Goal: Task Accomplishment & Management: Complete application form

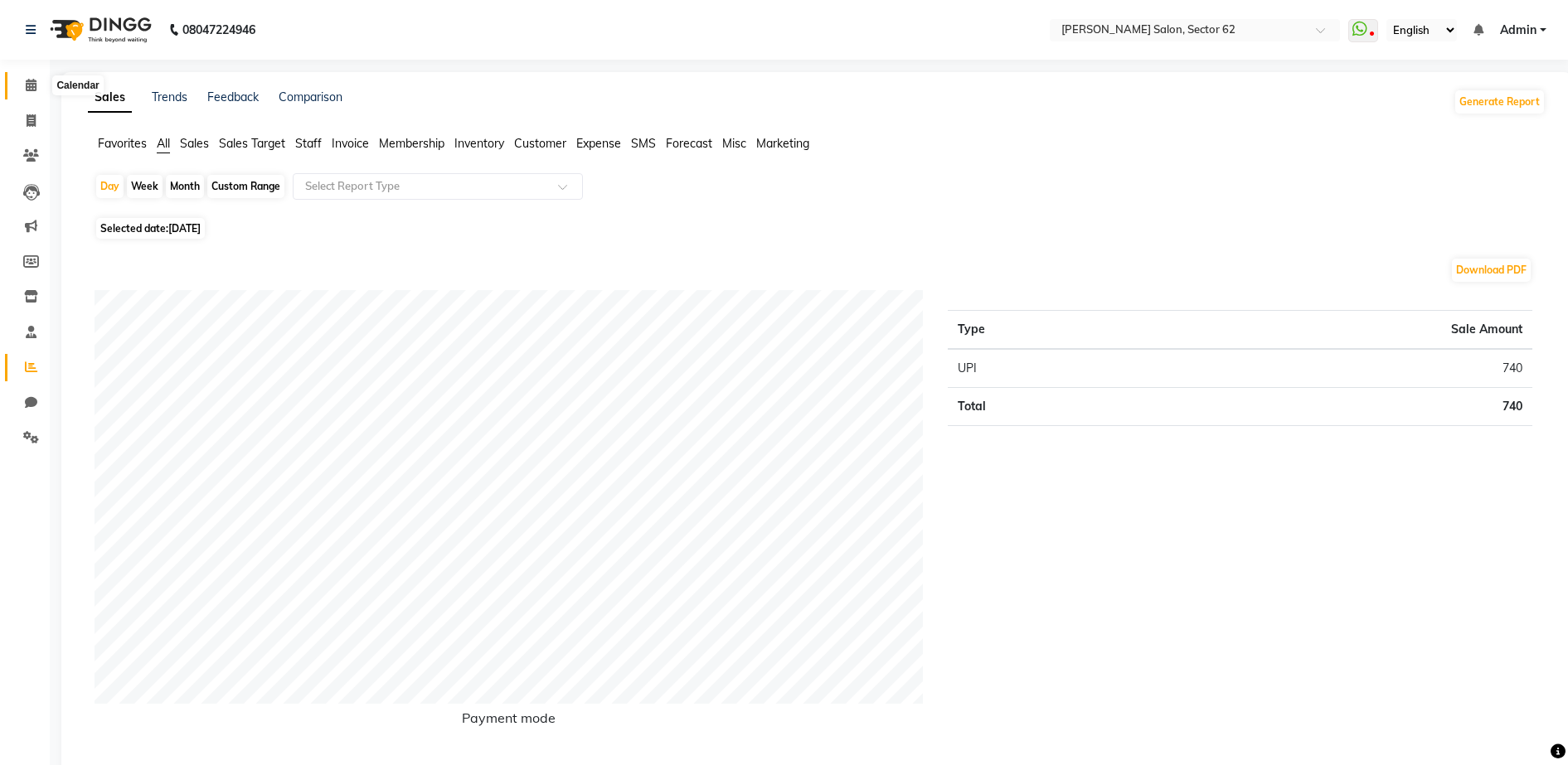
click at [35, 79] on icon at bounding box center [31, 85] width 10 height 12
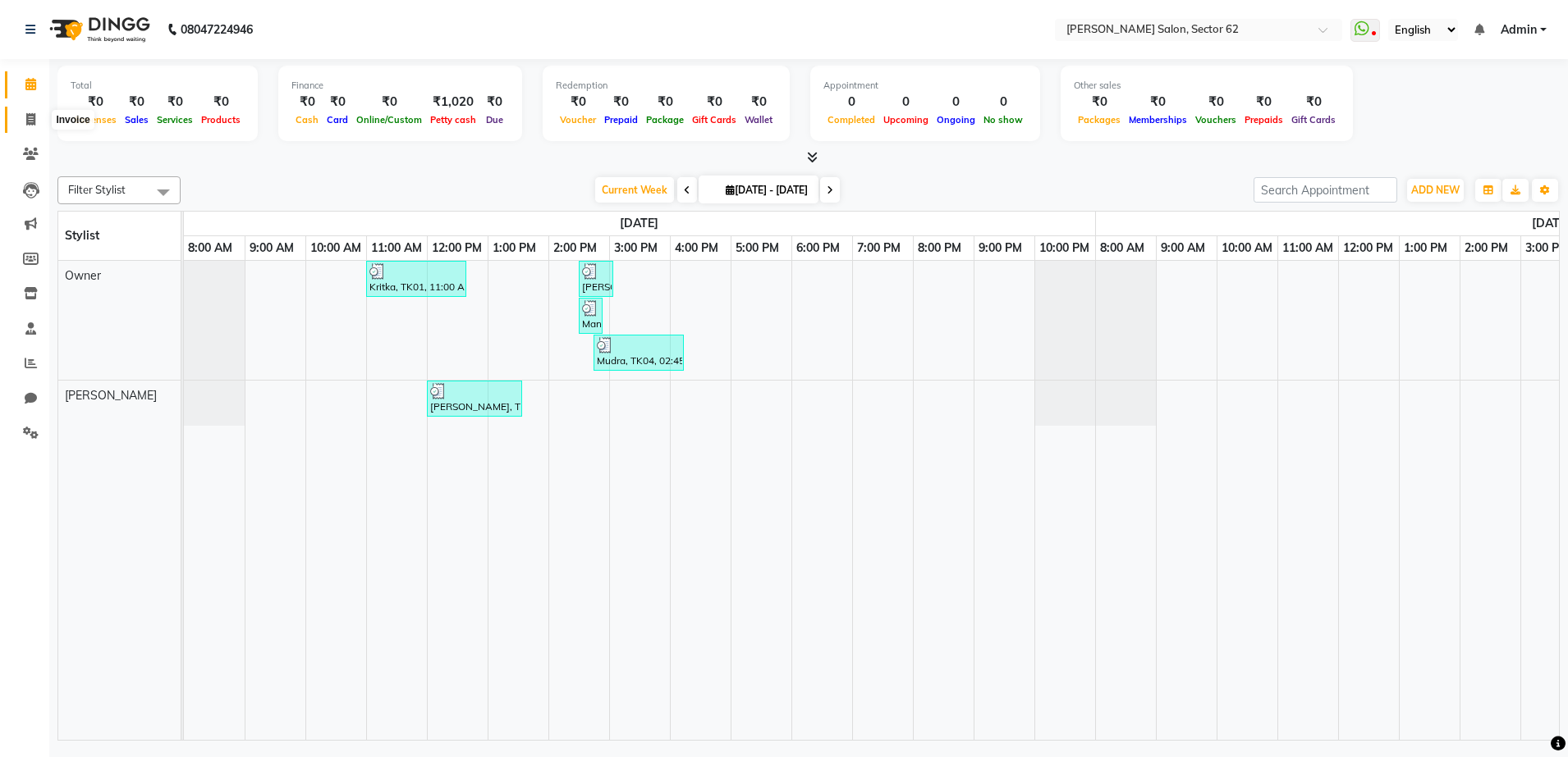
click at [25, 114] on span at bounding box center [31, 120] width 29 height 19
select select "service"
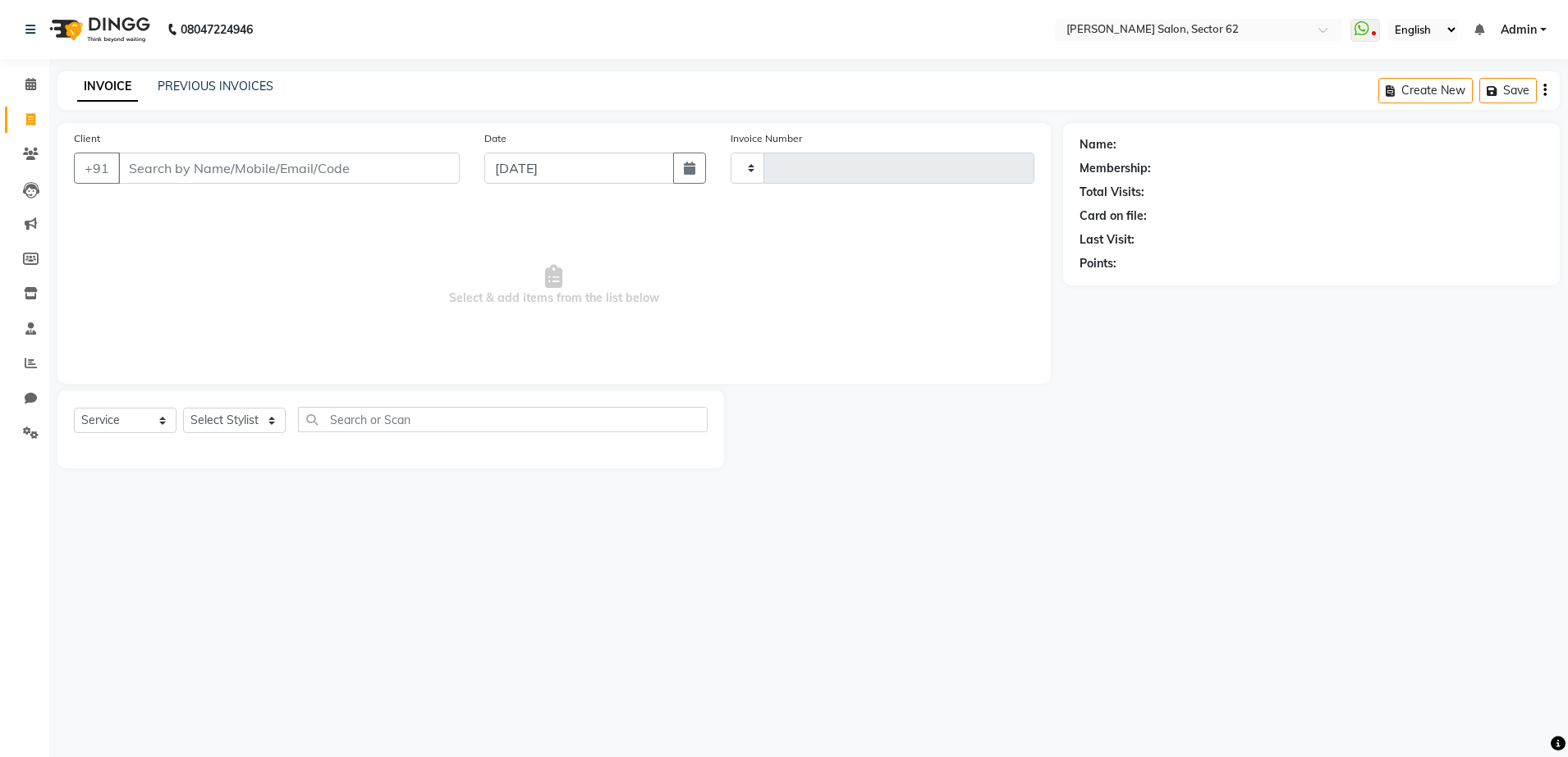
type input "0945"
select select "8124"
select select "82265"
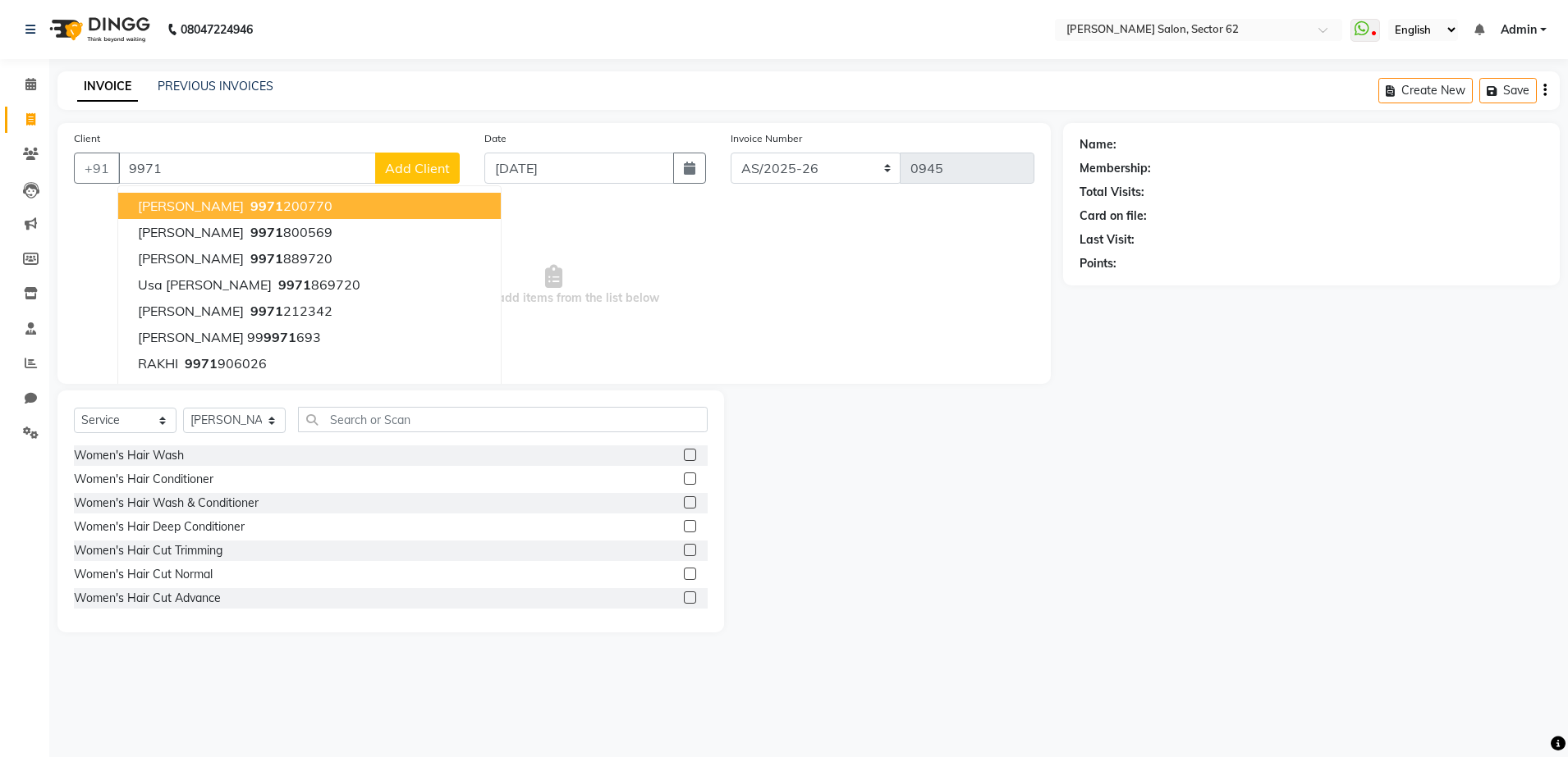
click at [192, 167] on input "9971" at bounding box center [246, 168] width 257 height 31
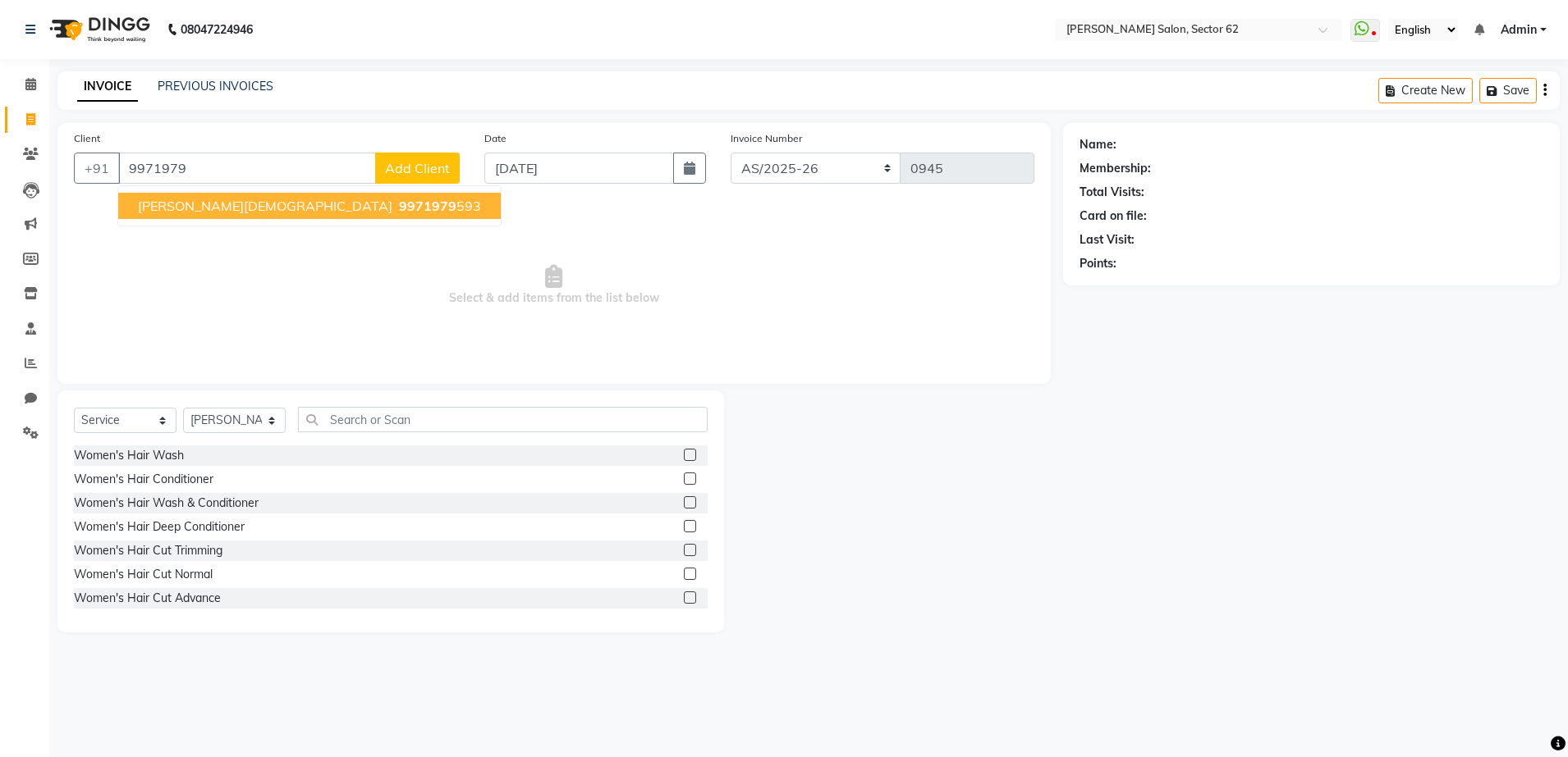
click at [241, 214] on button "[PERSON_NAME][DEMOGRAPHIC_DATA] 9971979 593" at bounding box center [309, 206] width 382 height 26
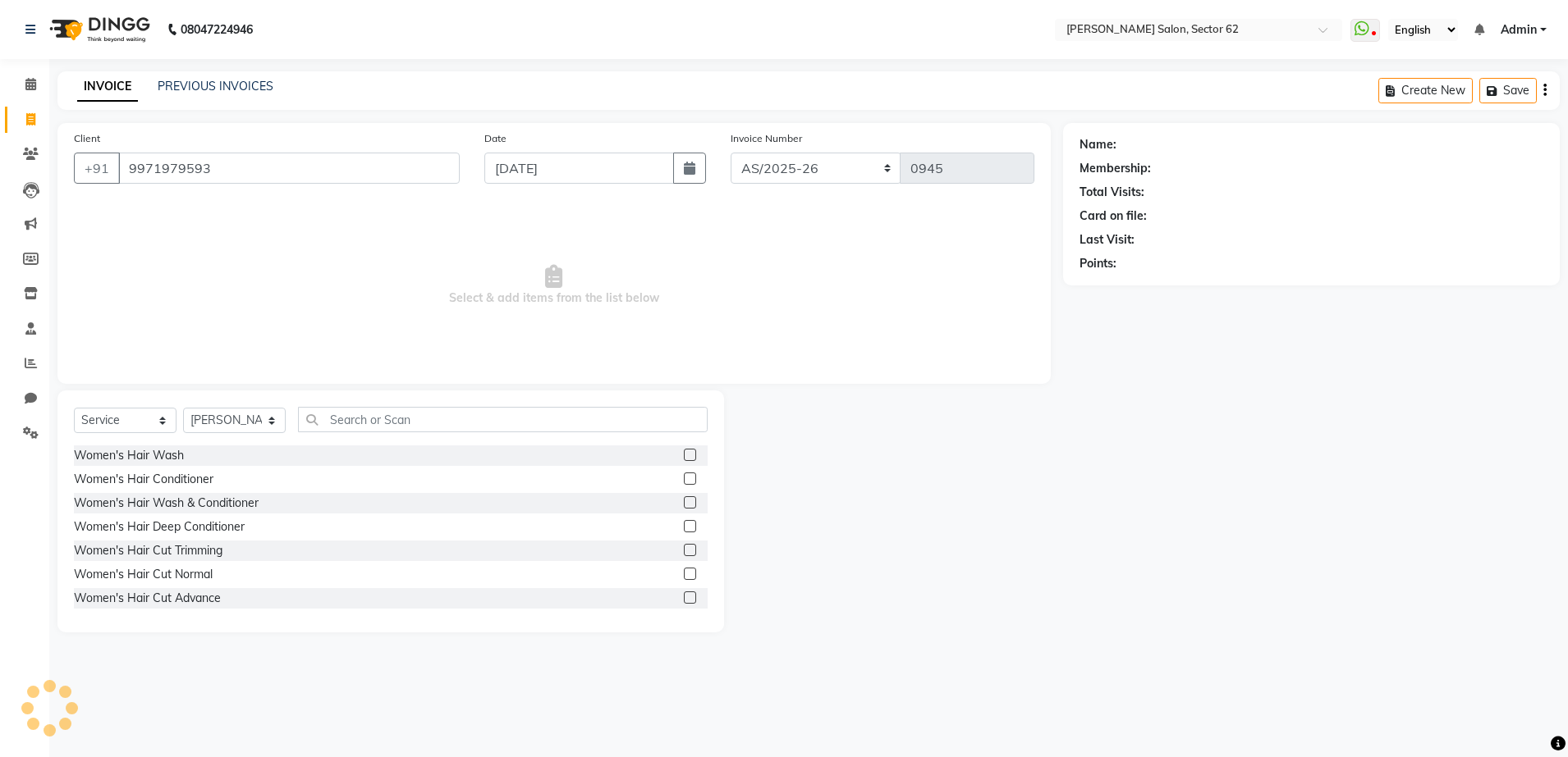
type input "9971979593"
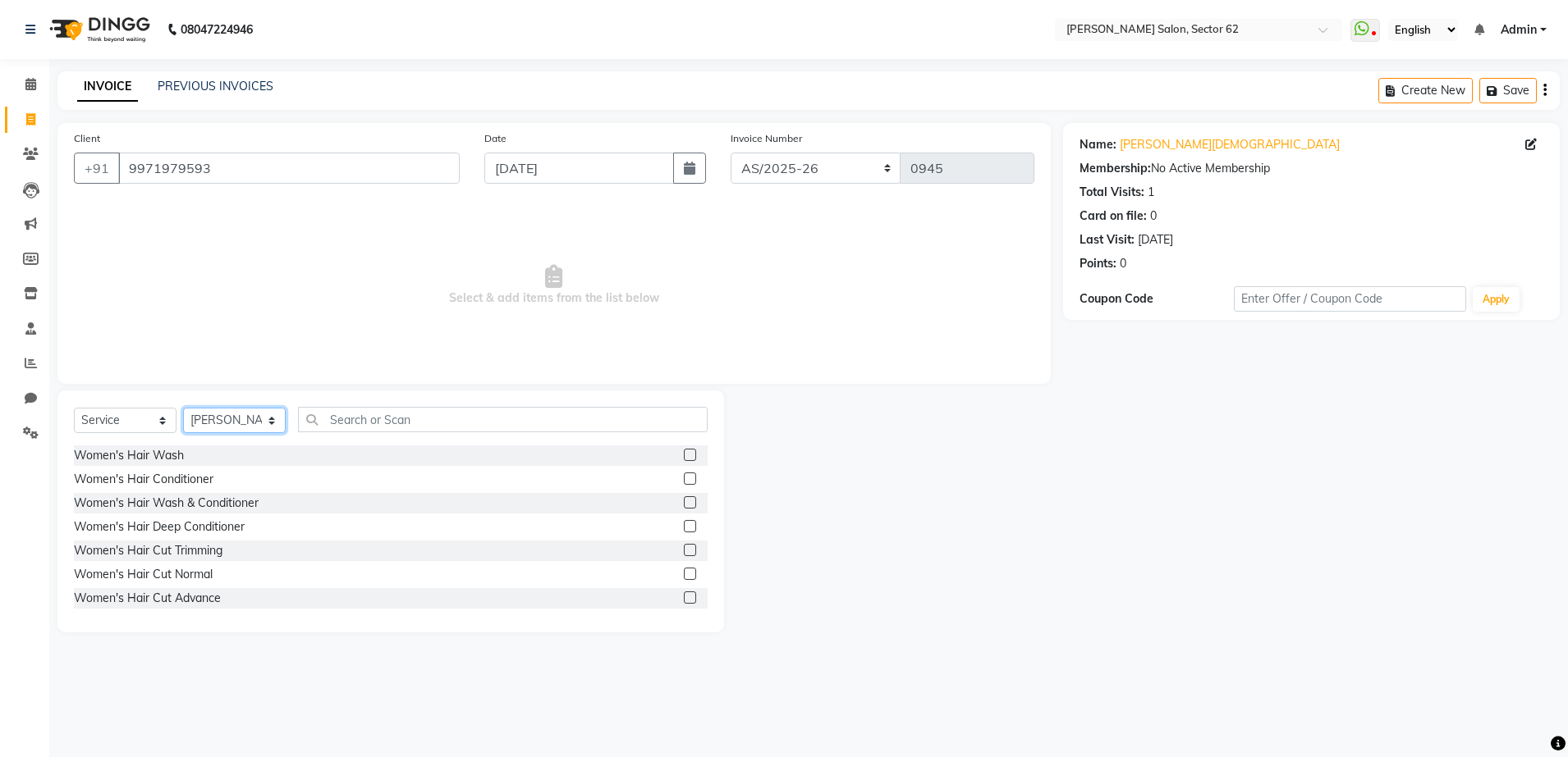
click at [242, 420] on select "Select Stylist [PERSON_NAME] Owner" at bounding box center [234, 420] width 103 height 26
select select "75654"
click at [183, 408] on select "Select Stylist [PERSON_NAME] Owner" at bounding box center [234, 420] width 103 height 26
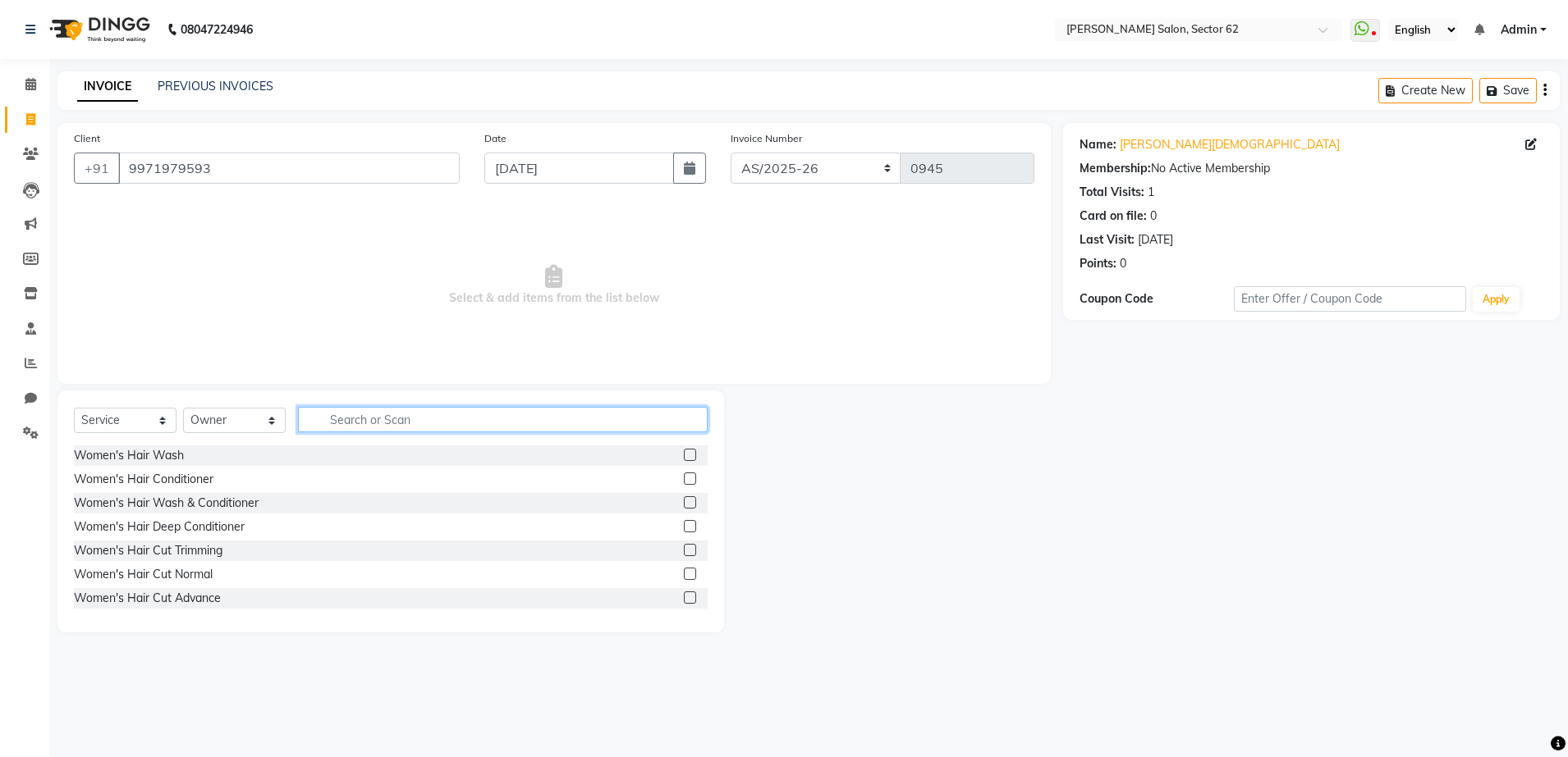
click at [380, 415] on input "text" at bounding box center [502, 420] width 410 height 26
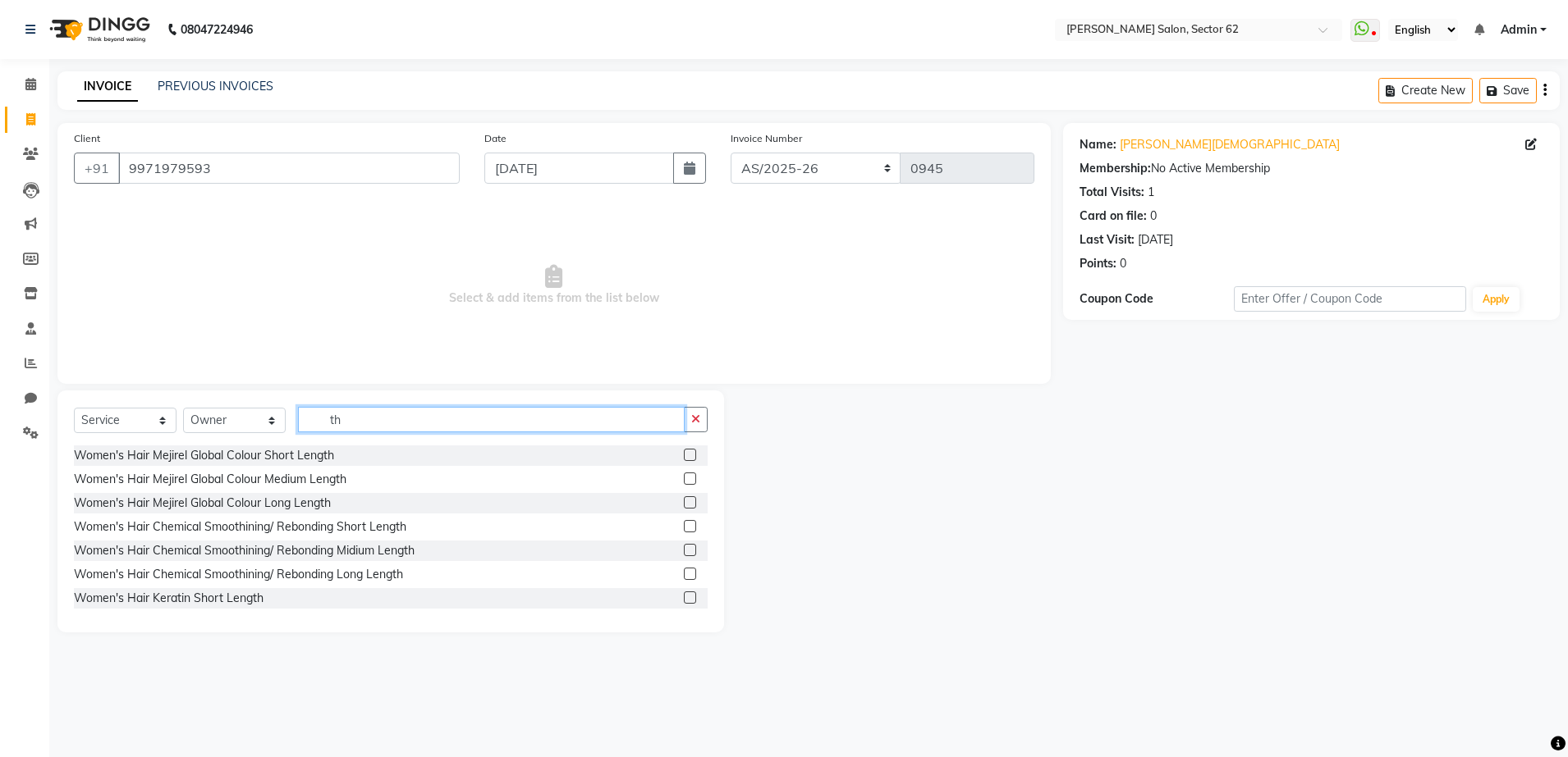
type input "t"
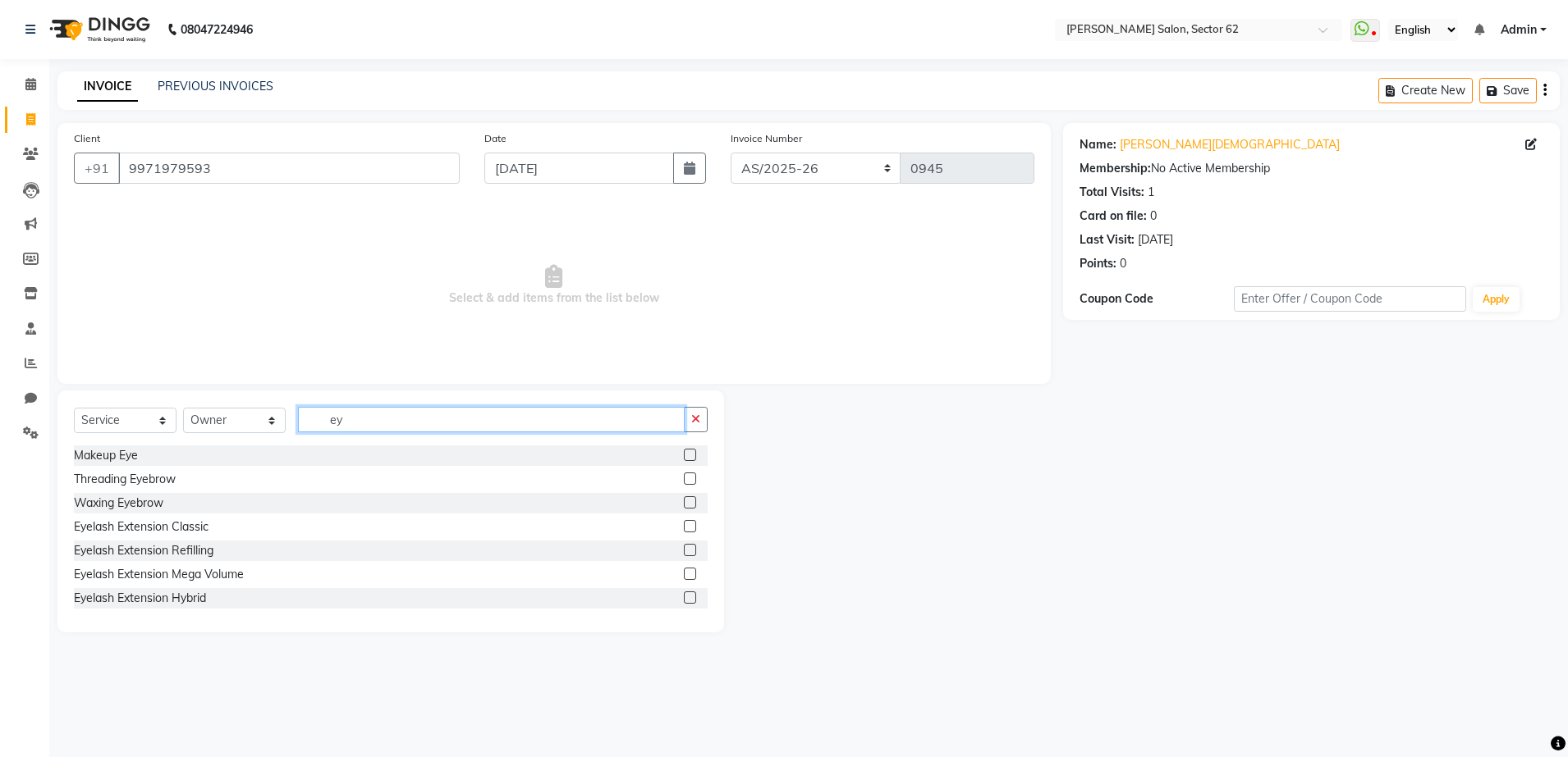
type input "ey"
click at [684, 479] on label at bounding box center [690, 478] width 12 height 12
click at [684, 479] on input "checkbox" at bounding box center [689, 479] width 10 height 10
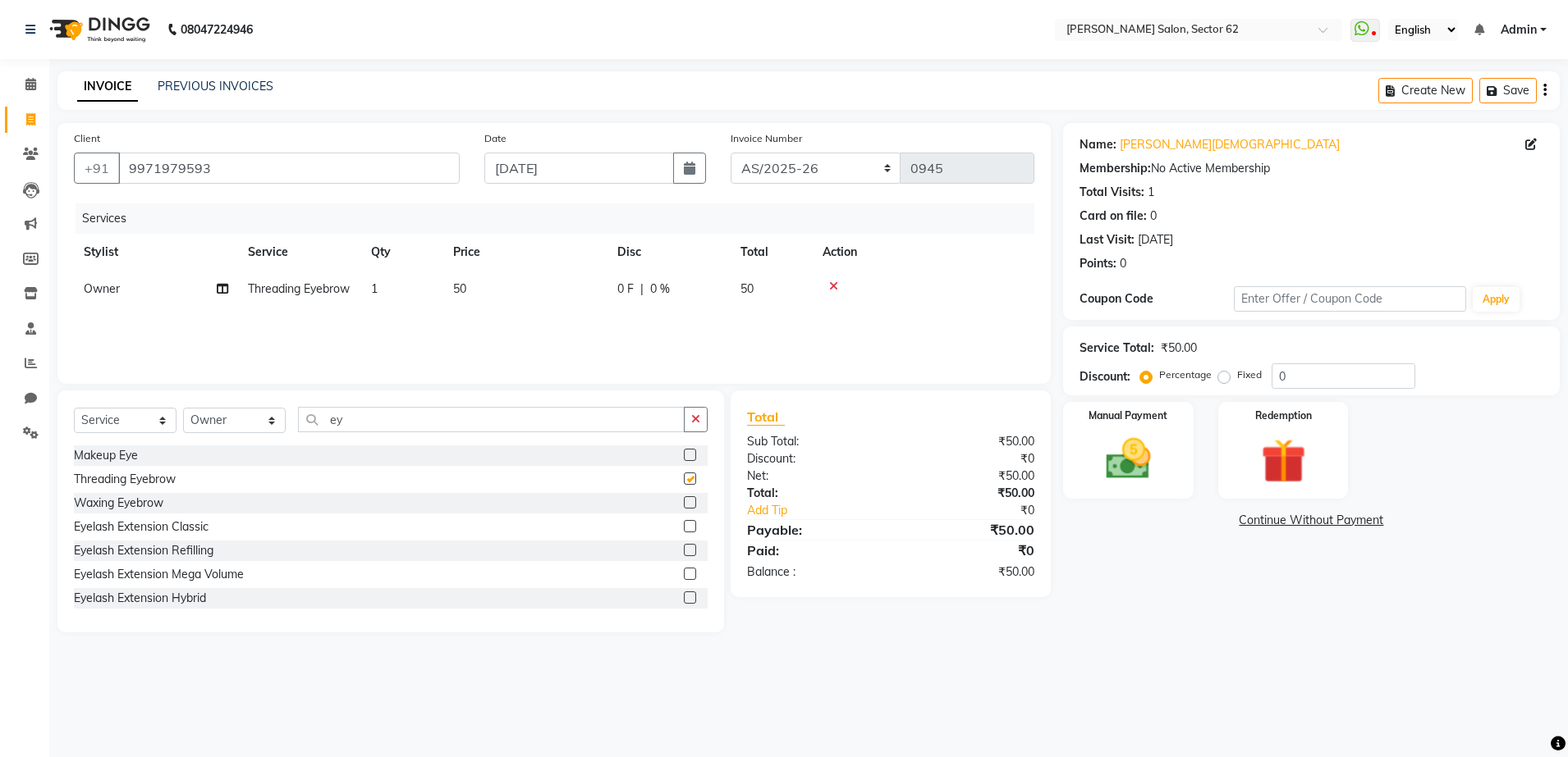
checkbox input "false"
click at [379, 423] on input "ey" at bounding box center [491, 420] width 386 height 26
type input "e"
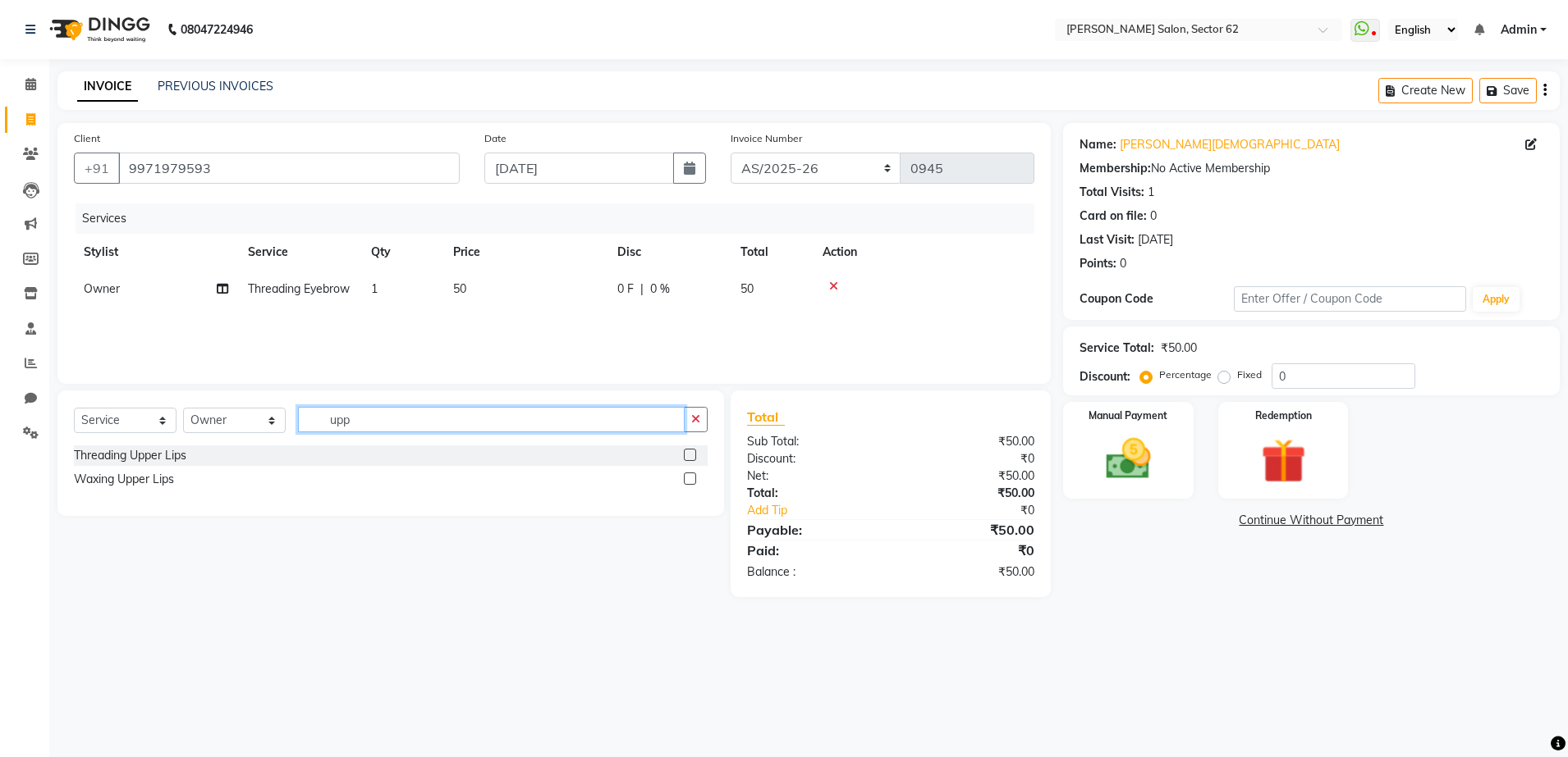
type input "upp"
click at [694, 454] on label at bounding box center [690, 455] width 12 height 12
click at [694, 454] on input "checkbox" at bounding box center [689, 455] width 10 height 10
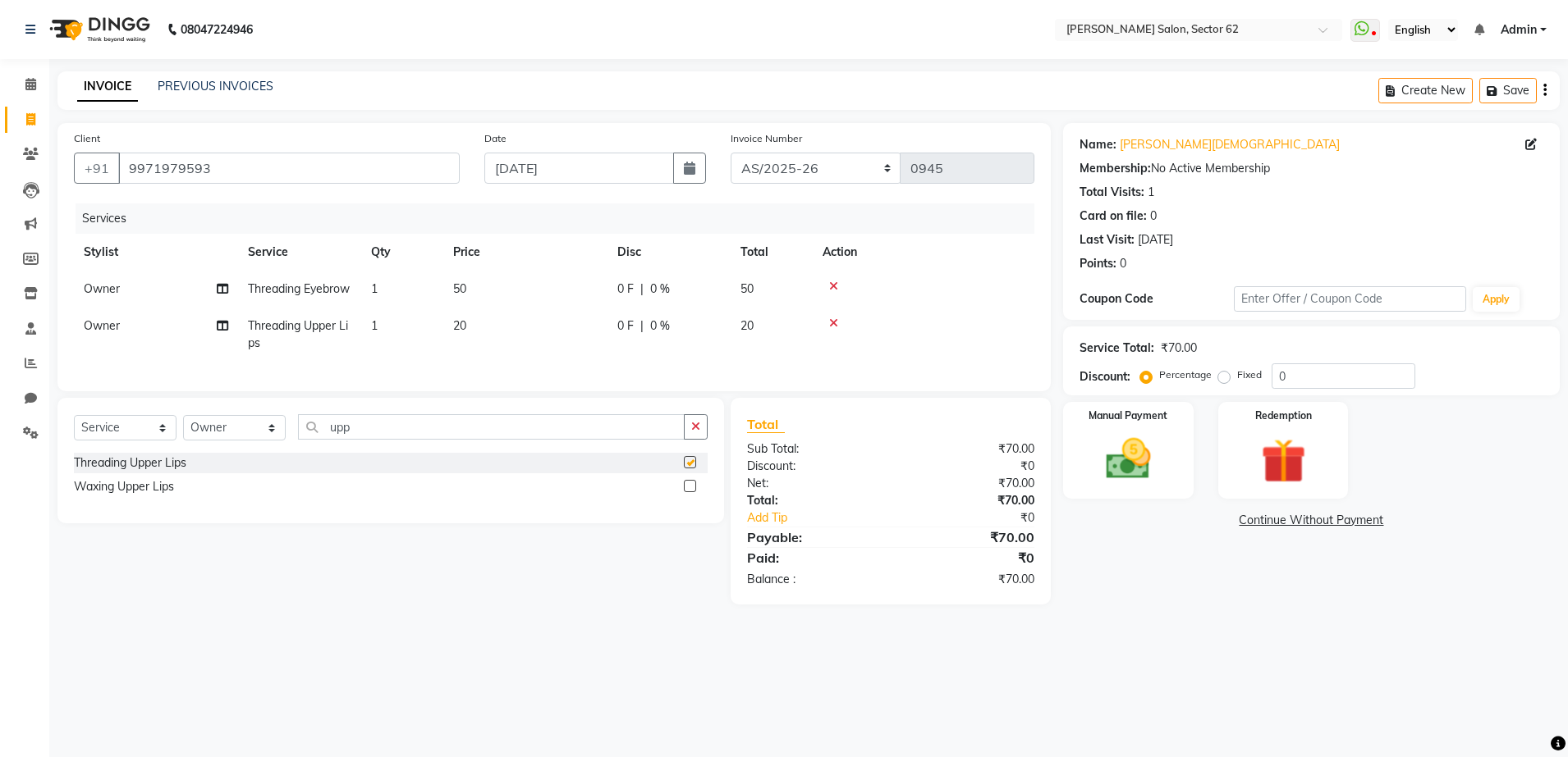
checkbox input "false"
click at [1143, 475] on img at bounding box center [1128, 459] width 76 height 54
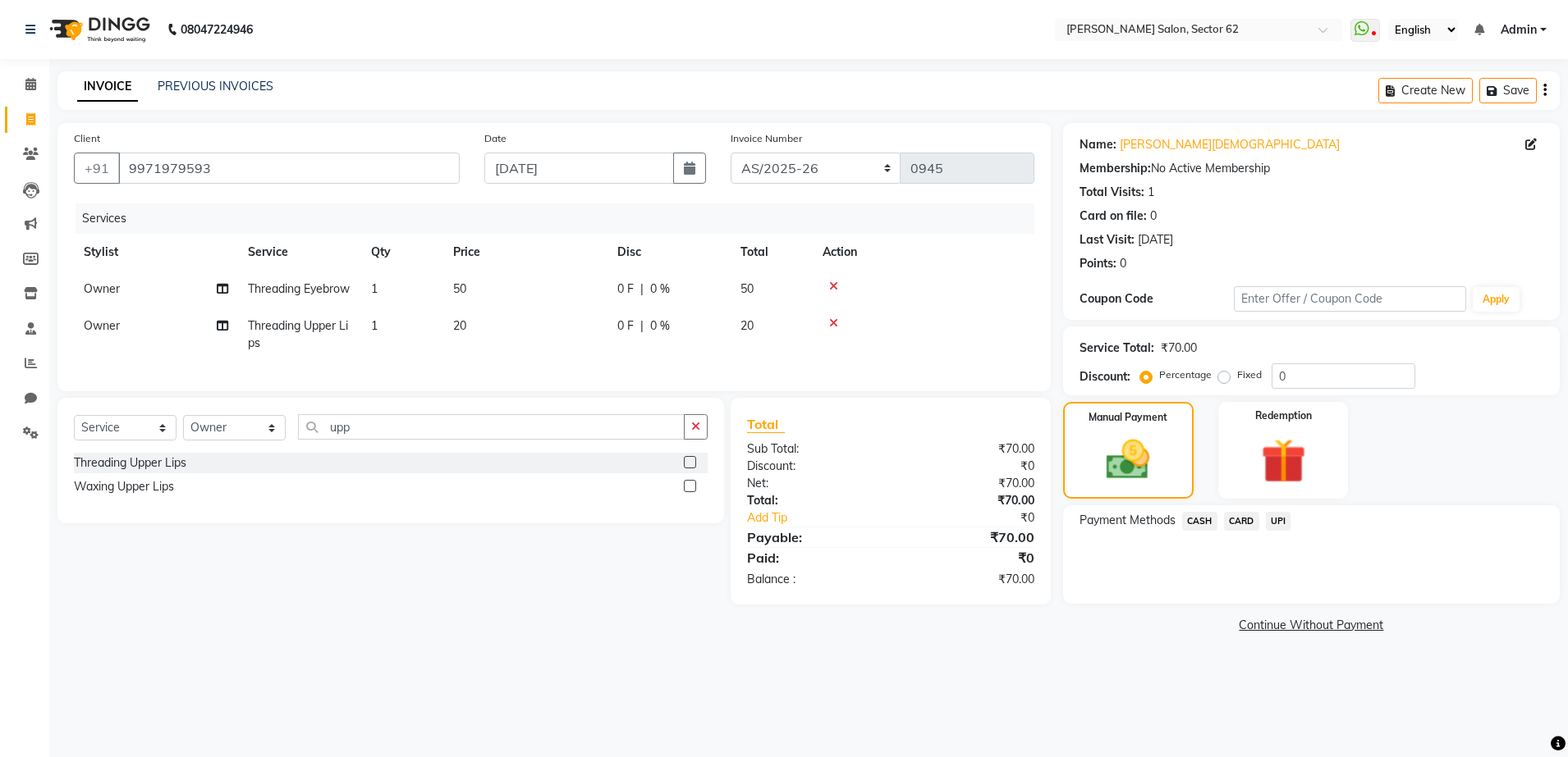
click at [1204, 523] on span "CASH" at bounding box center [1199, 521] width 35 height 19
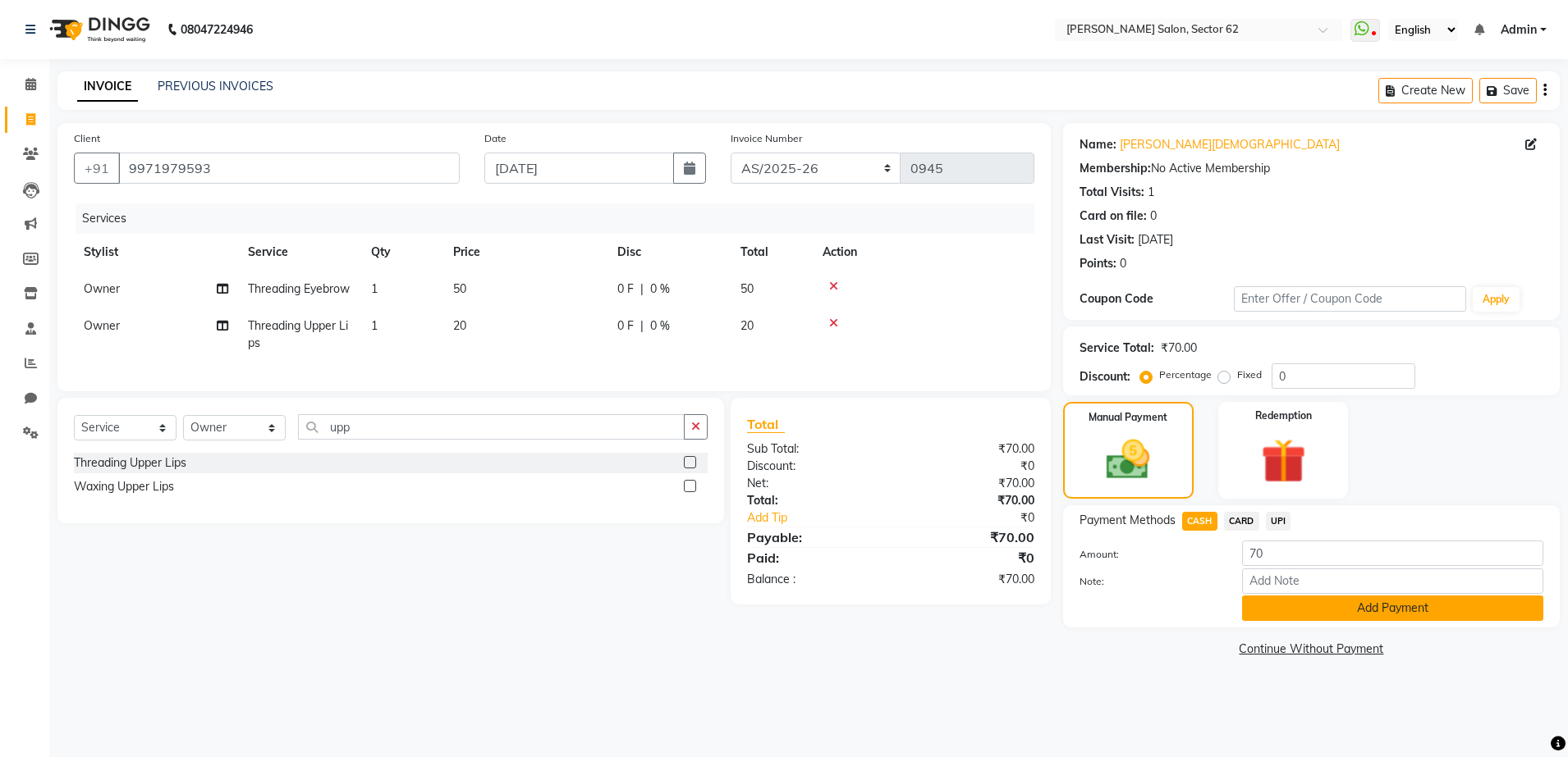
click at [1299, 610] on button "Add Payment" at bounding box center [1392, 608] width 301 height 26
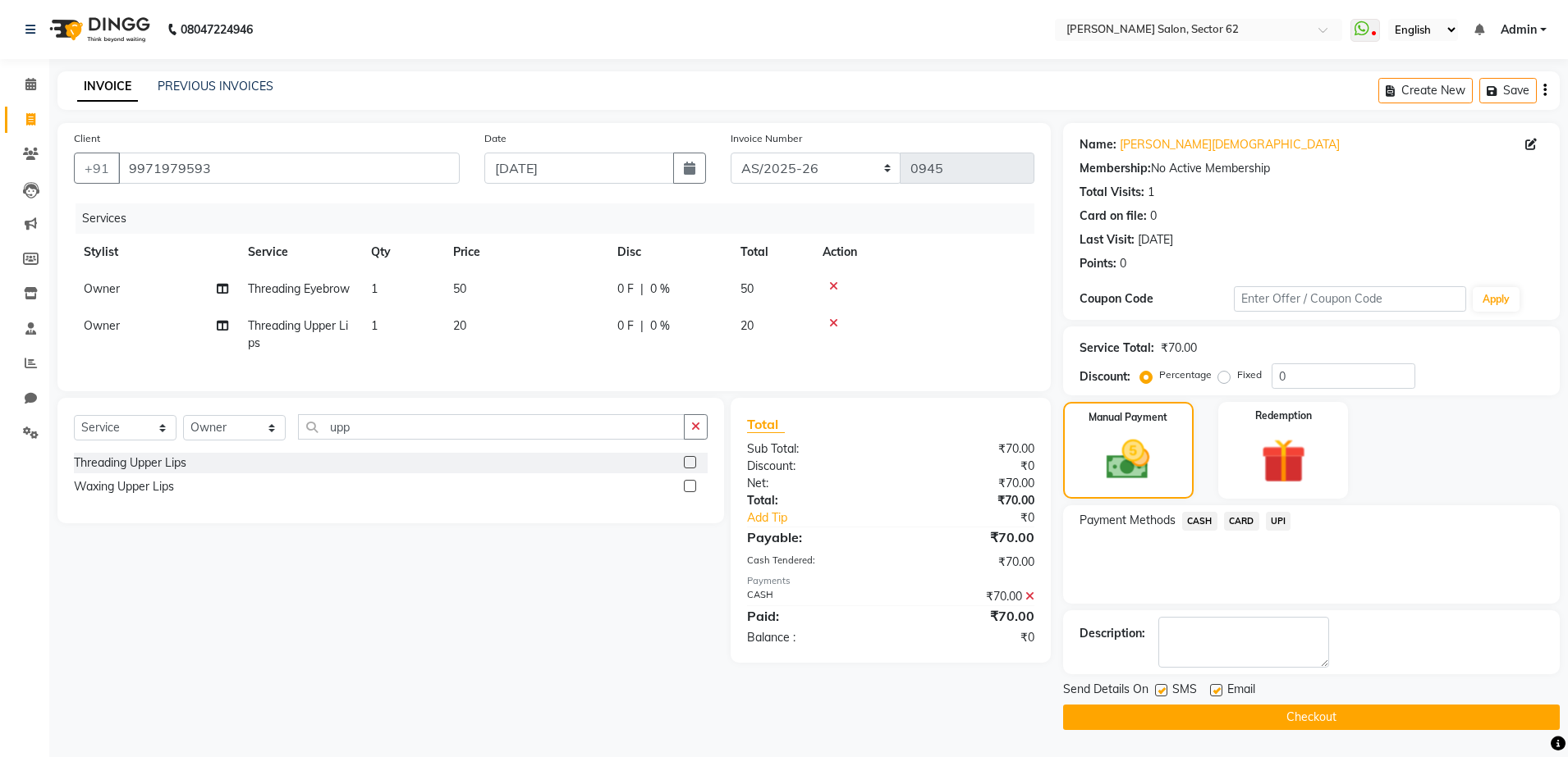
click at [1300, 721] on button "Checkout" at bounding box center [1311, 718] width 497 height 26
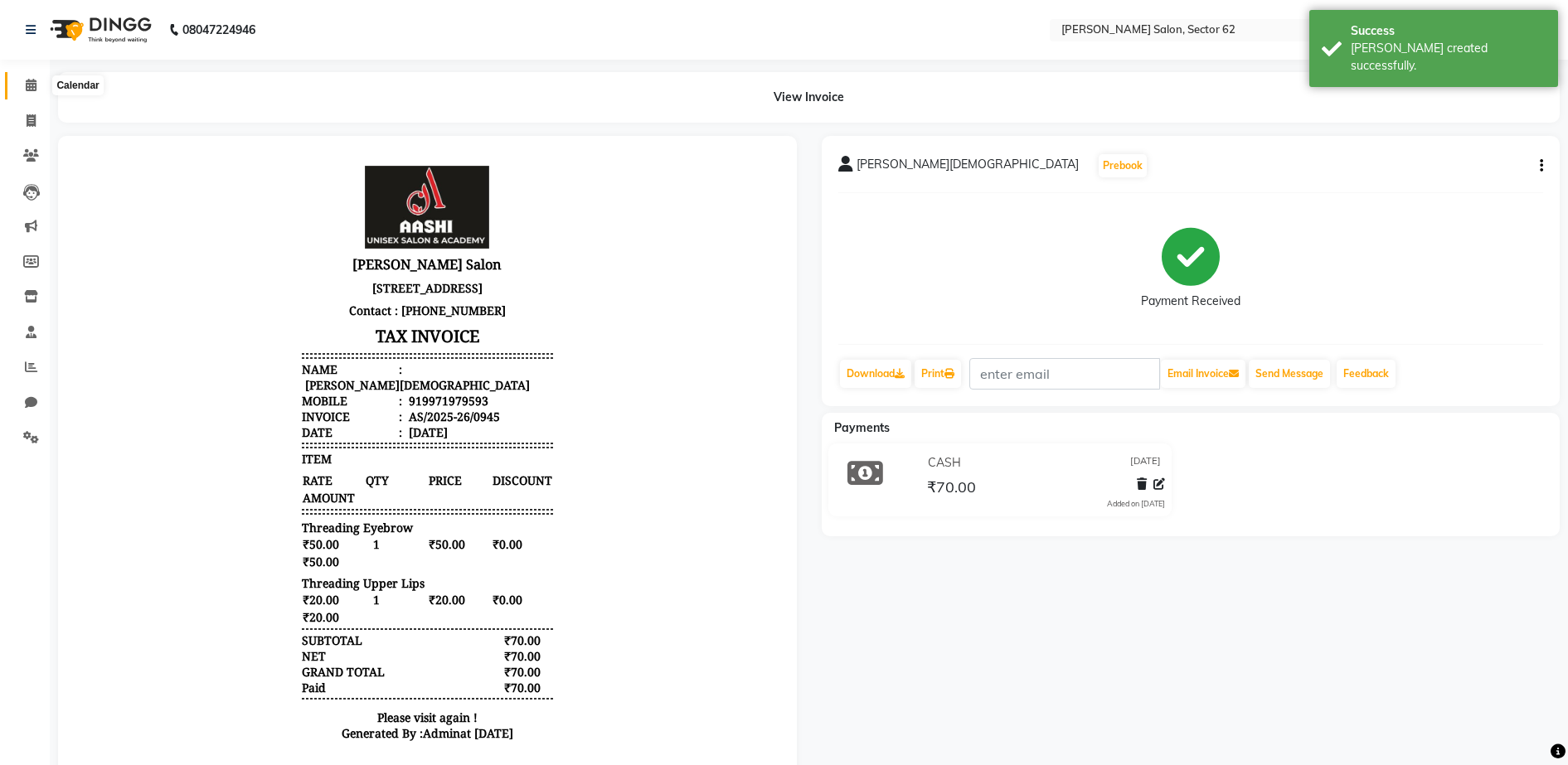
click at [29, 87] on icon at bounding box center [31, 85] width 10 height 12
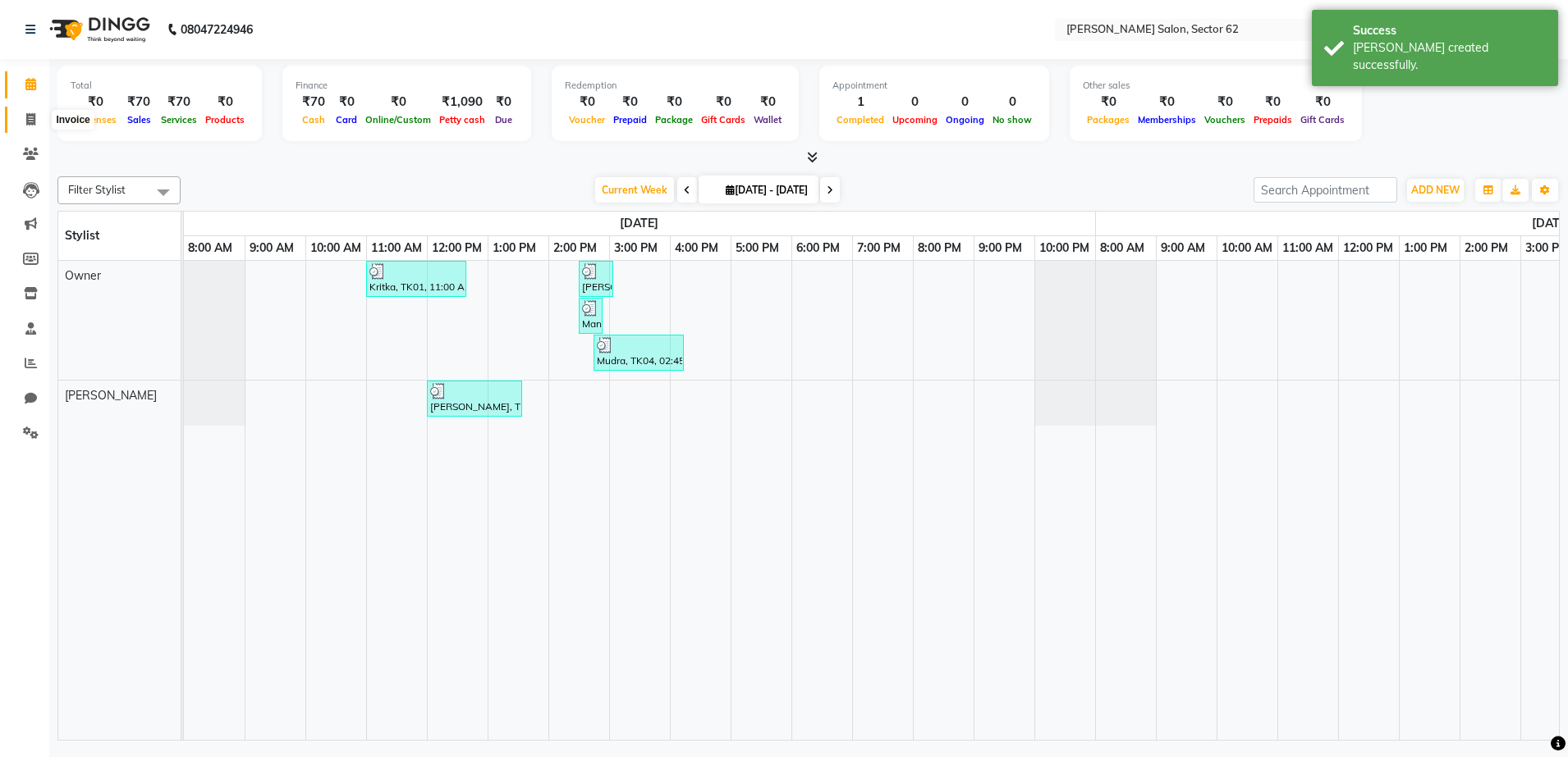
click at [29, 120] on icon at bounding box center [31, 119] width 9 height 12
select select "service"
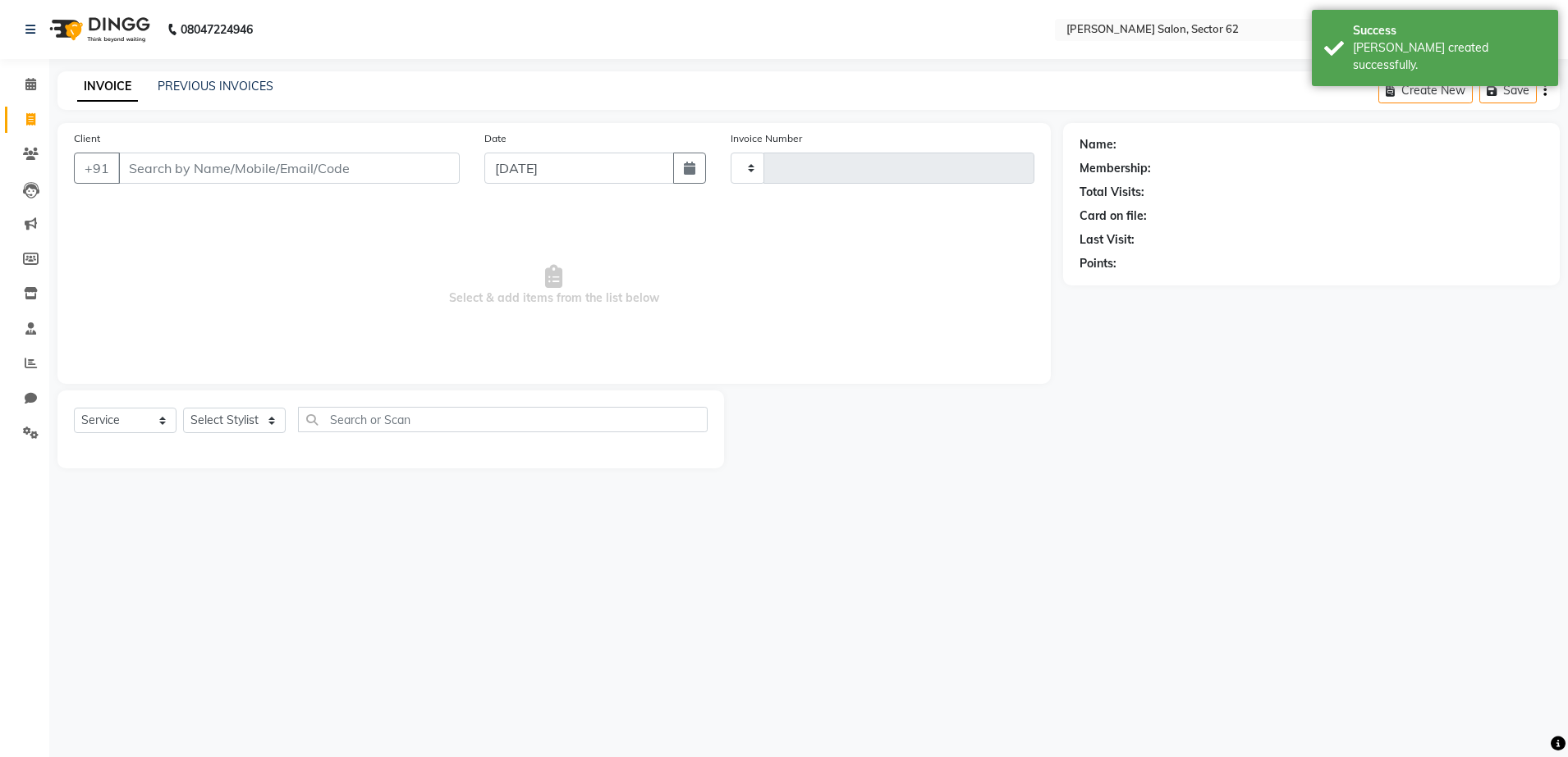
type input "0946"
select select "8124"
select select "82265"
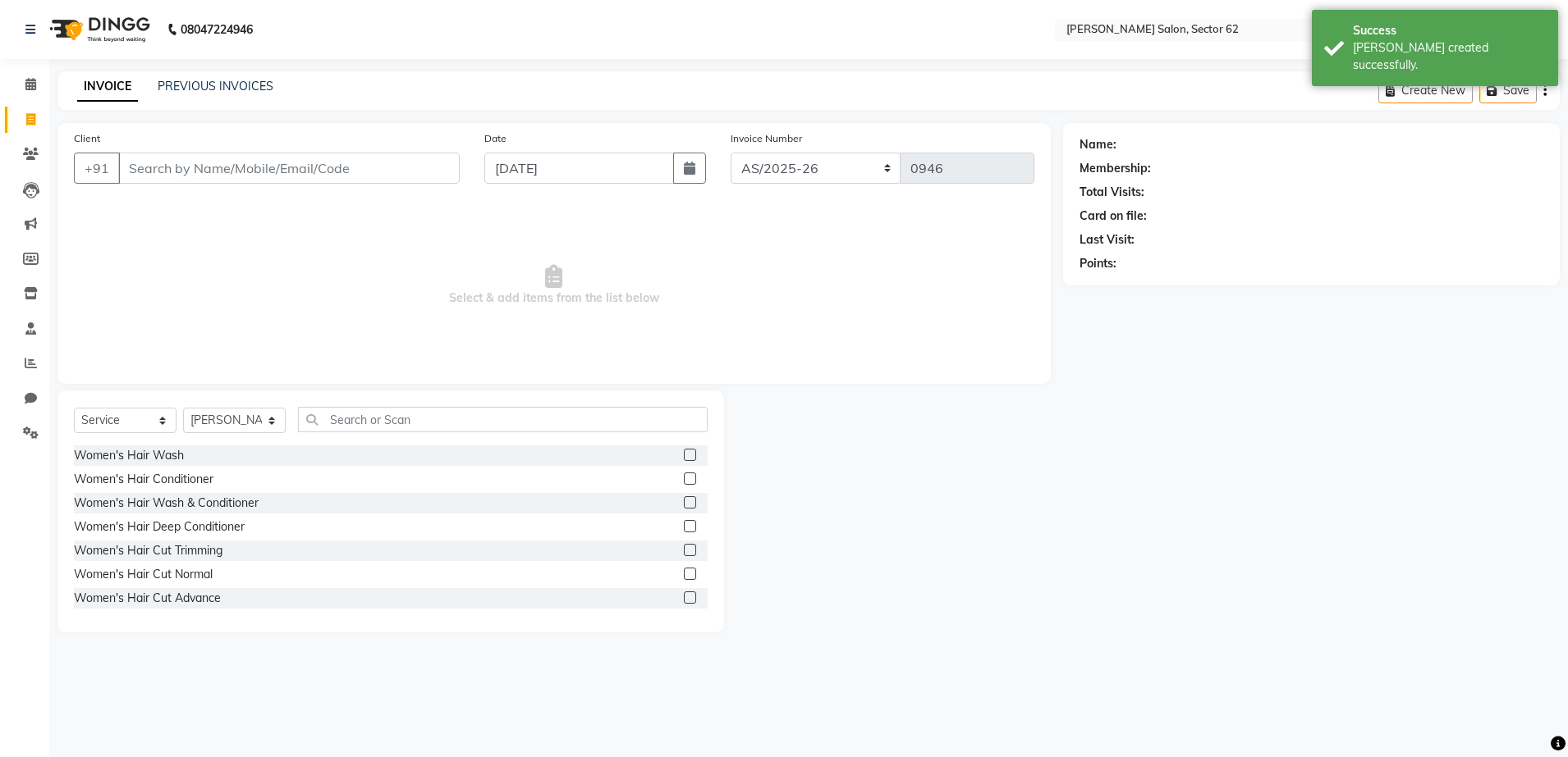
click at [133, 179] on input "Client" at bounding box center [288, 168] width 341 height 31
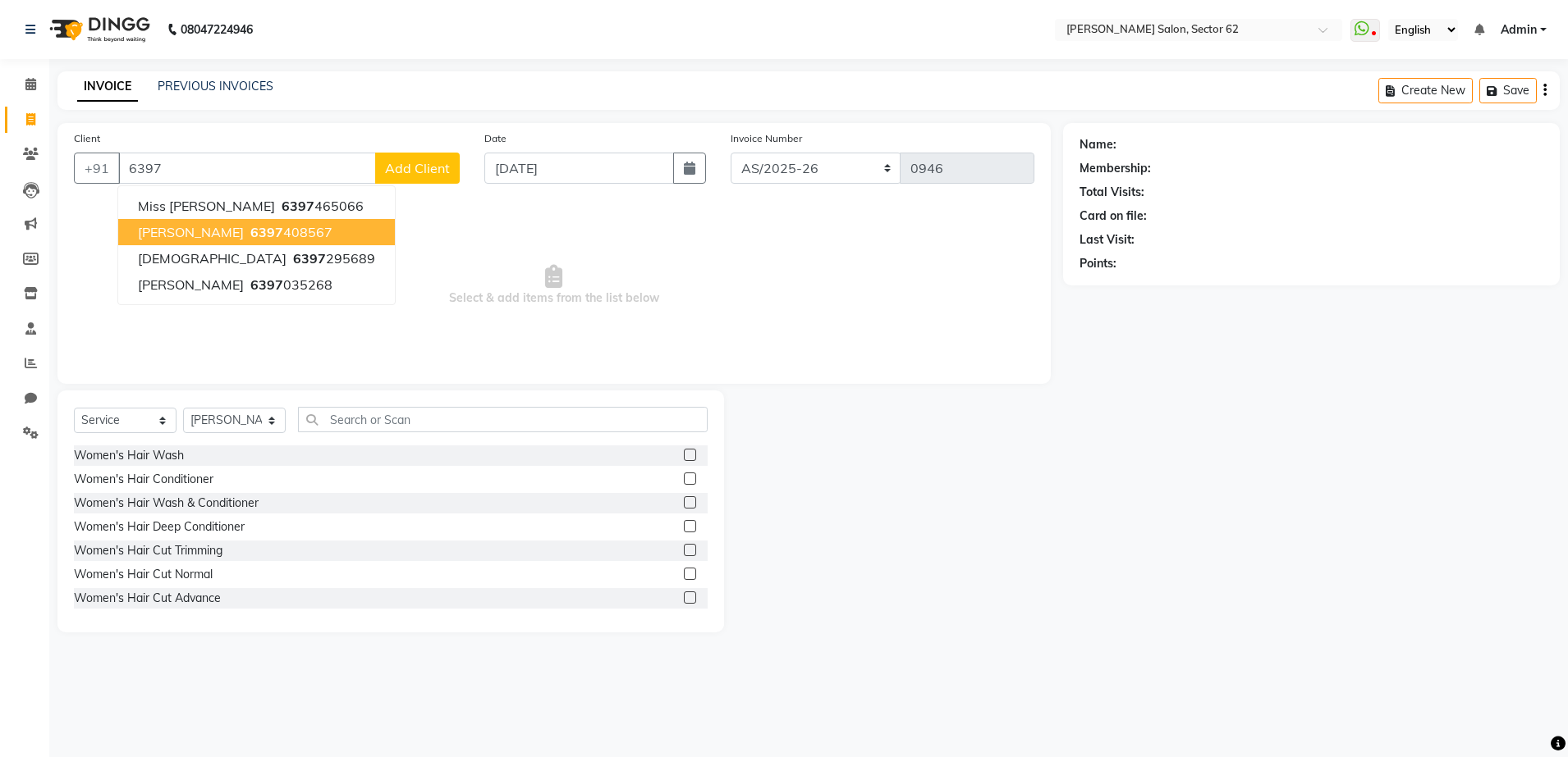
click at [251, 226] on span "6397" at bounding box center [267, 232] width 32 height 16
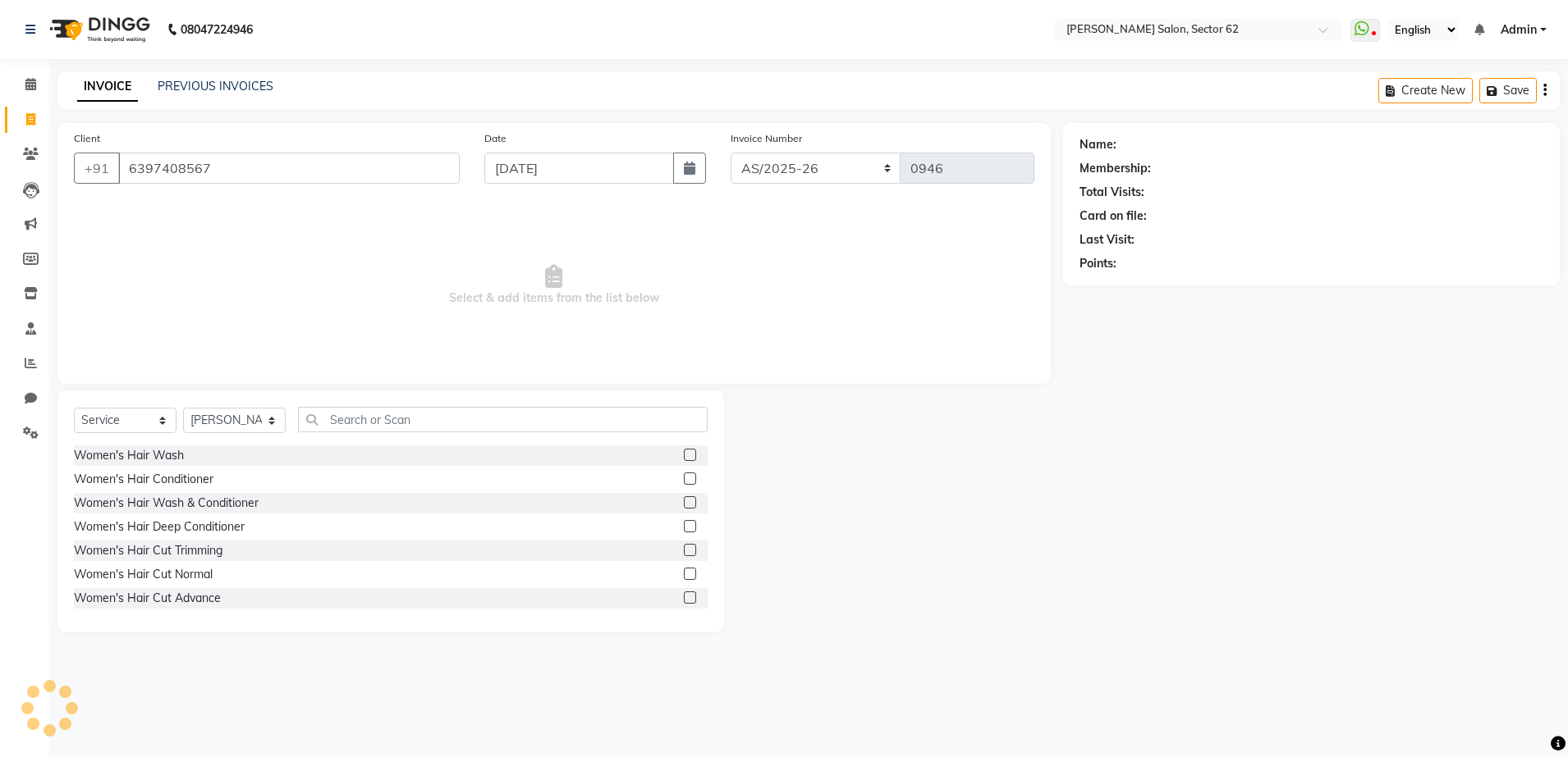
type input "6397408567"
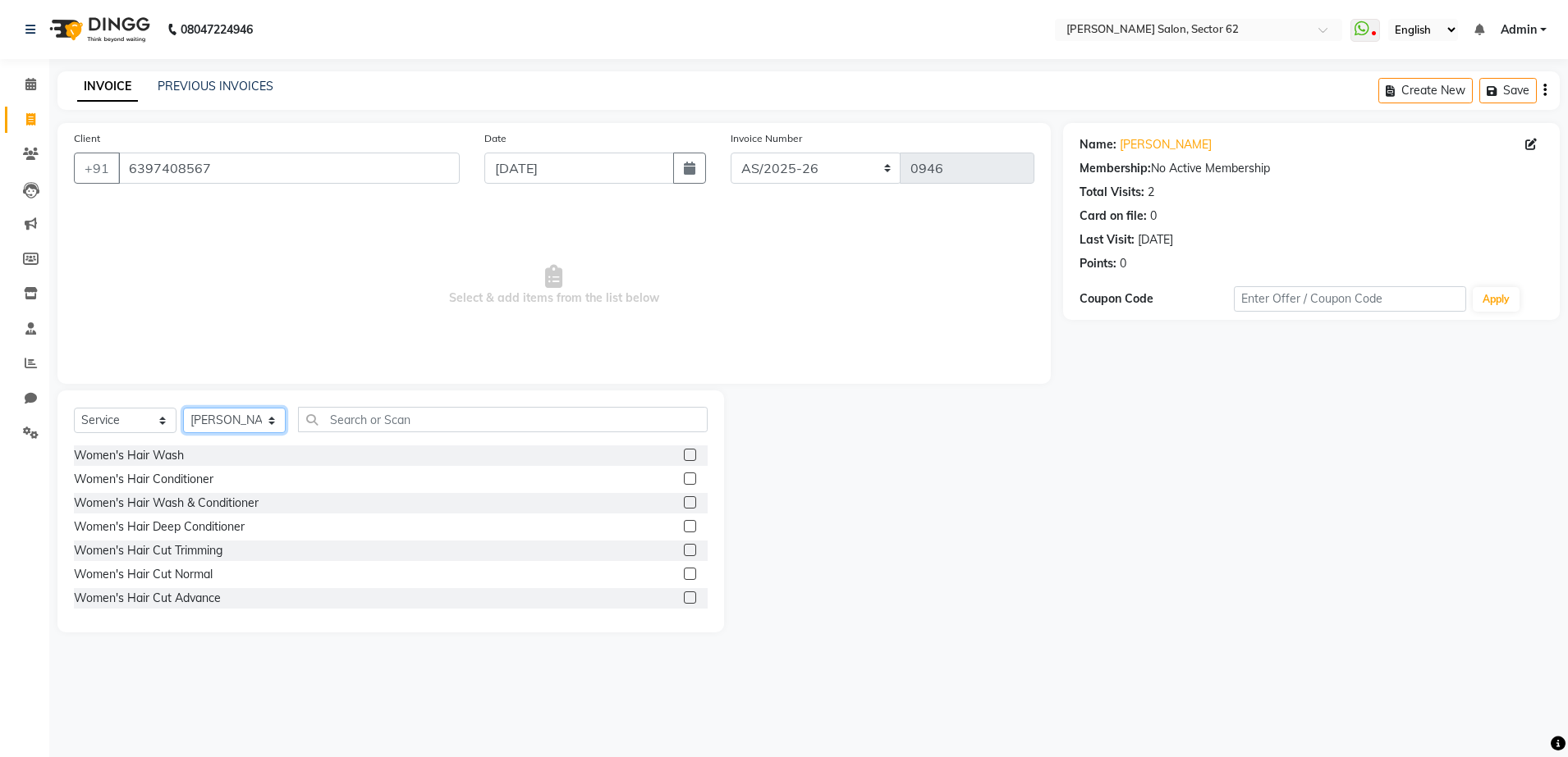
click at [245, 420] on select "Select Stylist [PERSON_NAME] Owner" at bounding box center [234, 420] width 103 height 26
select select "75654"
click at [183, 408] on select "Select Stylist [PERSON_NAME] Owner" at bounding box center [234, 420] width 103 height 26
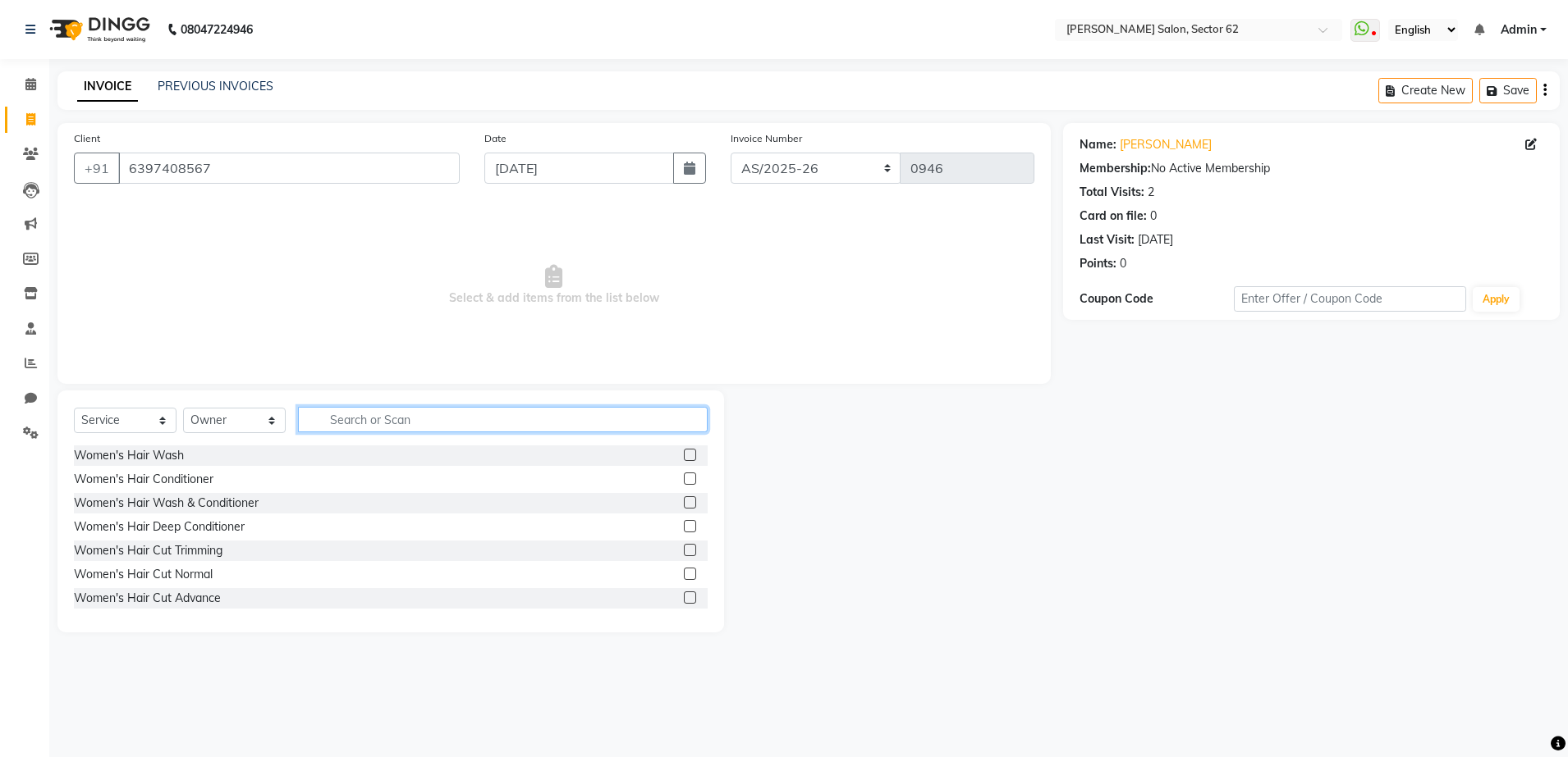
click at [364, 411] on input "text" at bounding box center [502, 420] width 410 height 26
type input "w"
type input "ey"
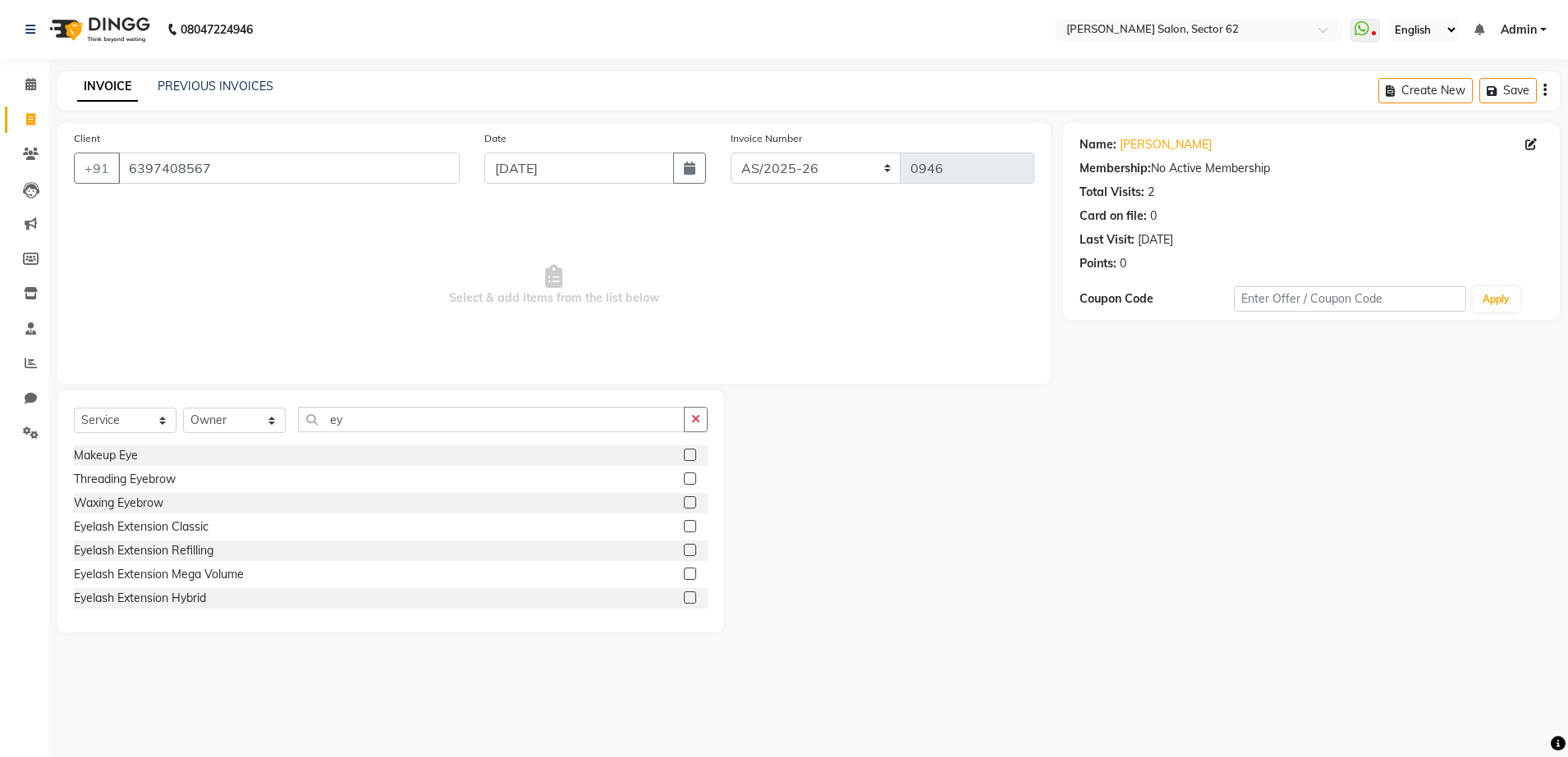
click at [684, 480] on label at bounding box center [690, 478] width 12 height 12
click at [684, 480] on input "checkbox" at bounding box center [689, 479] width 10 height 10
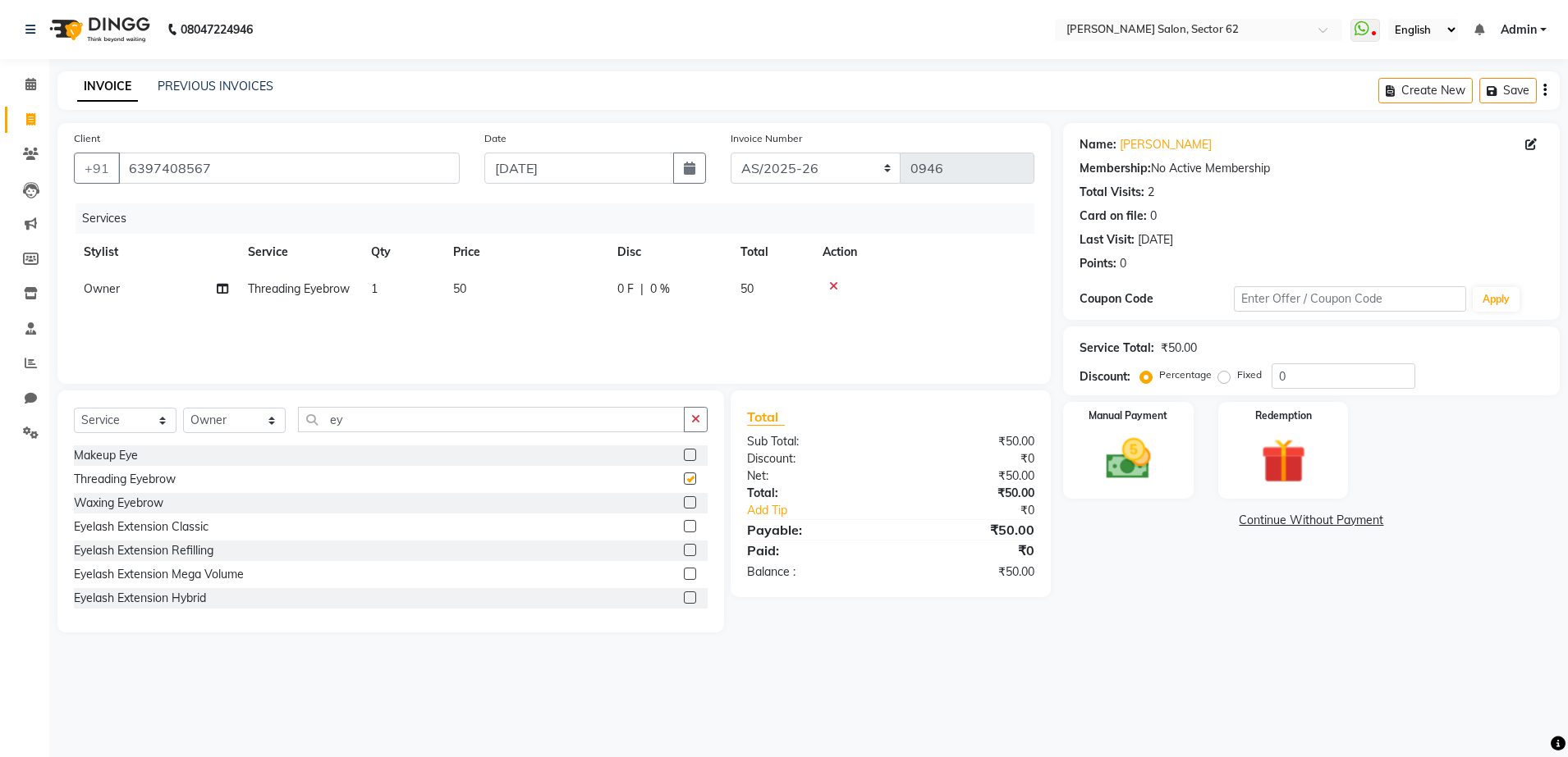
checkbox input "false"
click at [1151, 460] on img at bounding box center [1128, 459] width 76 height 54
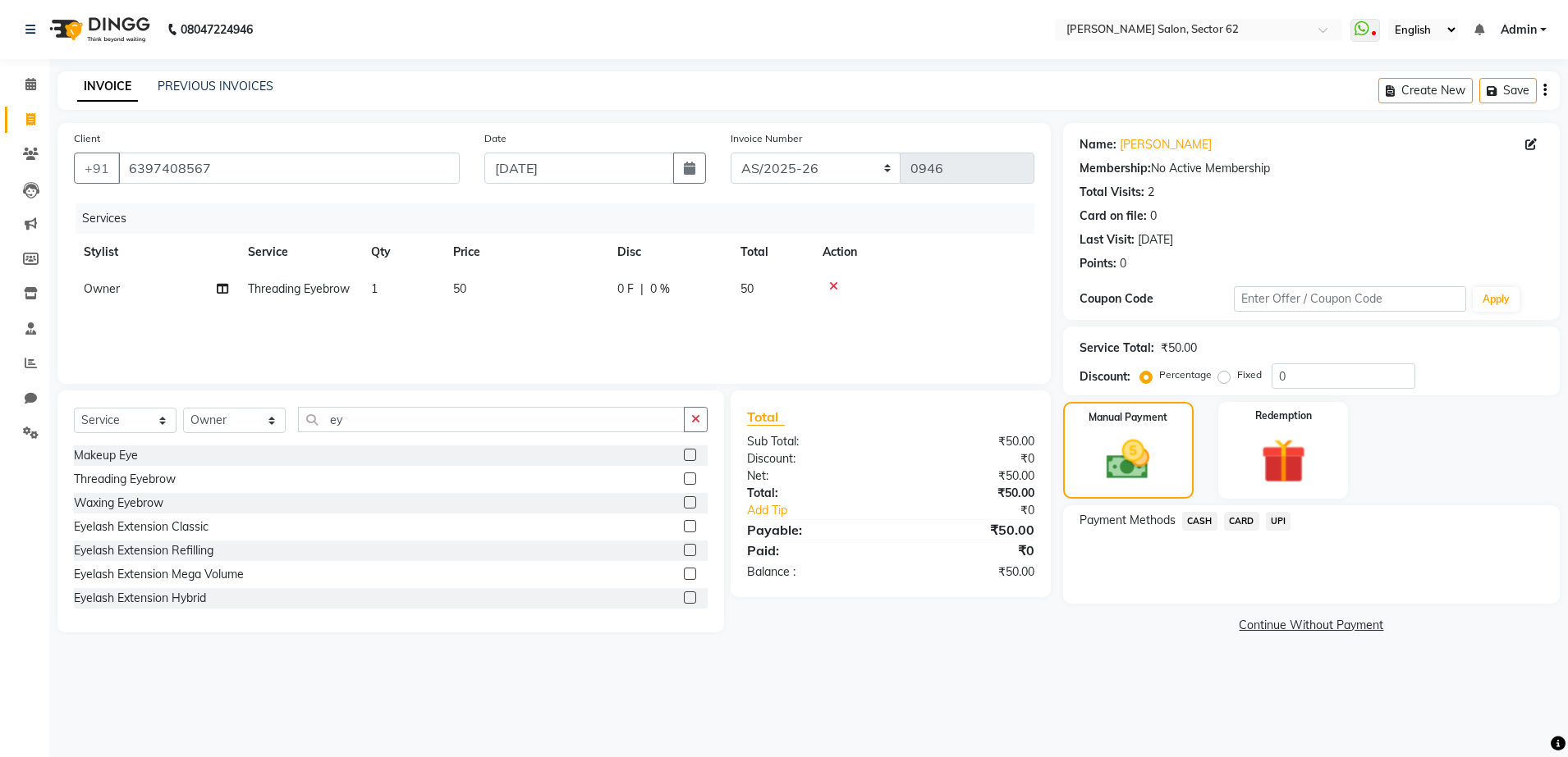
click at [1277, 523] on span "UPI" at bounding box center [1278, 521] width 26 height 19
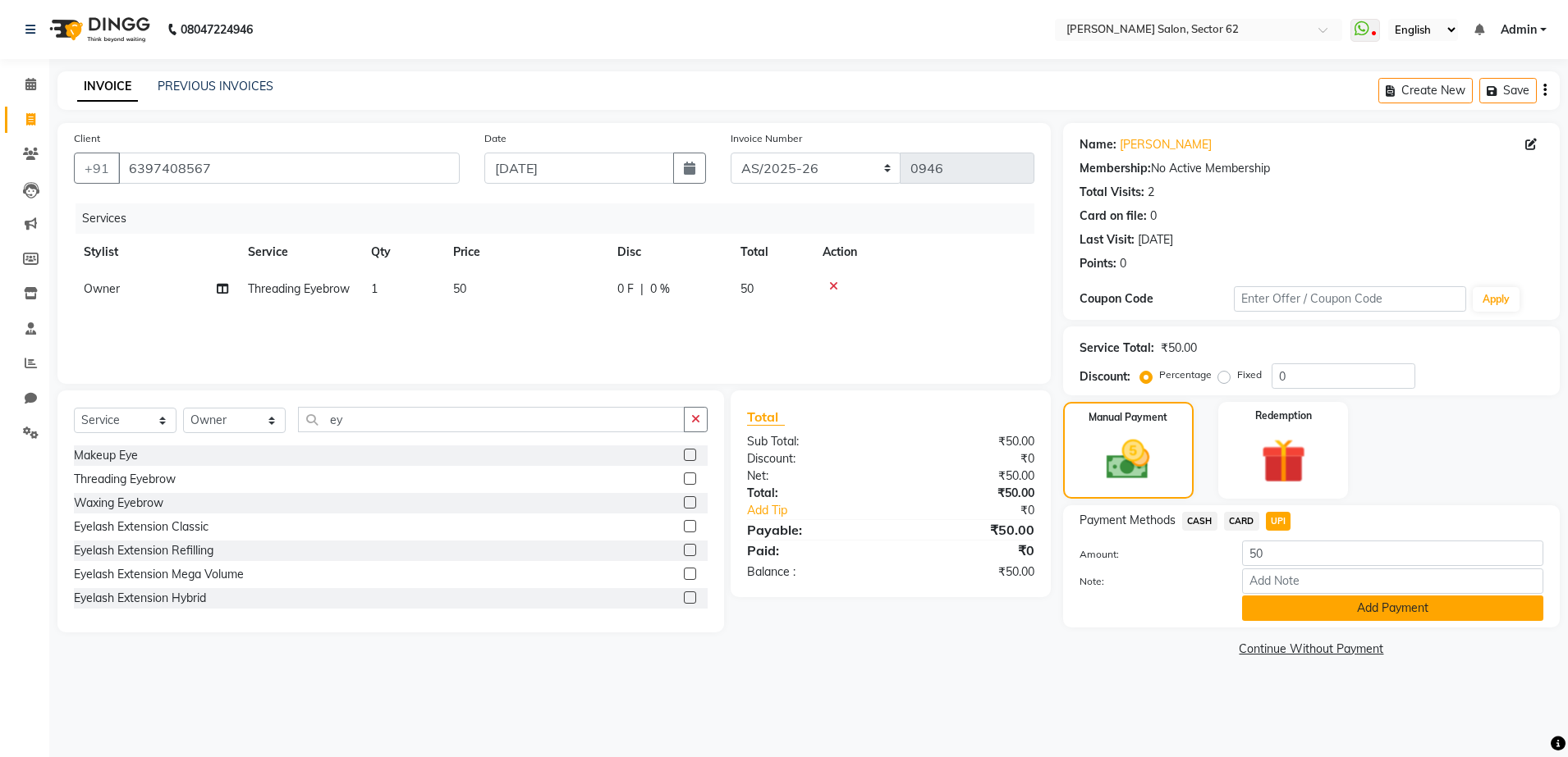
click at [1288, 609] on button "Add Payment" at bounding box center [1392, 608] width 301 height 26
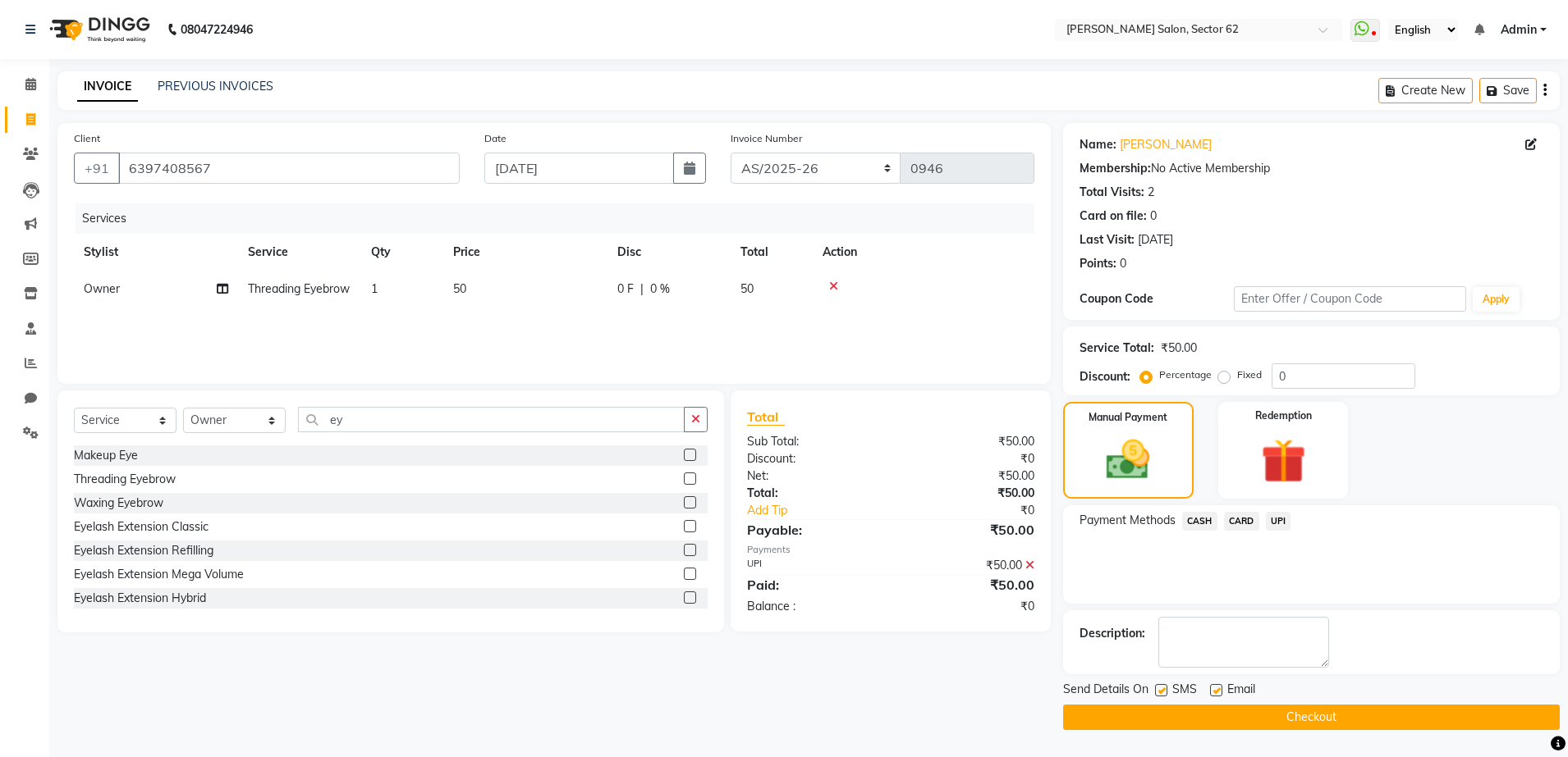
click at [1277, 717] on button "Checkout" at bounding box center [1311, 718] width 497 height 26
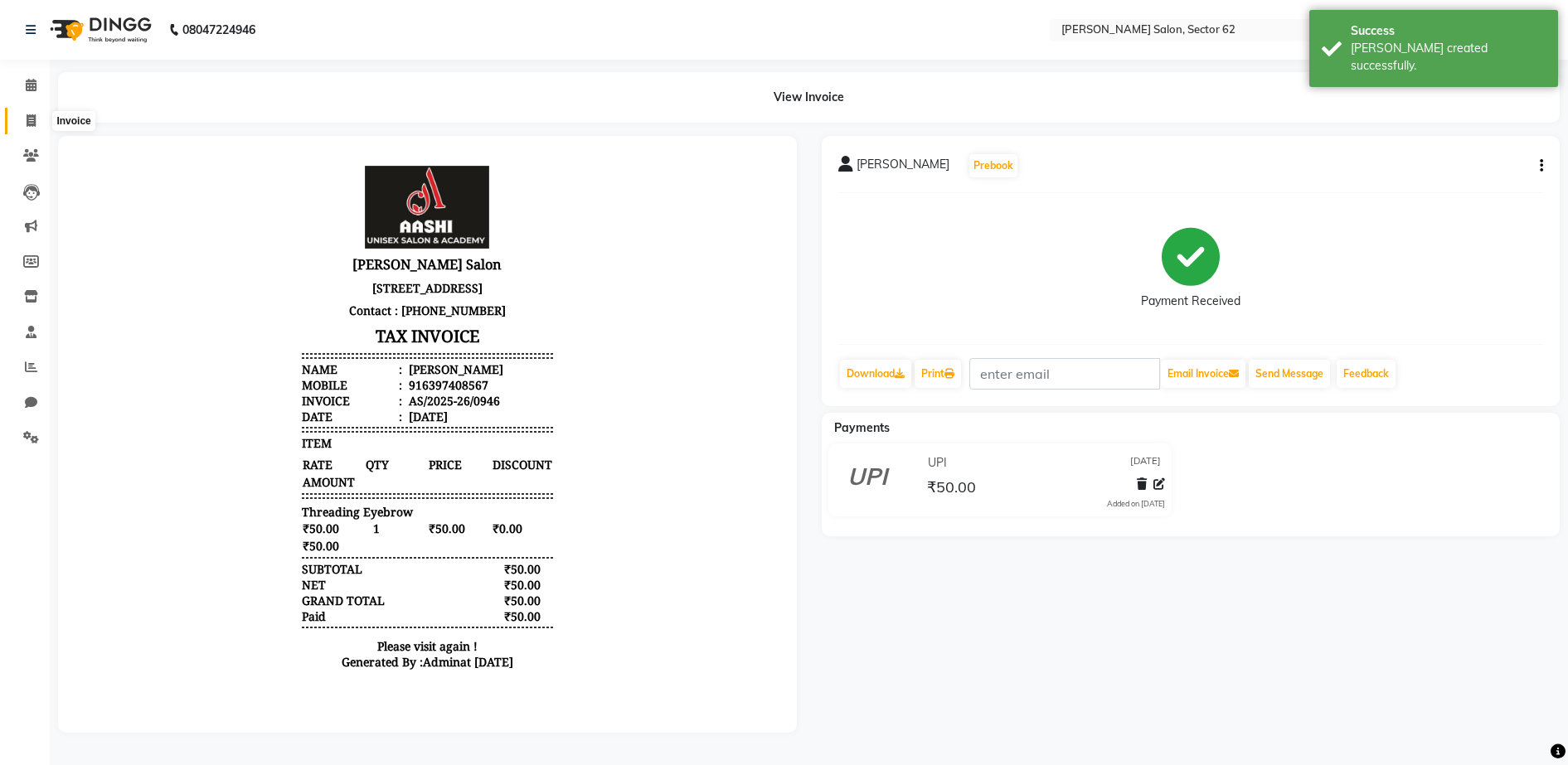
click at [31, 124] on icon at bounding box center [31, 120] width 10 height 12
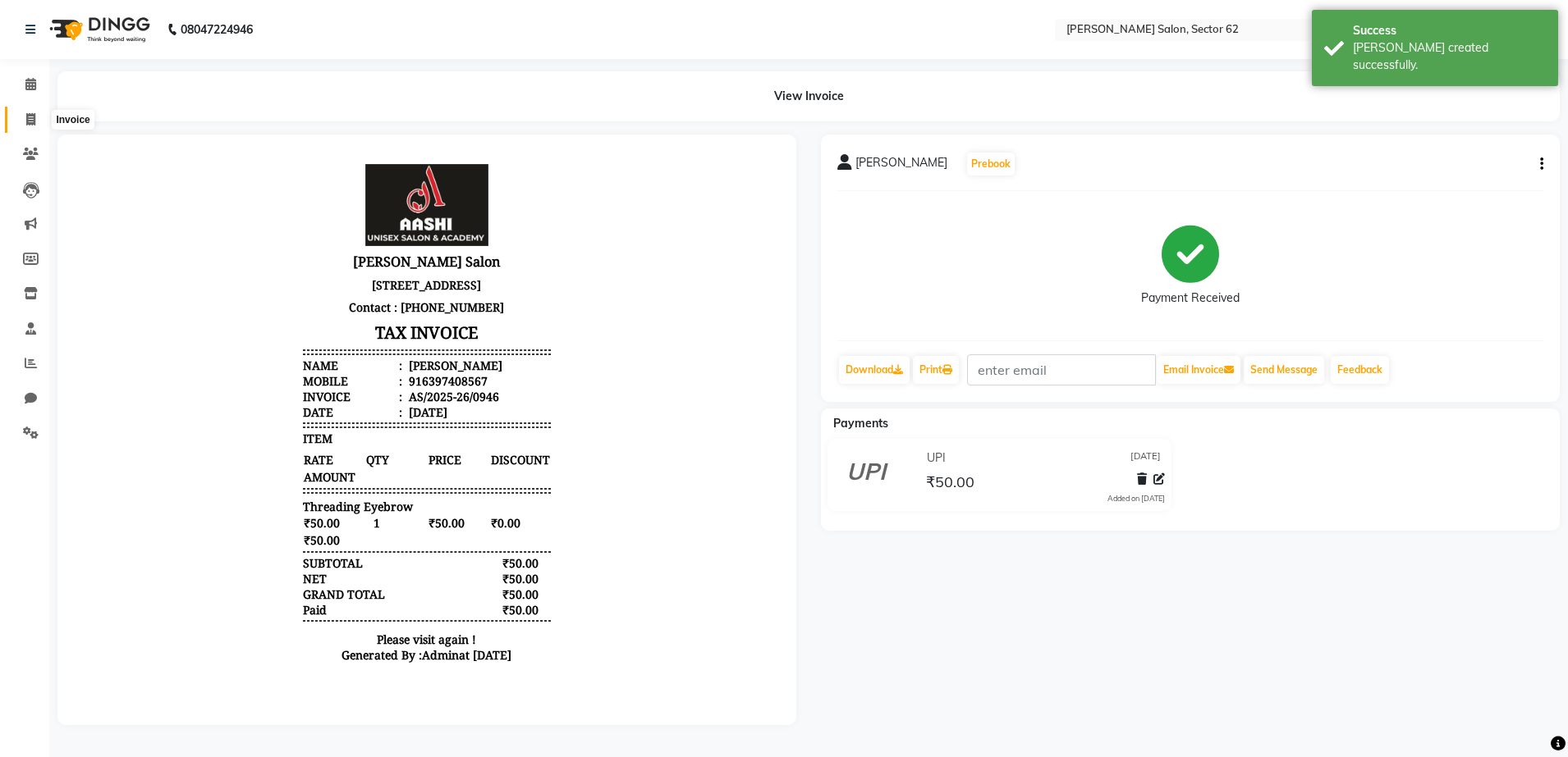
select select "service"
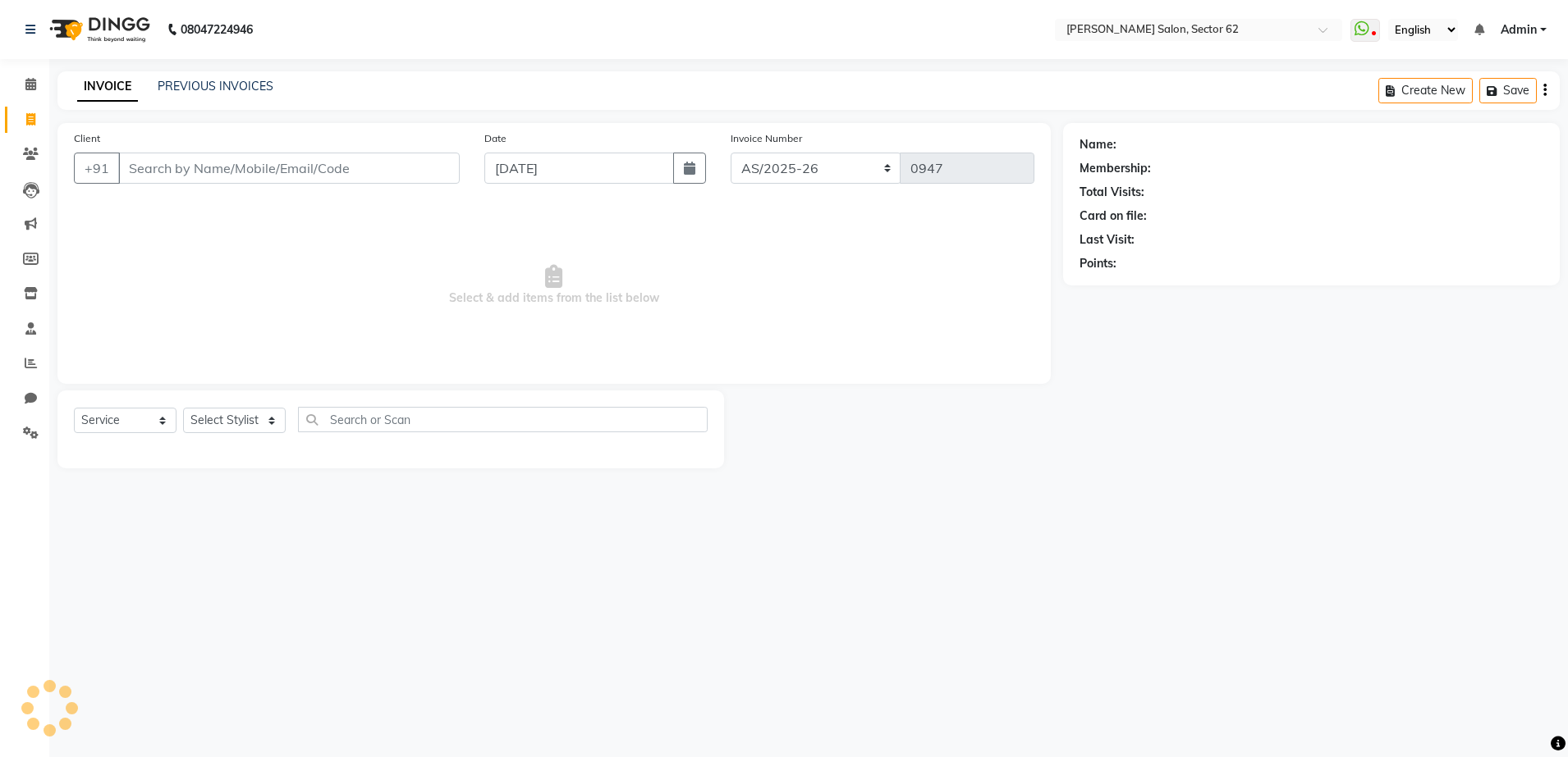
select select "82265"
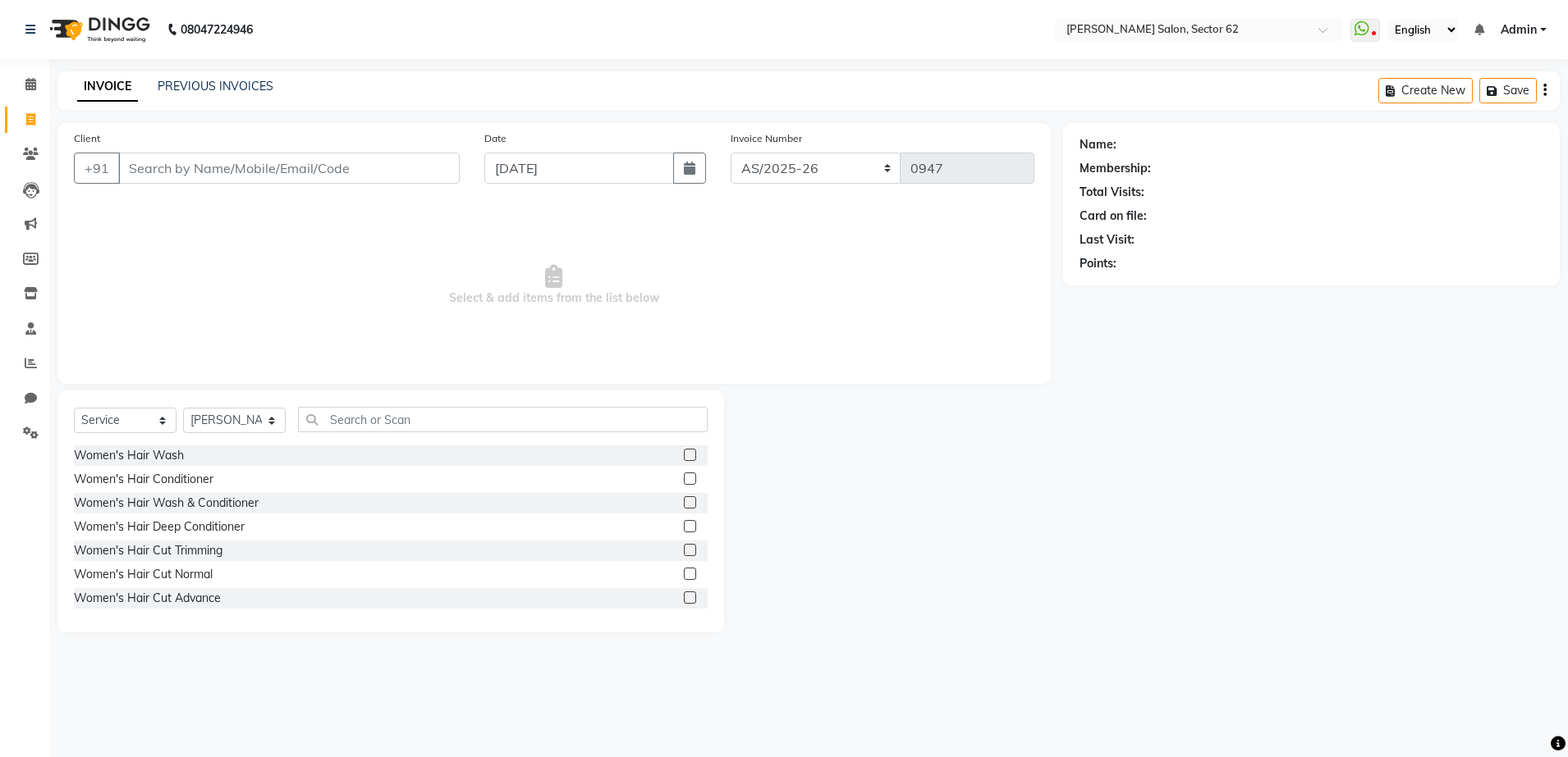
click at [181, 175] on input "Client" at bounding box center [288, 168] width 341 height 31
click at [168, 173] on input "Client" at bounding box center [288, 168] width 341 height 31
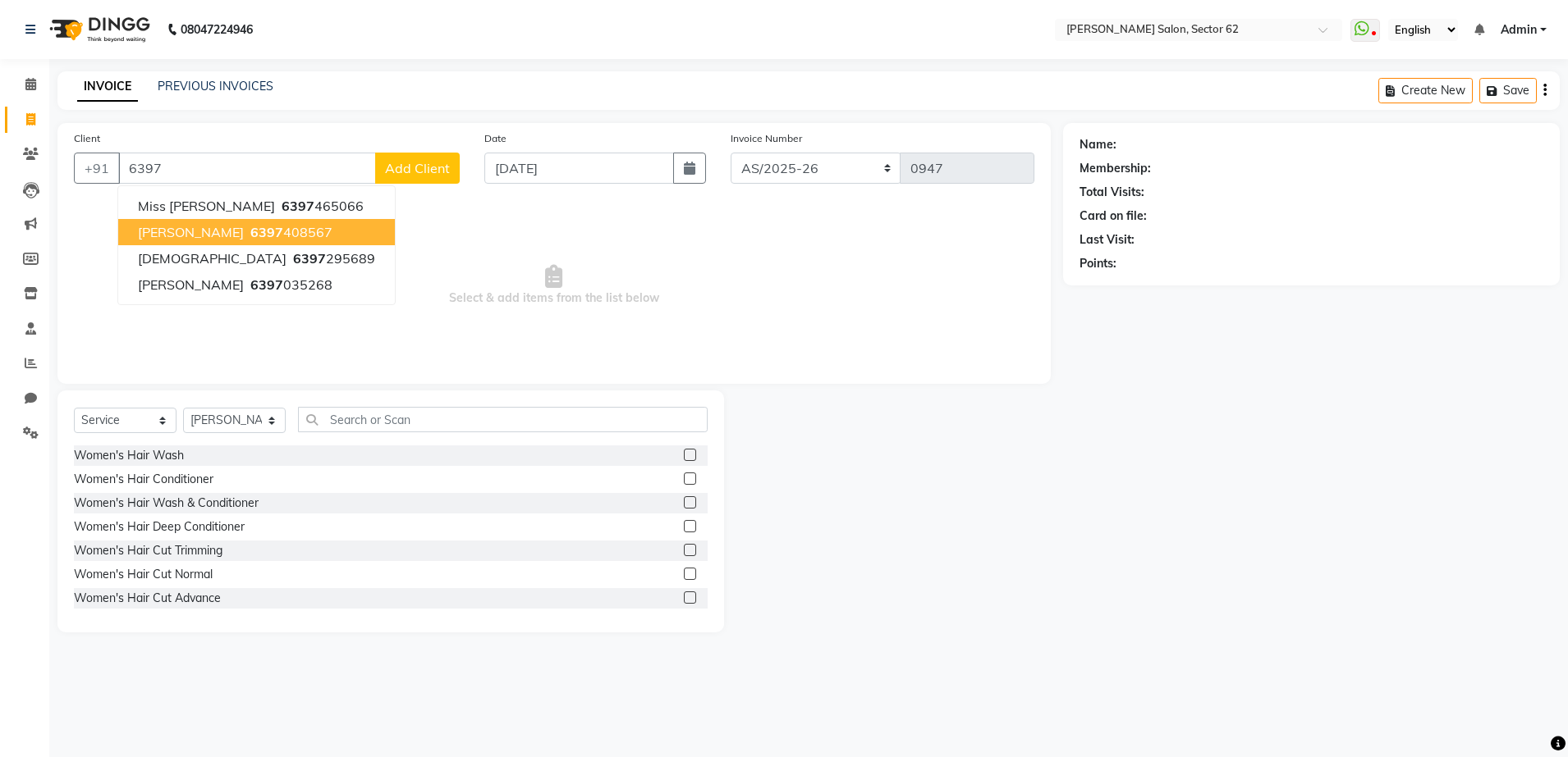
click at [251, 232] on span "6397" at bounding box center [267, 232] width 32 height 16
type input "6397408567"
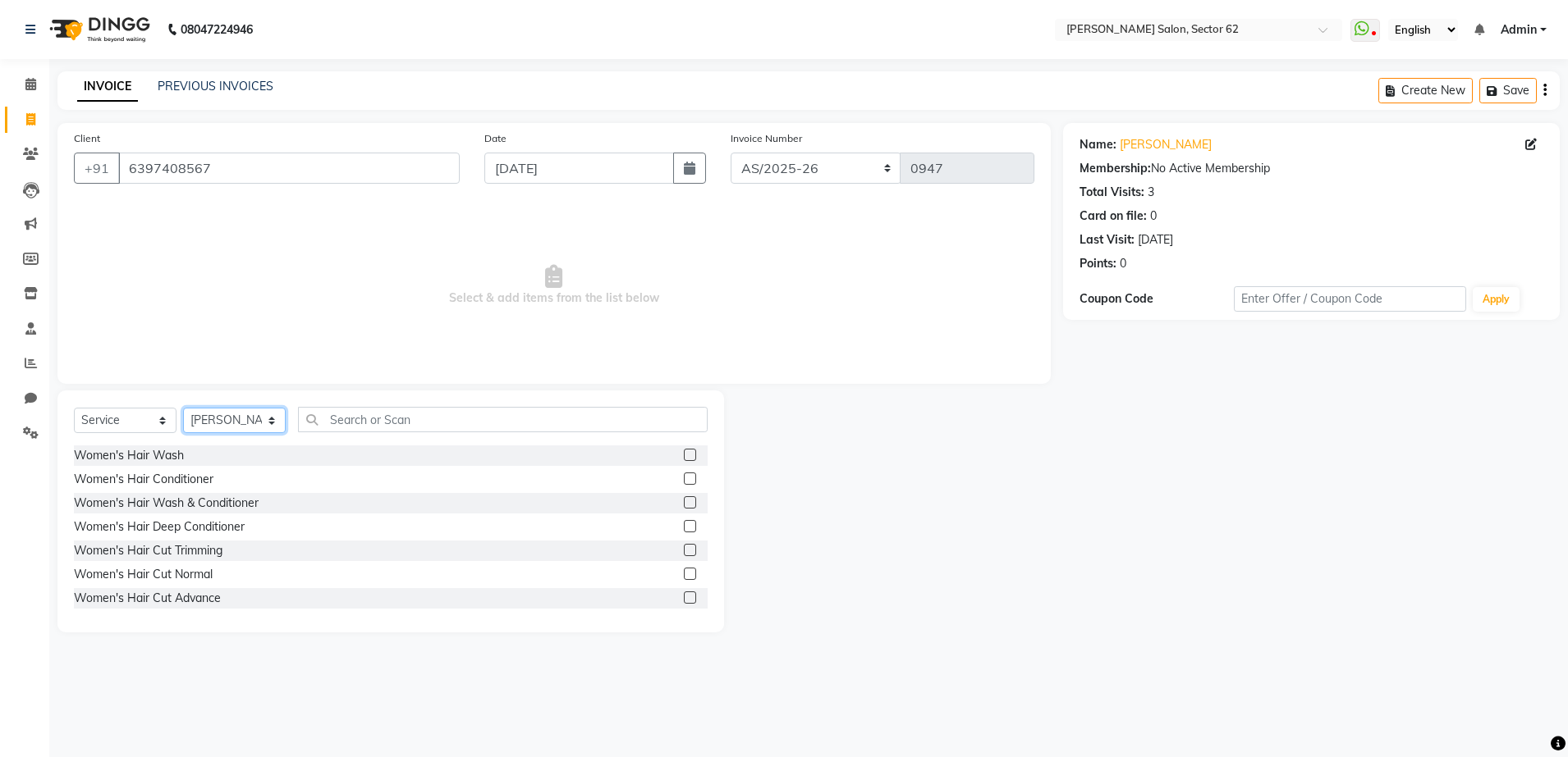
click at [256, 417] on select "Select Stylist [PERSON_NAME] Owner" at bounding box center [234, 420] width 103 height 26
click at [183, 408] on select "Select Stylist [PERSON_NAME] Owner" at bounding box center [234, 420] width 103 height 26
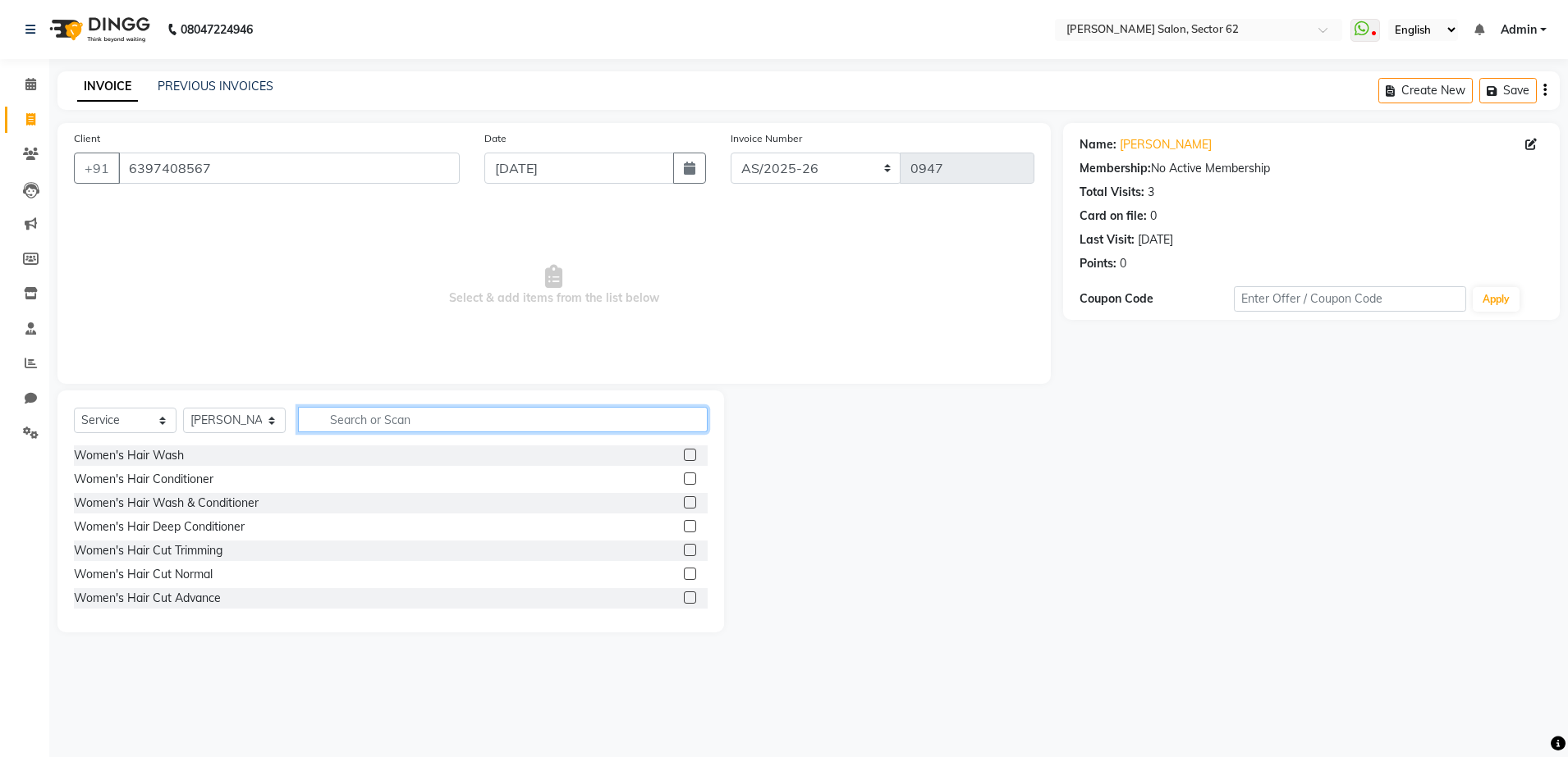
click at [353, 421] on input "text" at bounding box center [502, 420] width 410 height 26
click at [684, 455] on label at bounding box center [690, 455] width 12 height 12
click at [684, 455] on input "checkbox" at bounding box center [689, 455] width 10 height 10
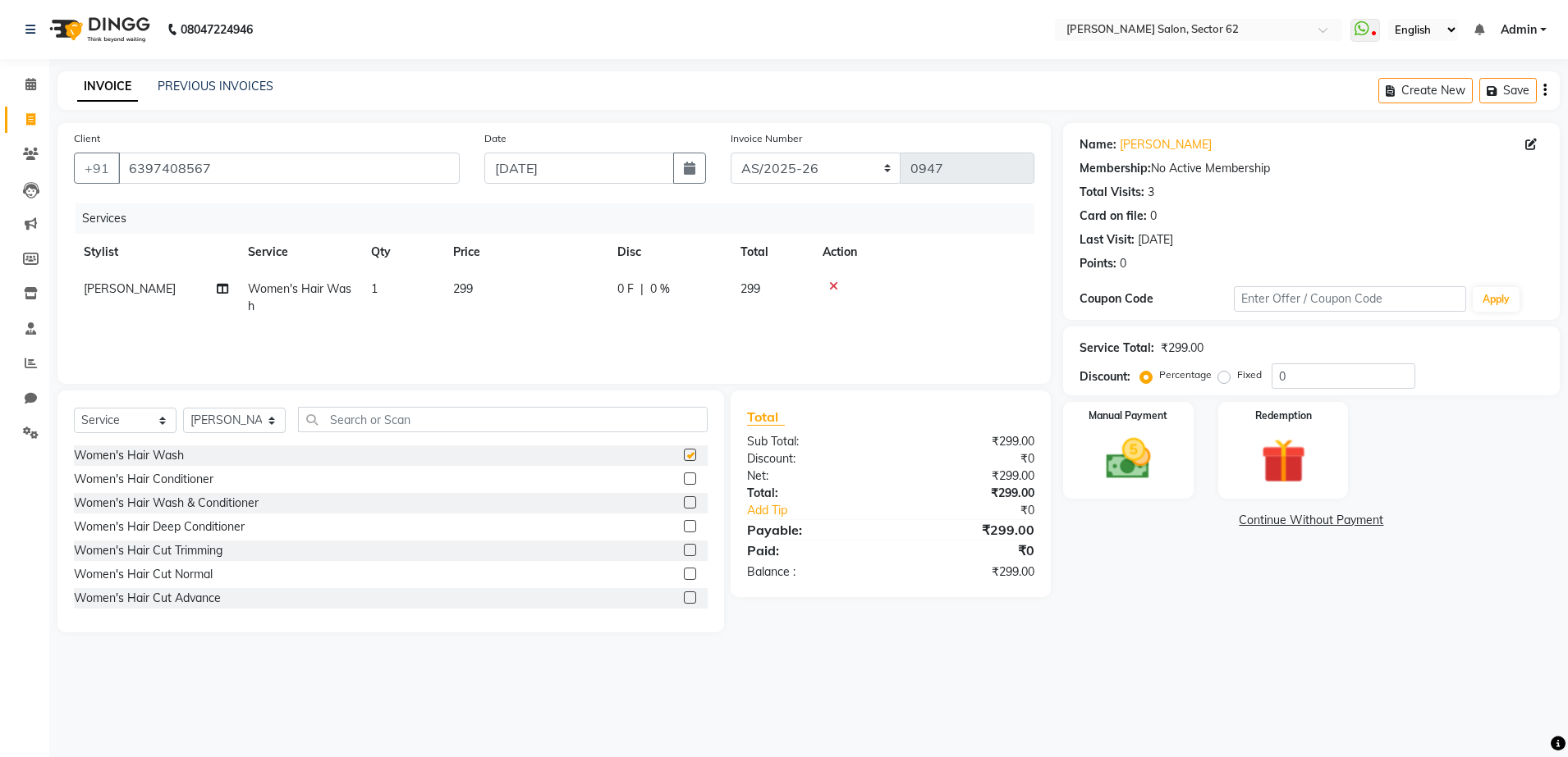
checkbox input "false"
click at [1145, 449] on img at bounding box center [1128, 459] width 76 height 54
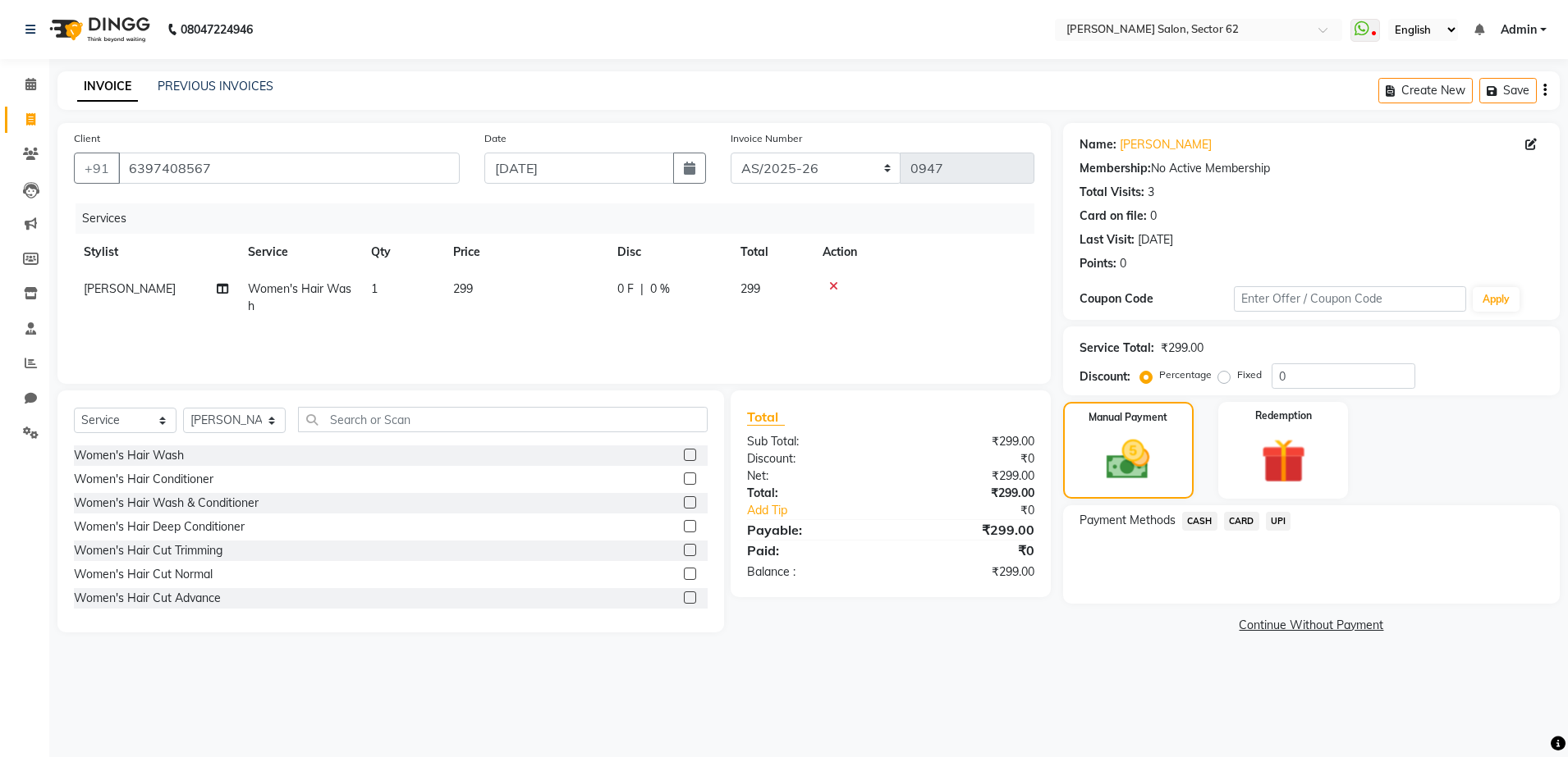
click at [1276, 521] on span "UPI" at bounding box center [1278, 521] width 26 height 19
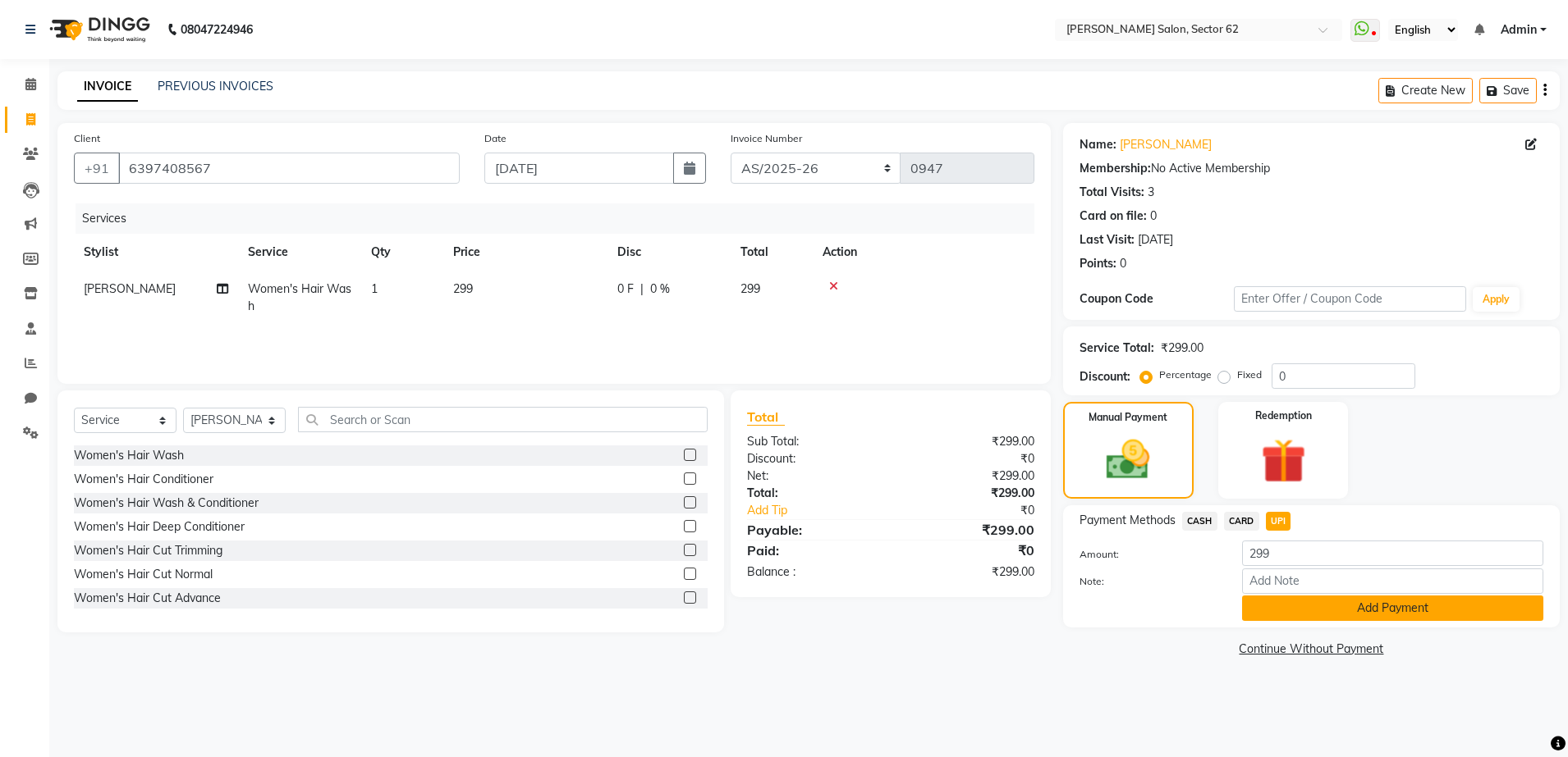
click at [1283, 604] on button "Add Payment" at bounding box center [1392, 608] width 301 height 26
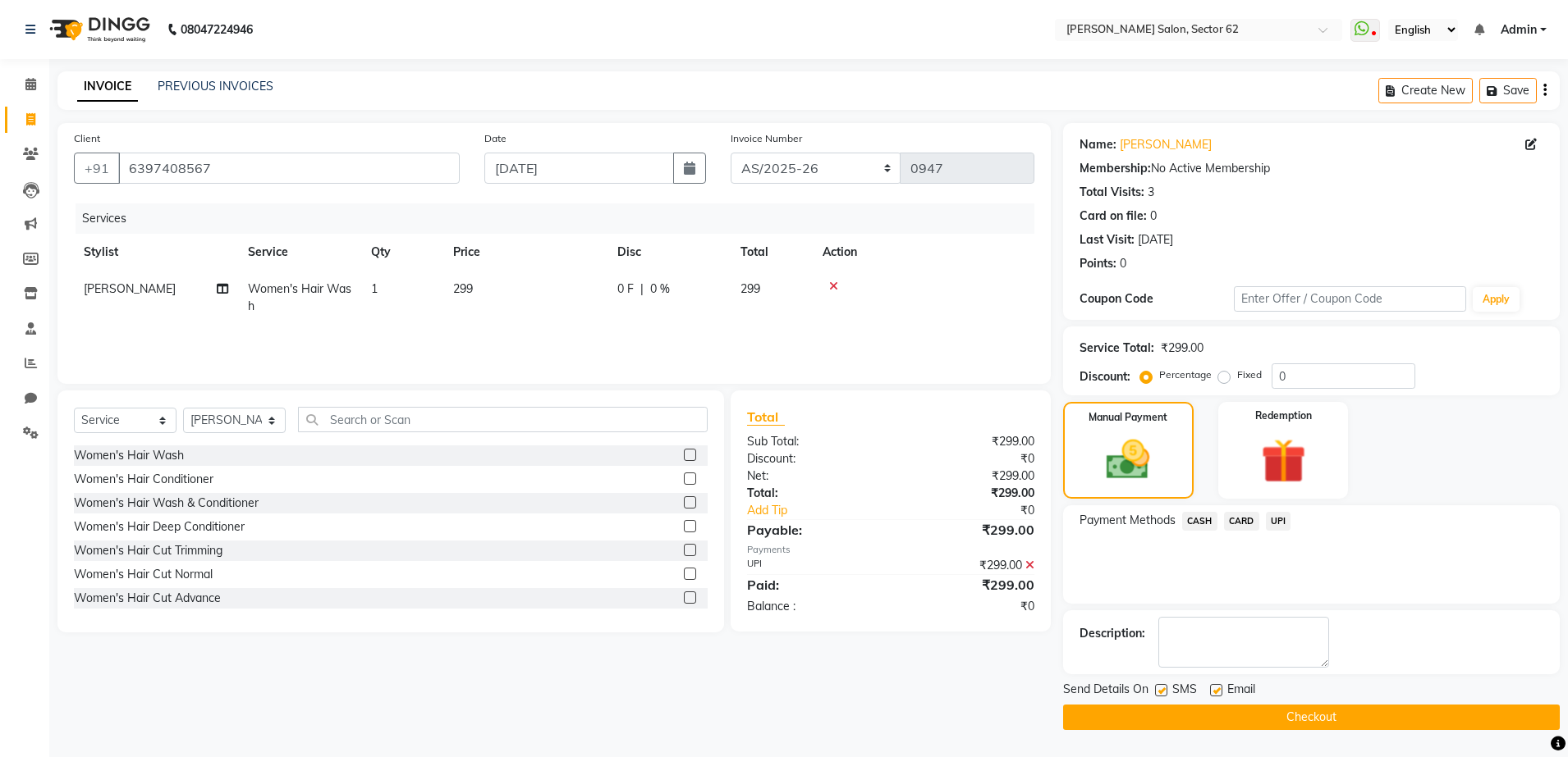
click at [1279, 725] on button "Checkout" at bounding box center [1311, 718] width 497 height 26
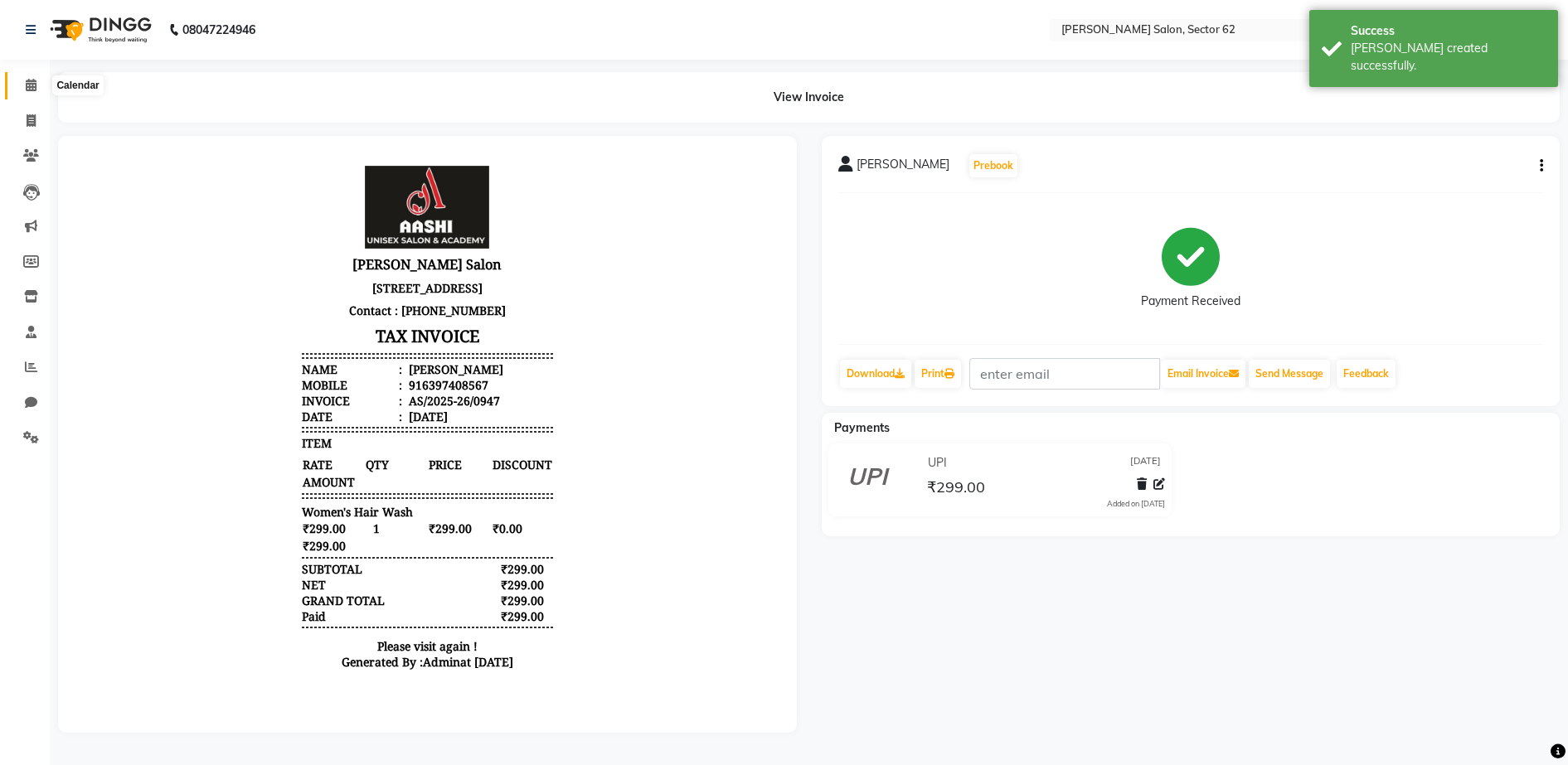
click at [40, 92] on span at bounding box center [31, 85] width 29 height 19
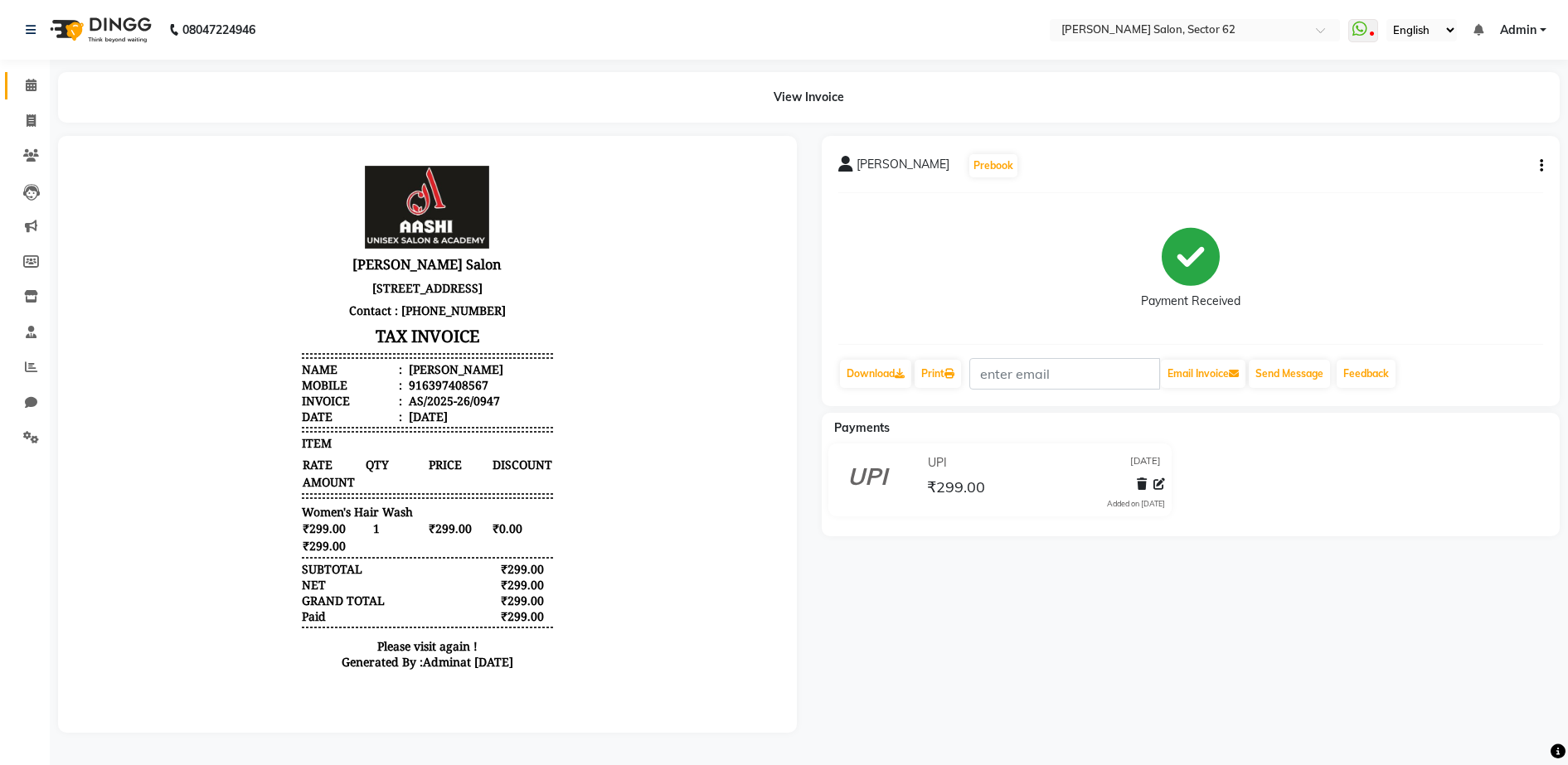
scroll to position [9, 0]
click at [446, 278] on p "[STREET_ADDRESS]" at bounding box center [427, 288] width 251 height 22
select select "service"
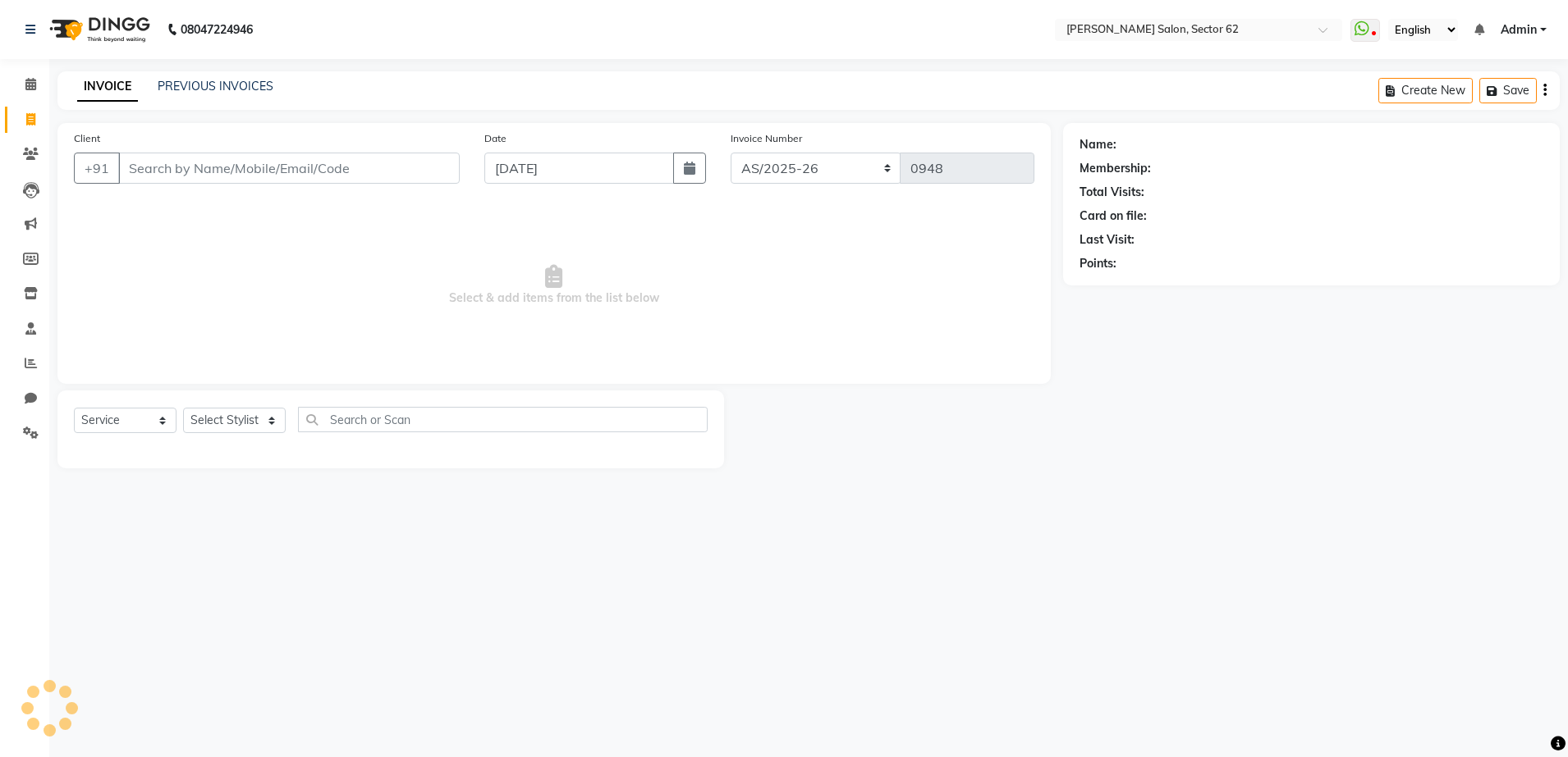
select select "82265"
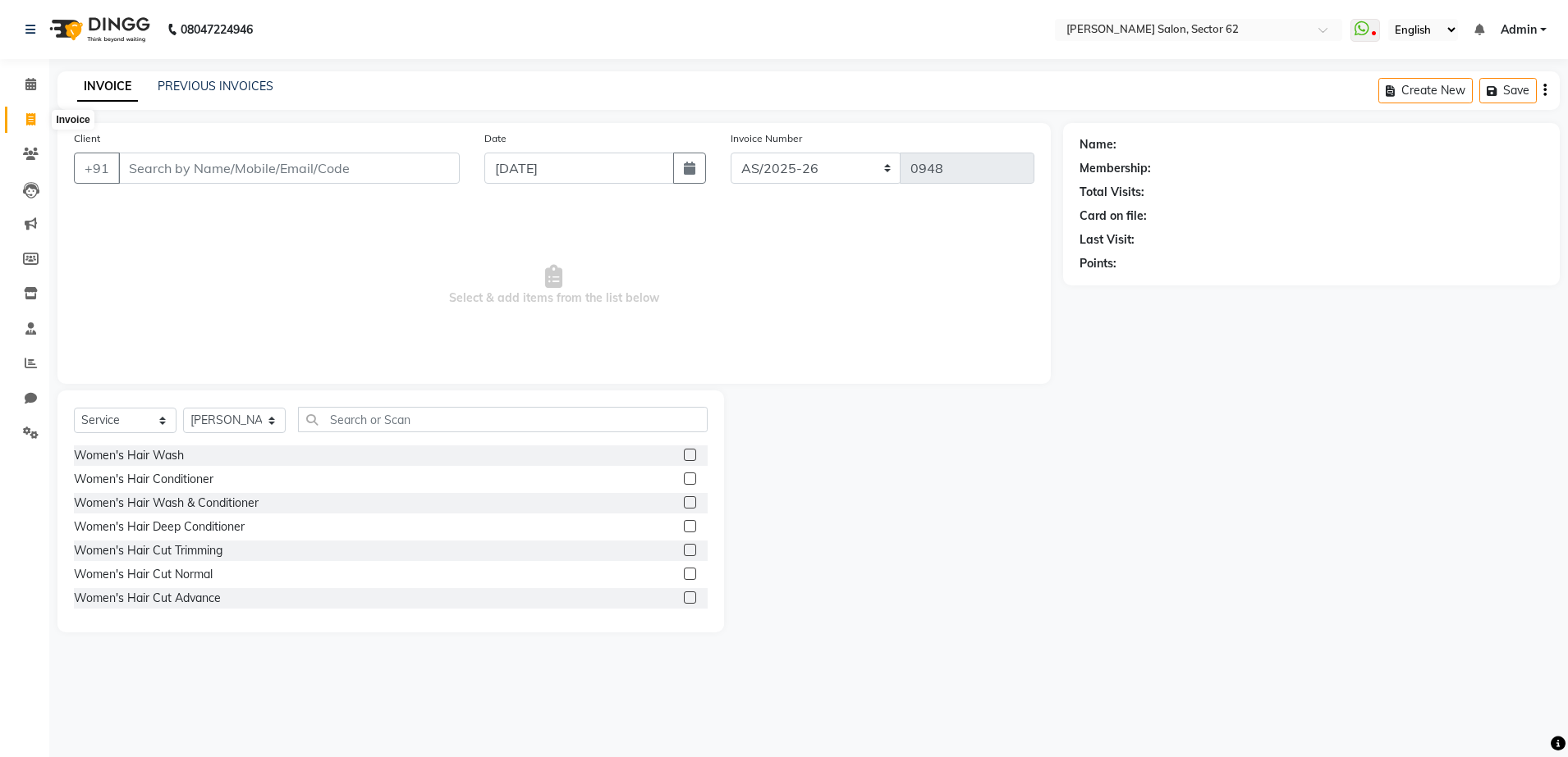
click at [37, 120] on span at bounding box center [31, 120] width 29 height 19
select select "service"
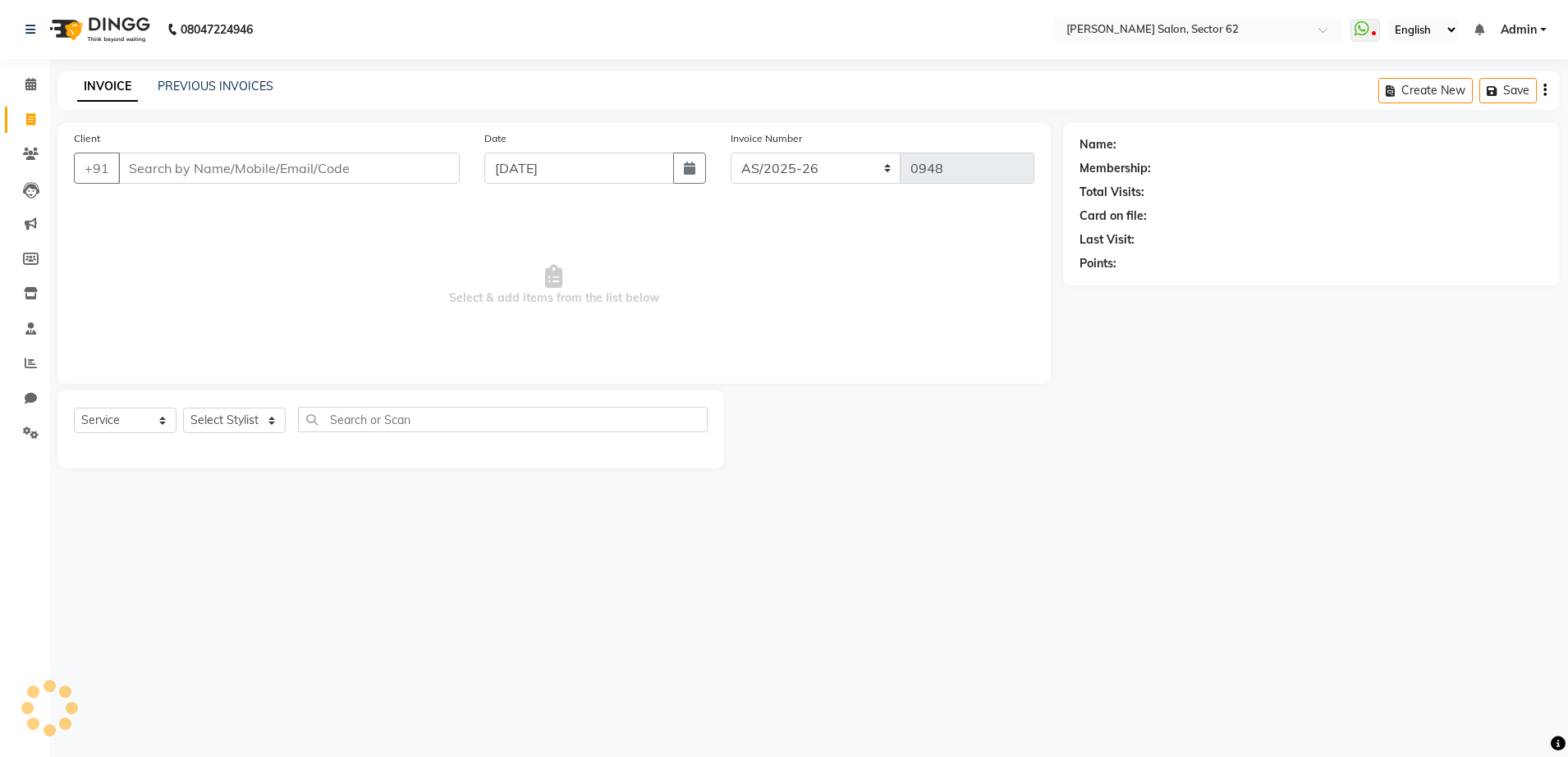
select select "82265"
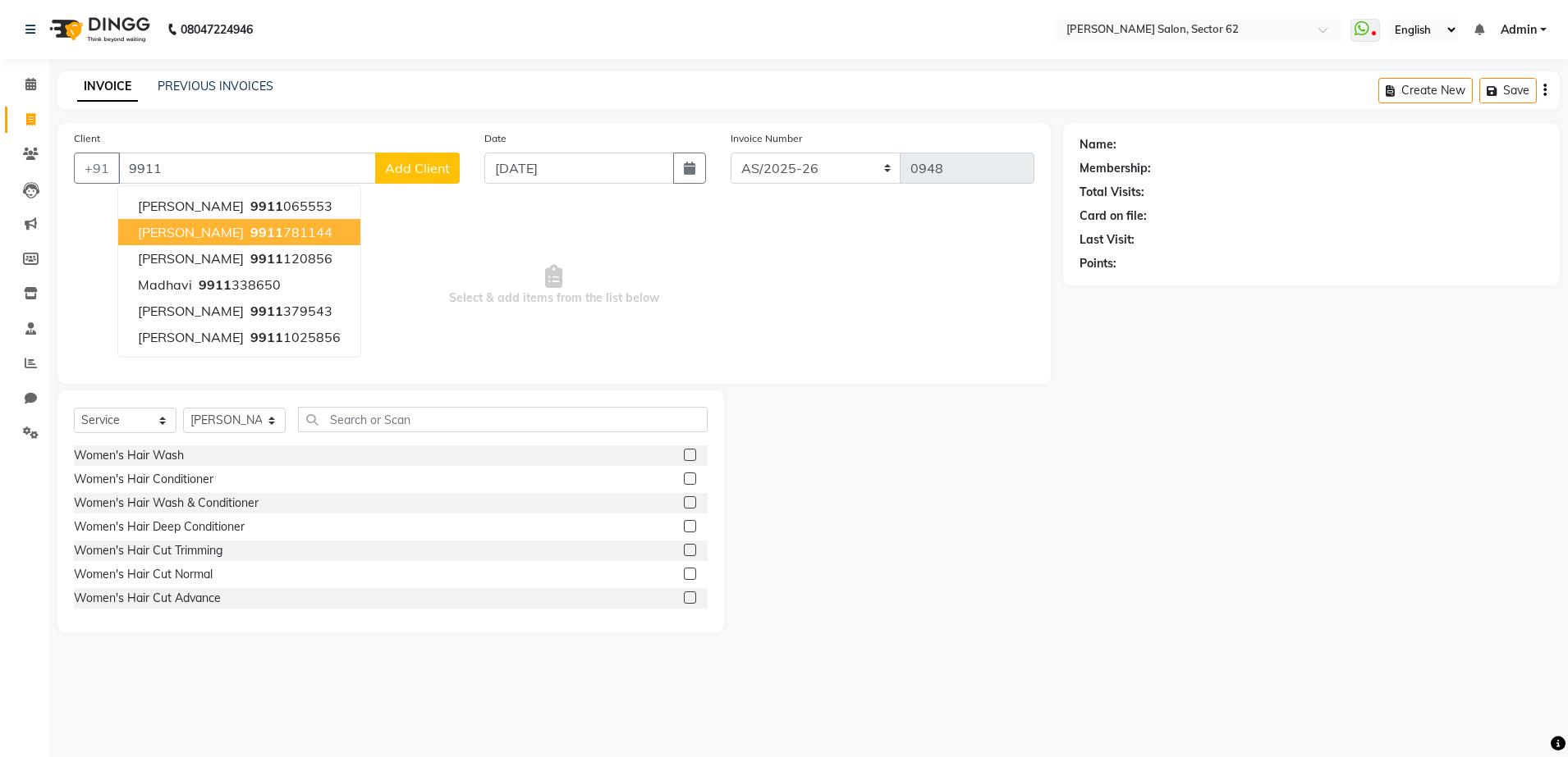
click at [247, 236] on ngb-highlight "9911 781144" at bounding box center [290, 232] width 85 height 16
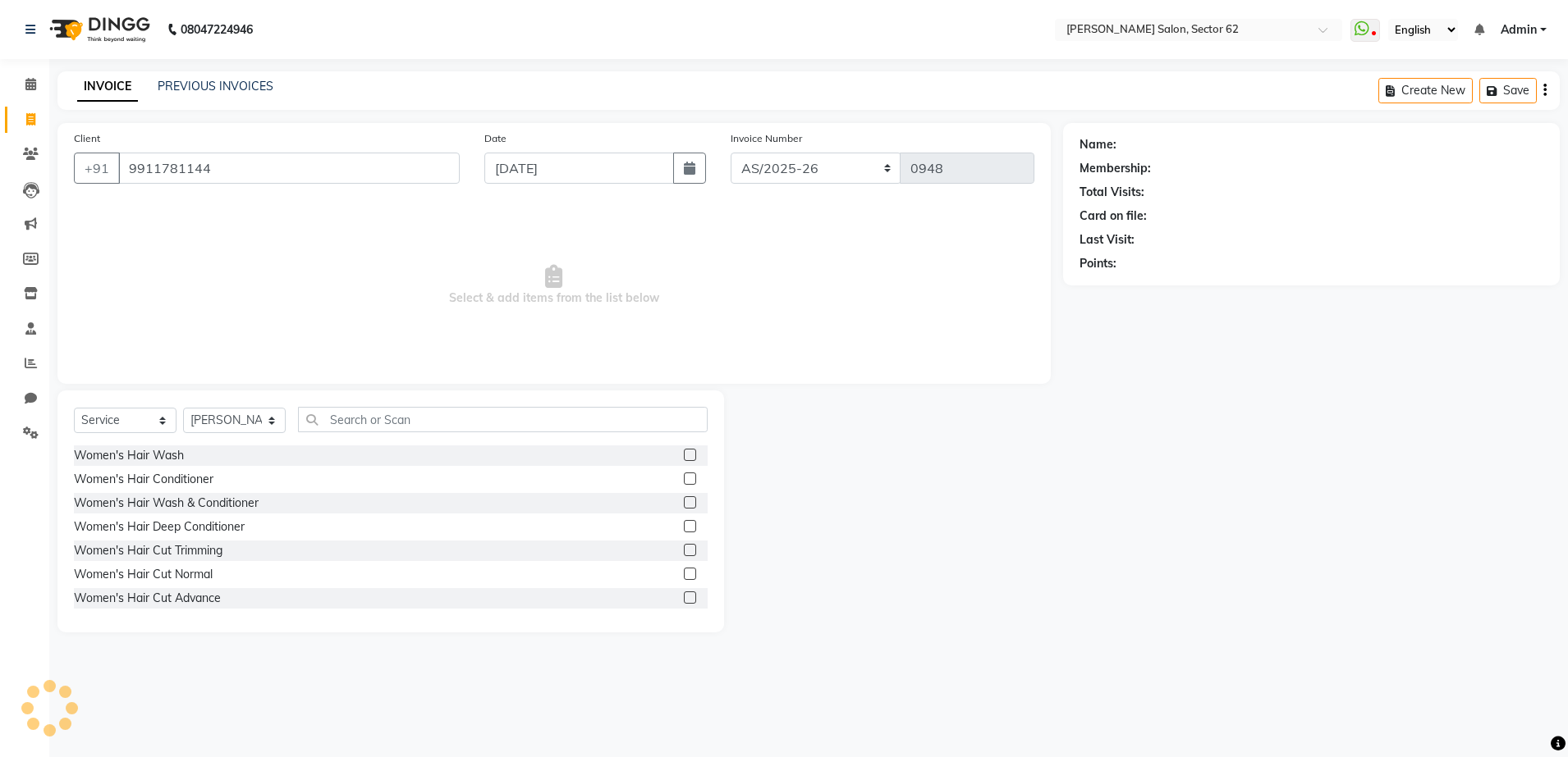
type input "9911781144"
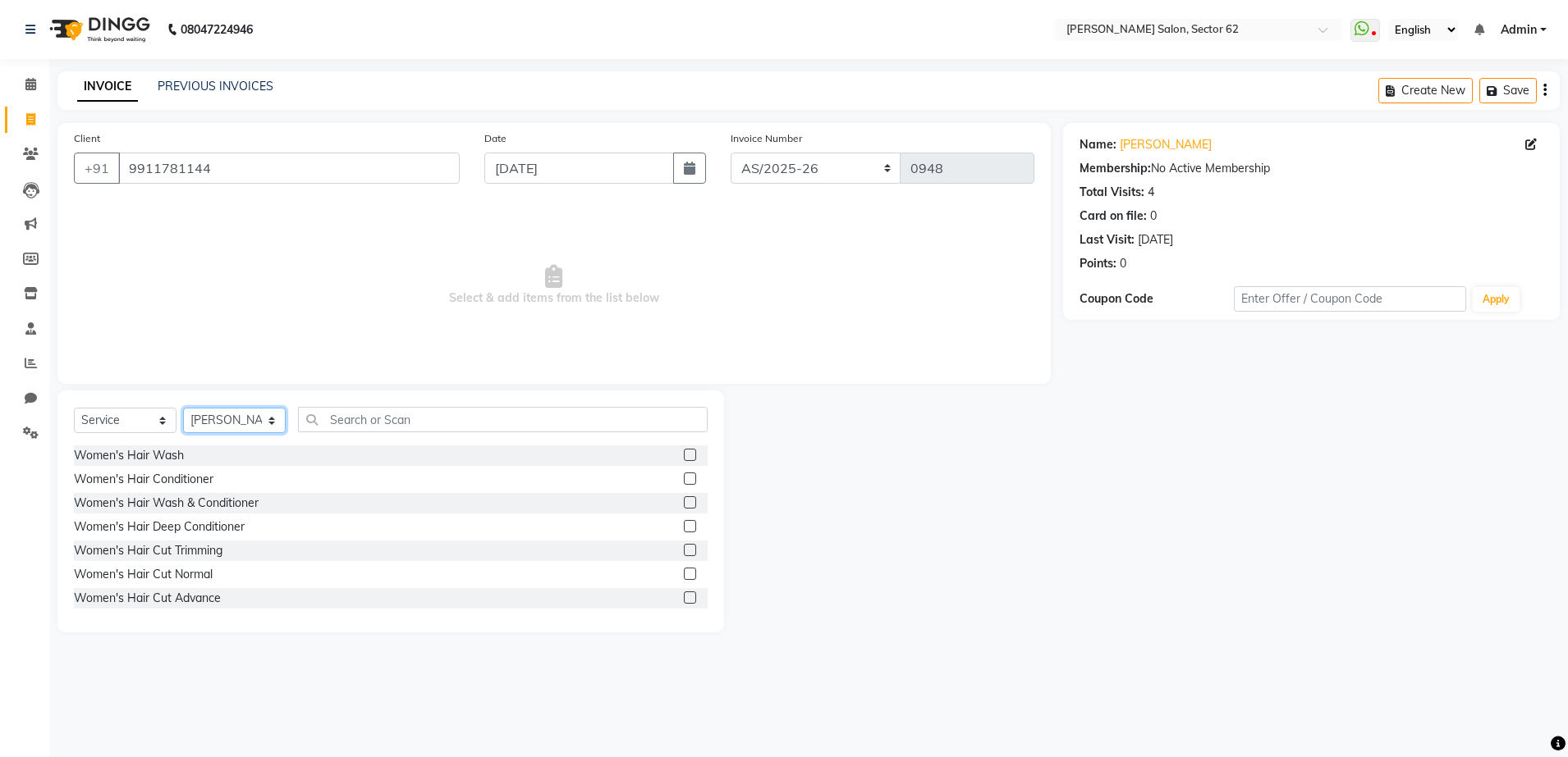
click at [215, 423] on select "Select Stylist [PERSON_NAME] Owner" at bounding box center [234, 420] width 103 height 26
select select "75654"
click at [183, 408] on select "Select Stylist [PERSON_NAME] Owner" at bounding box center [234, 420] width 103 height 26
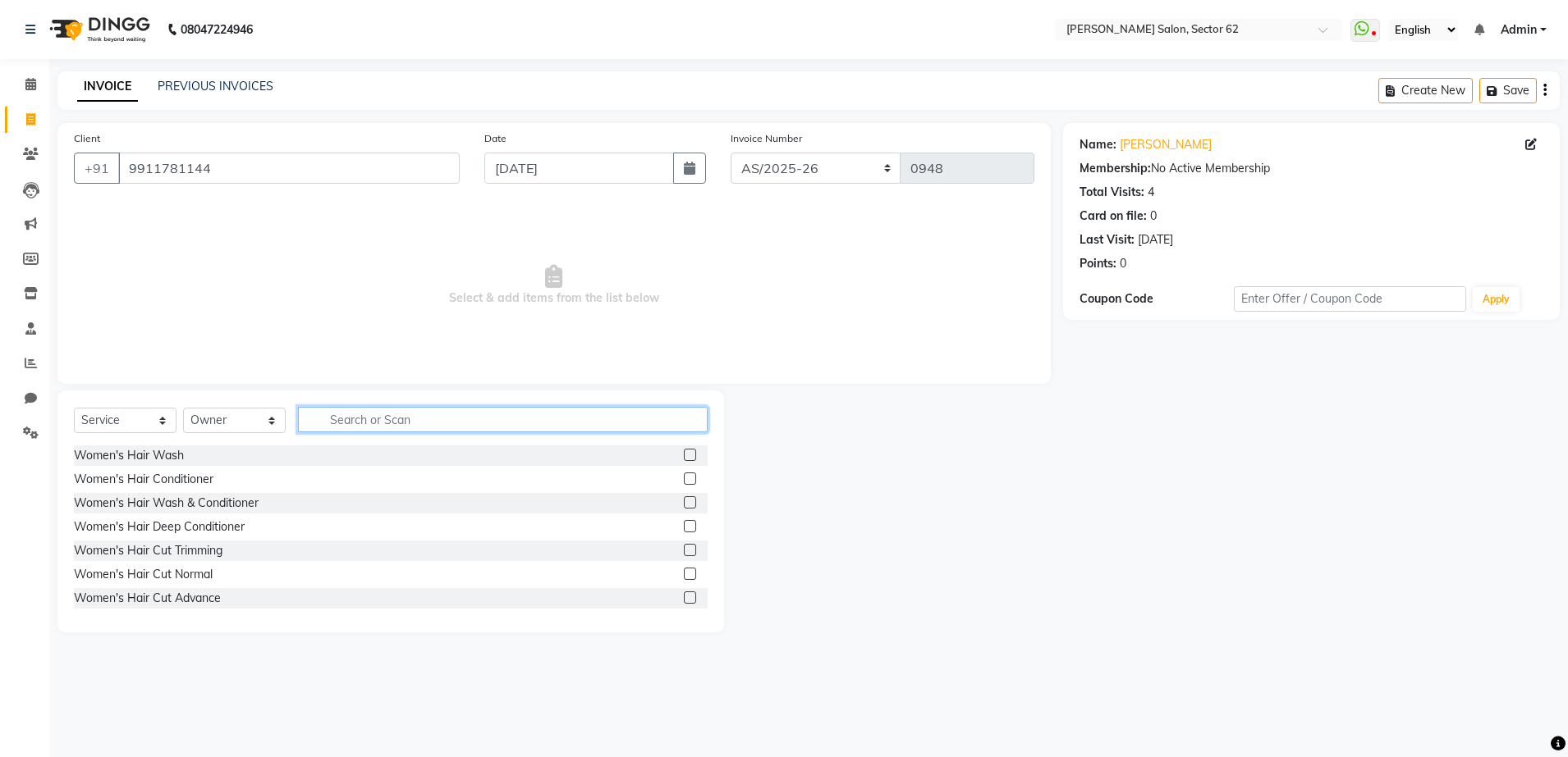
click at [386, 416] on input "text" at bounding box center [502, 420] width 410 height 26
type input "eye"
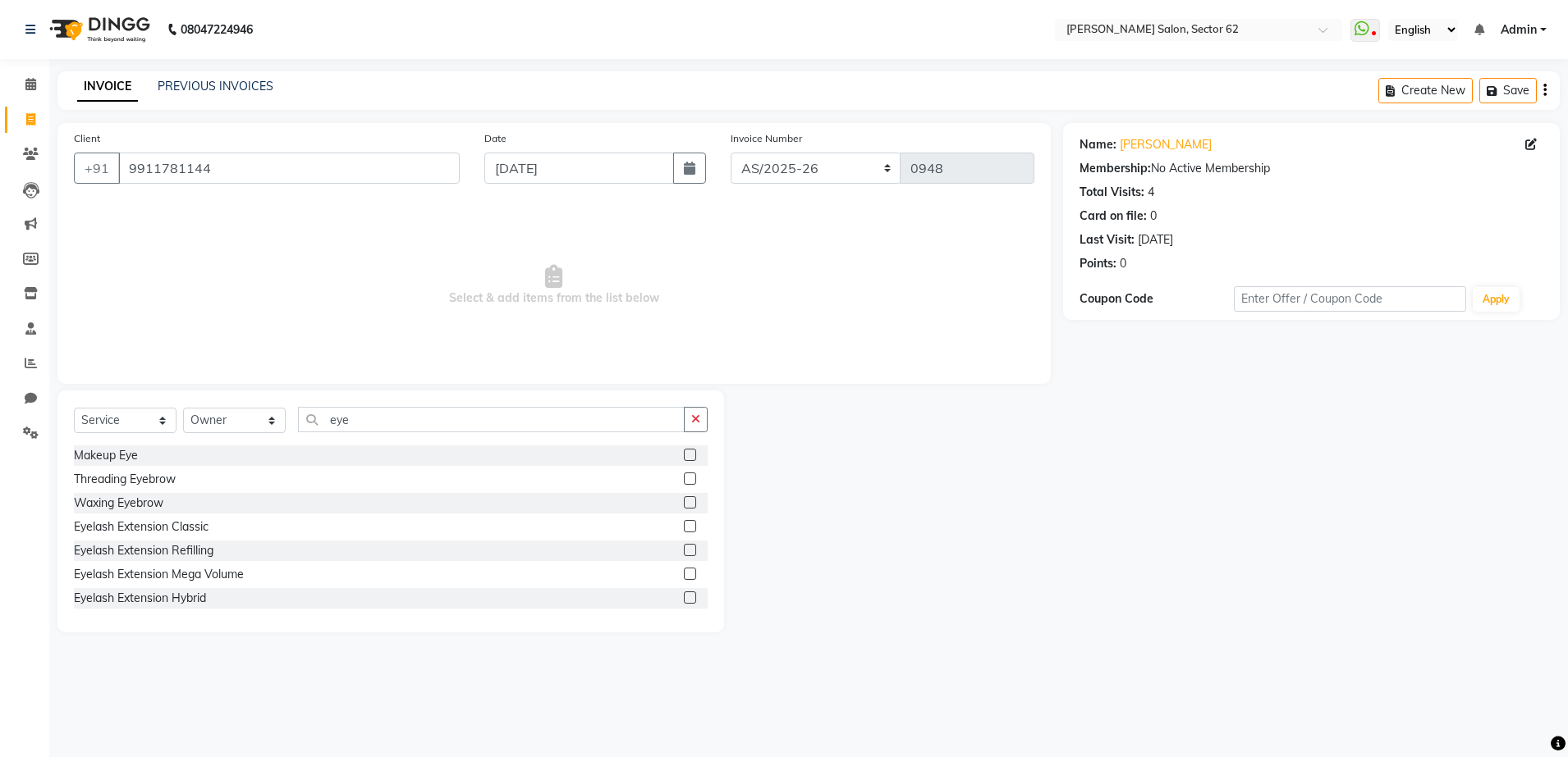
click at [684, 477] on label at bounding box center [690, 478] width 12 height 12
click at [684, 477] on input "checkbox" at bounding box center [689, 479] width 10 height 10
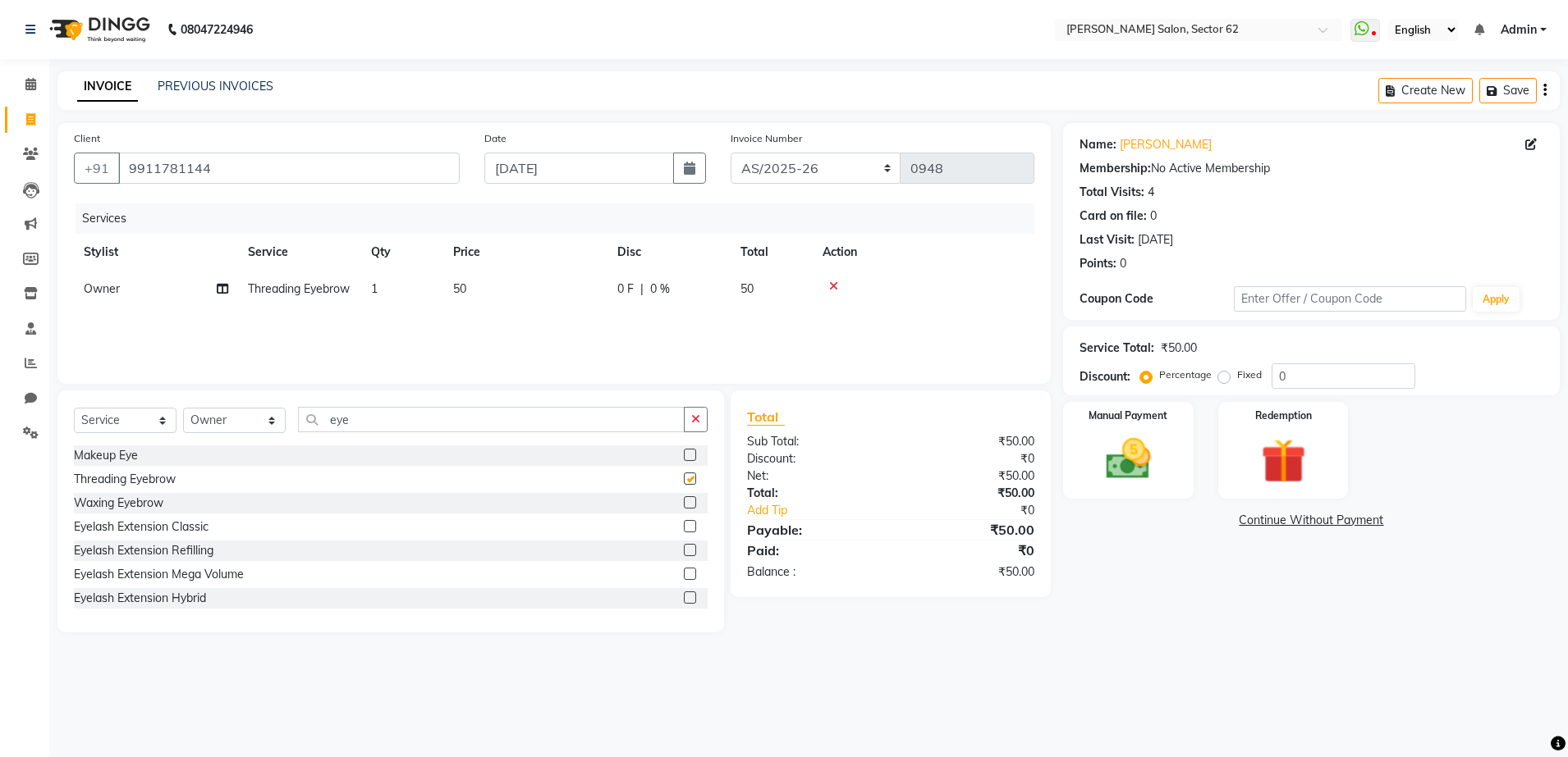
checkbox input "false"
click at [394, 423] on input "eye" at bounding box center [491, 420] width 386 height 26
type input "e"
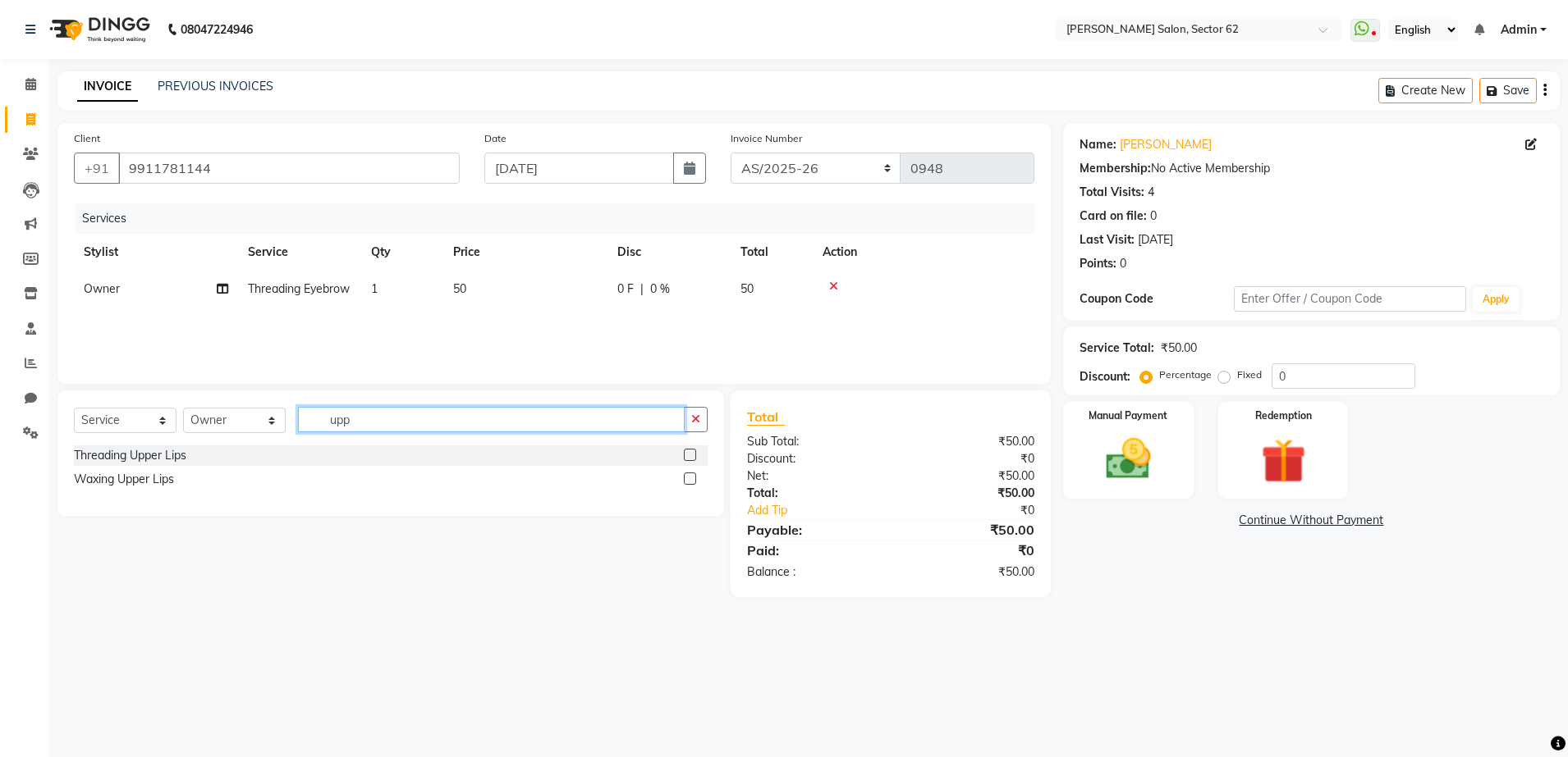
type input "upp"
click at [687, 455] on label at bounding box center [690, 455] width 12 height 12
click at [687, 455] on input "checkbox" at bounding box center [689, 455] width 10 height 10
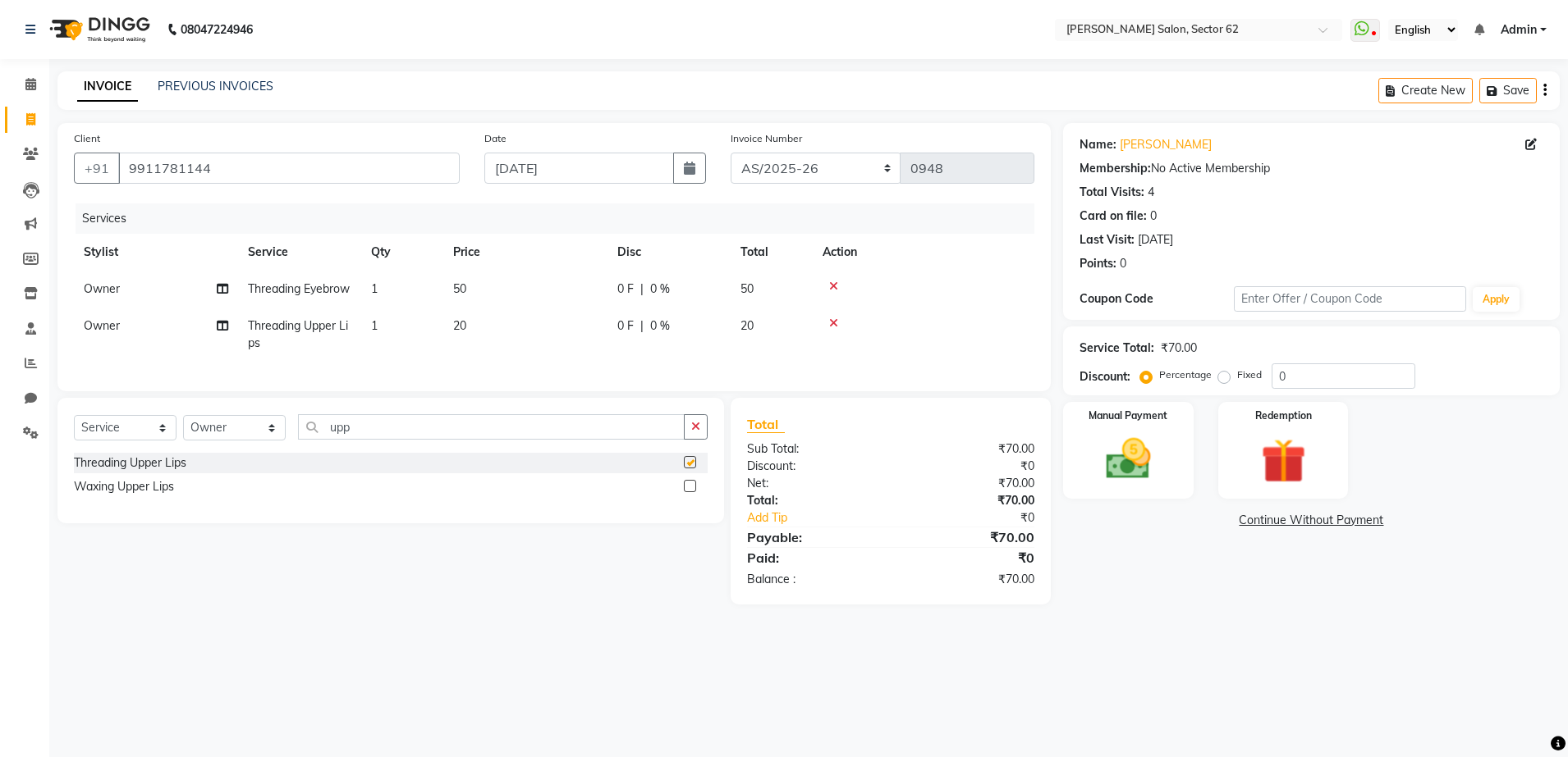
checkbox input "false"
click at [392, 440] on input "upp" at bounding box center [491, 427] width 386 height 26
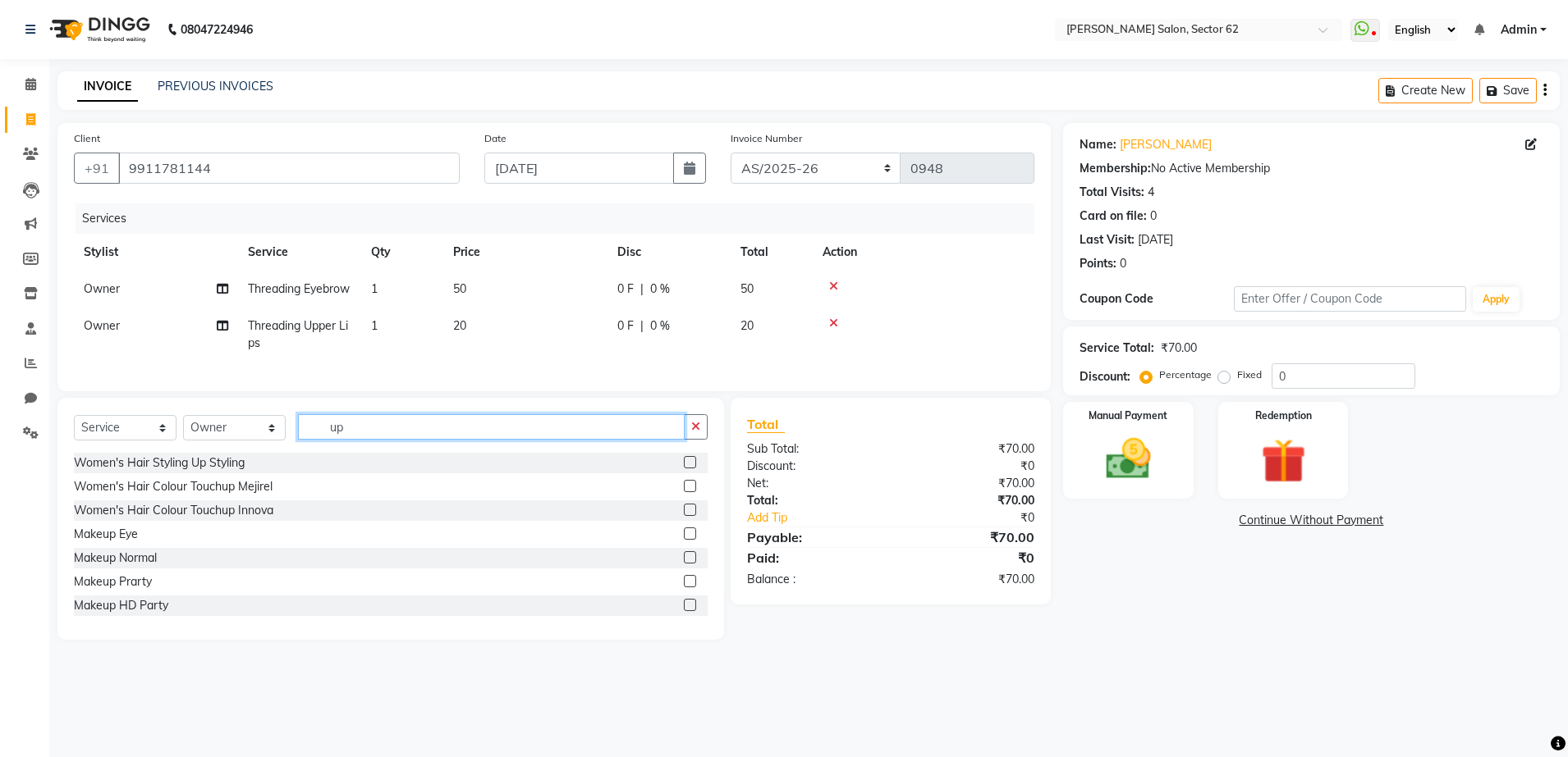
type input "u"
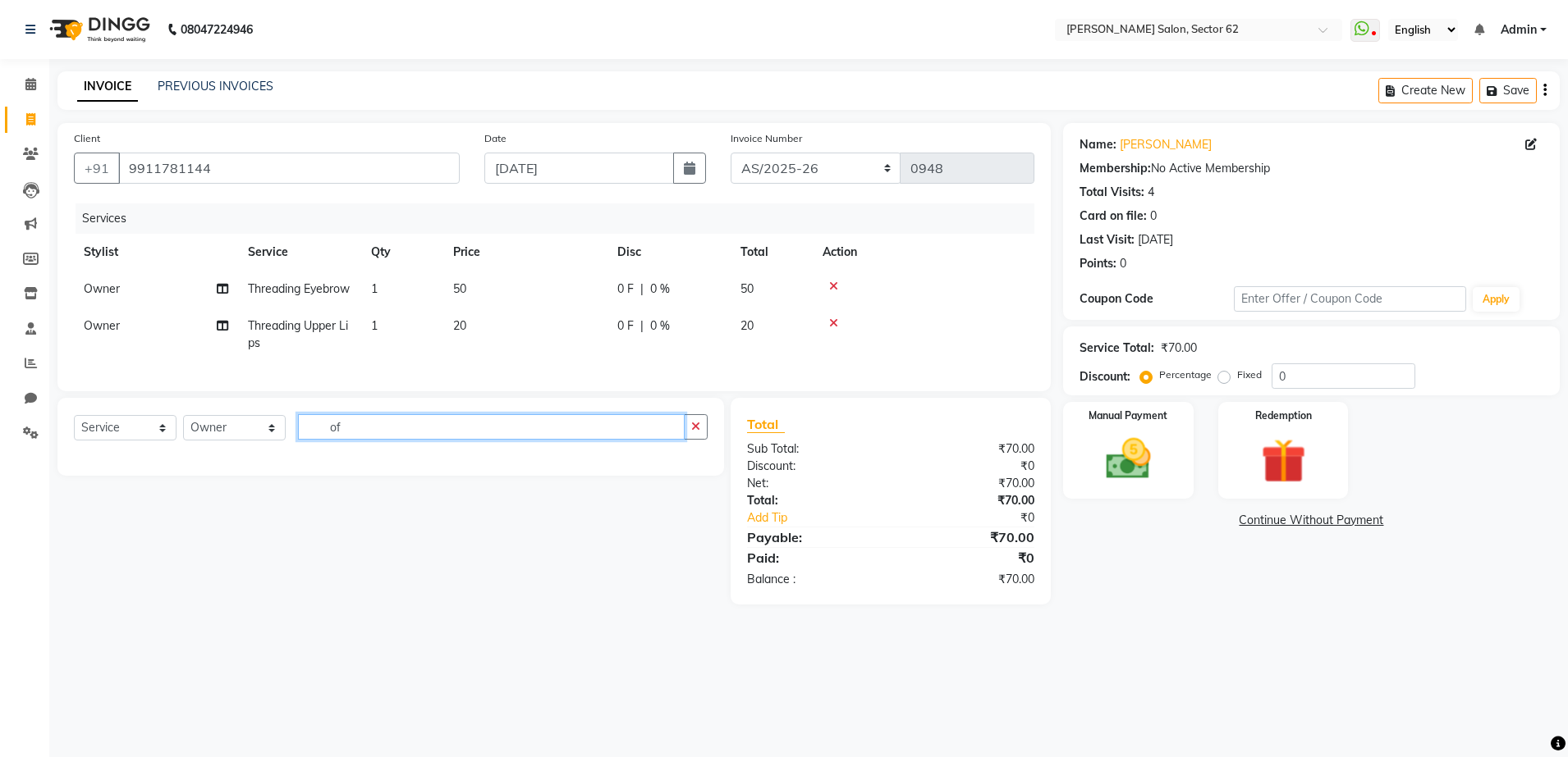
type input "o"
type input "fo"
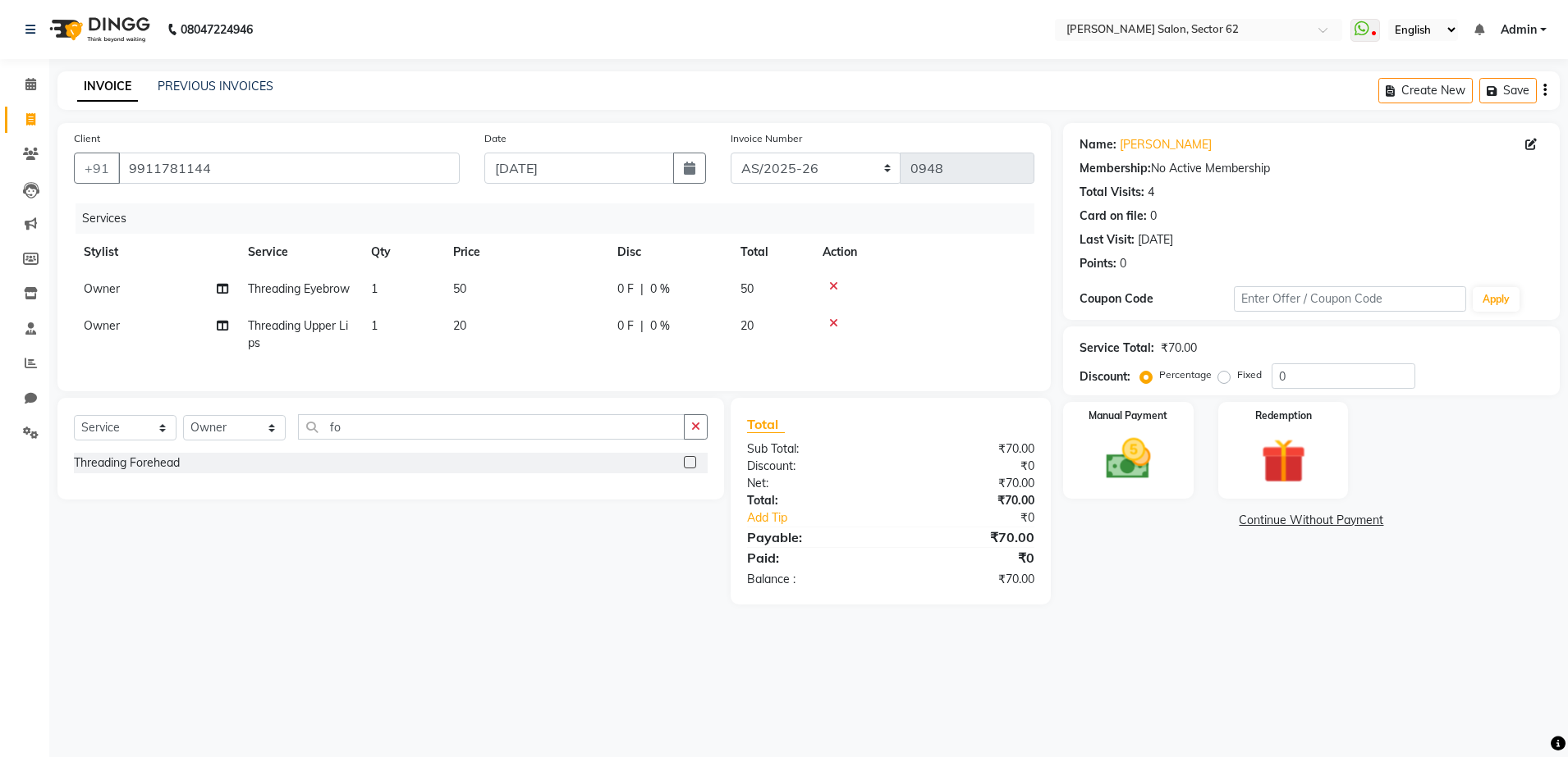
click at [690, 468] on label at bounding box center [690, 462] width 12 height 12
click at [690, 468] on input "checkbox" at bounding box center [689, 463] width 10 height 10
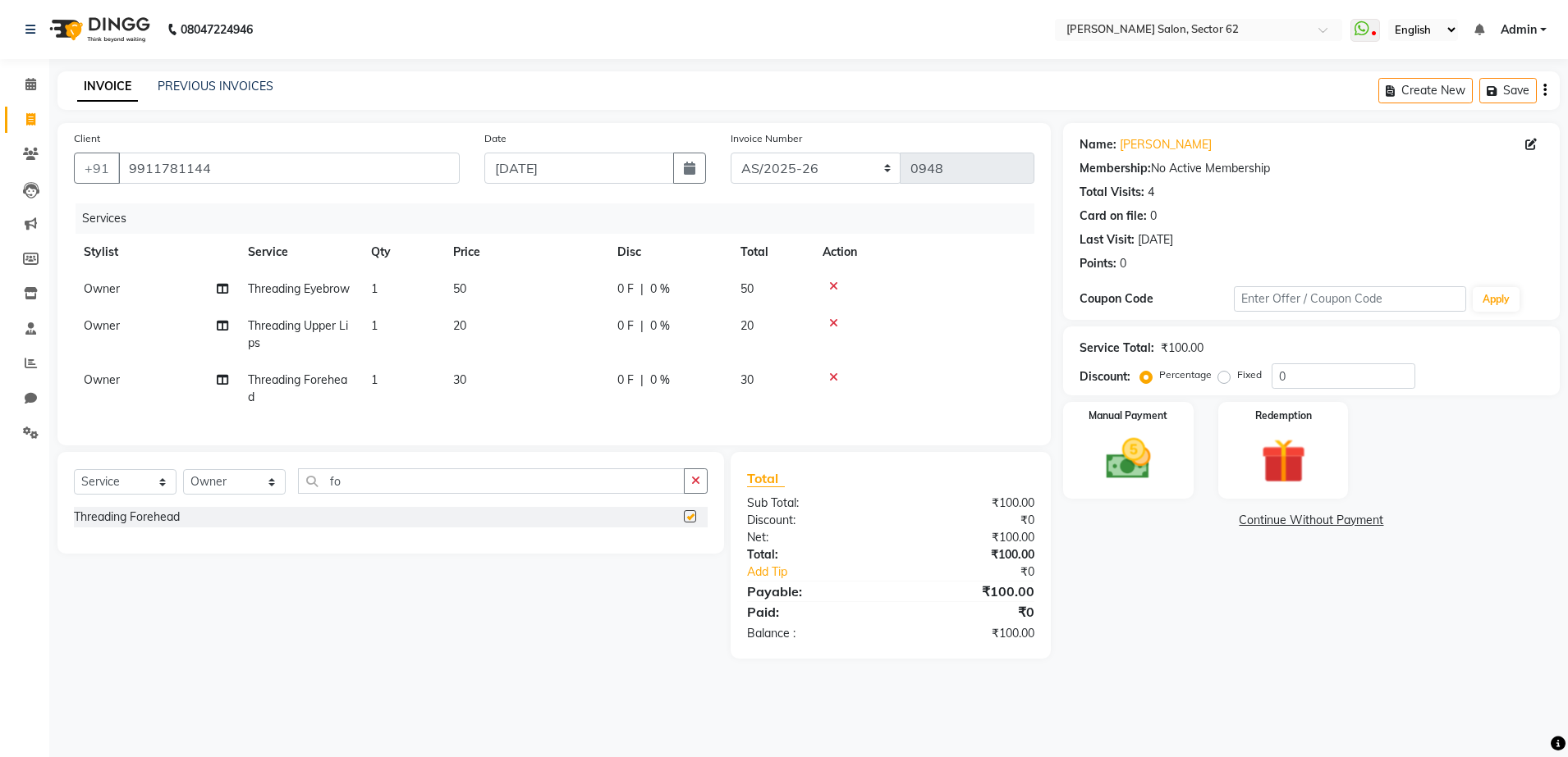
checkbox input "false"
click at [690, 492] on div "Select Service Product Membership Package Voucher Prepaid Gift Card Select Styl…" at bounding box center [390, 502] width 666 height 102
click at [1096, 456] on img at bounding box center [1128, 459] width 76 height 54
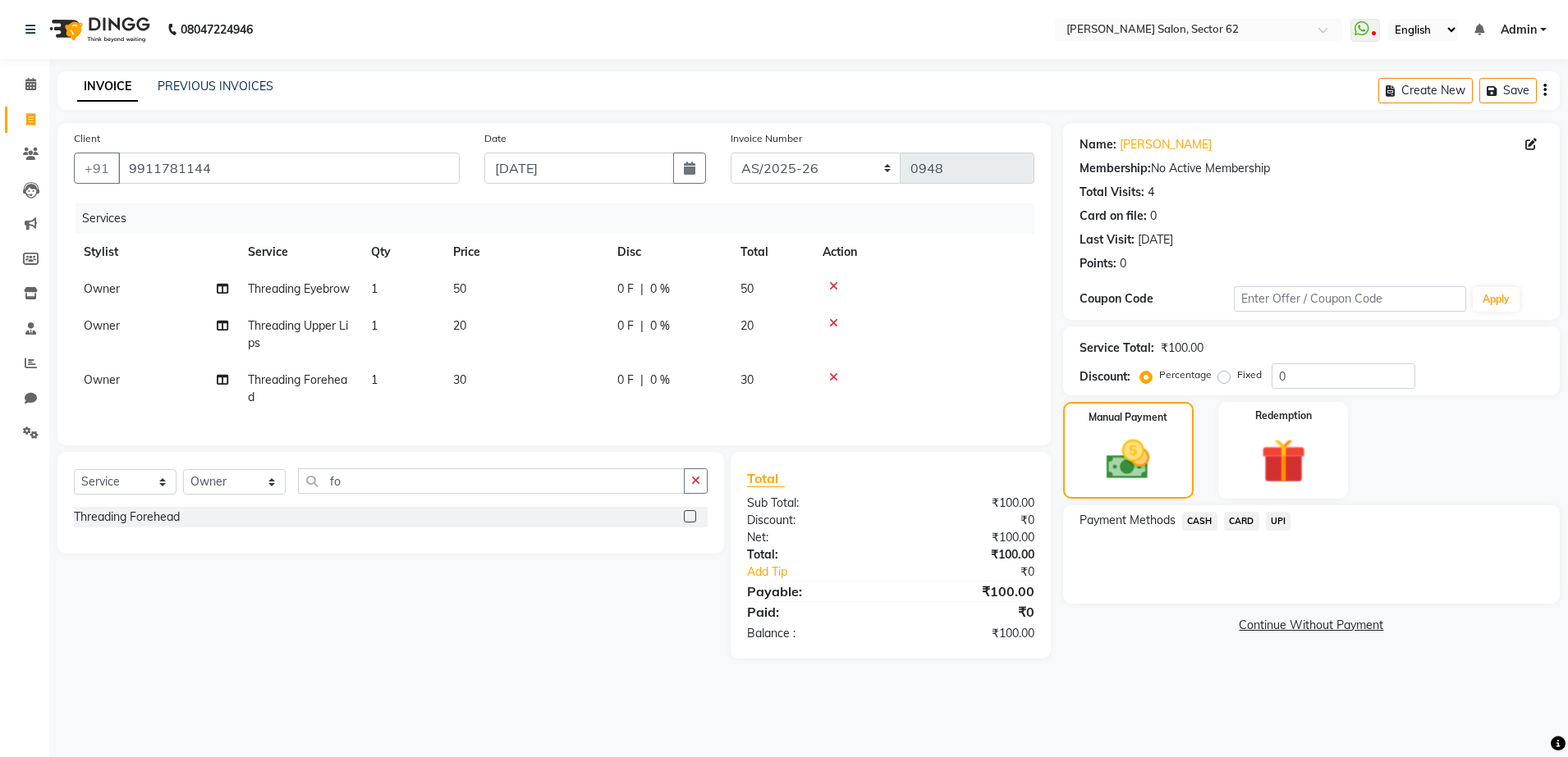
click at [1200, 525] on span "CASH" at bounding box center [1199, 521] width 35 height 19
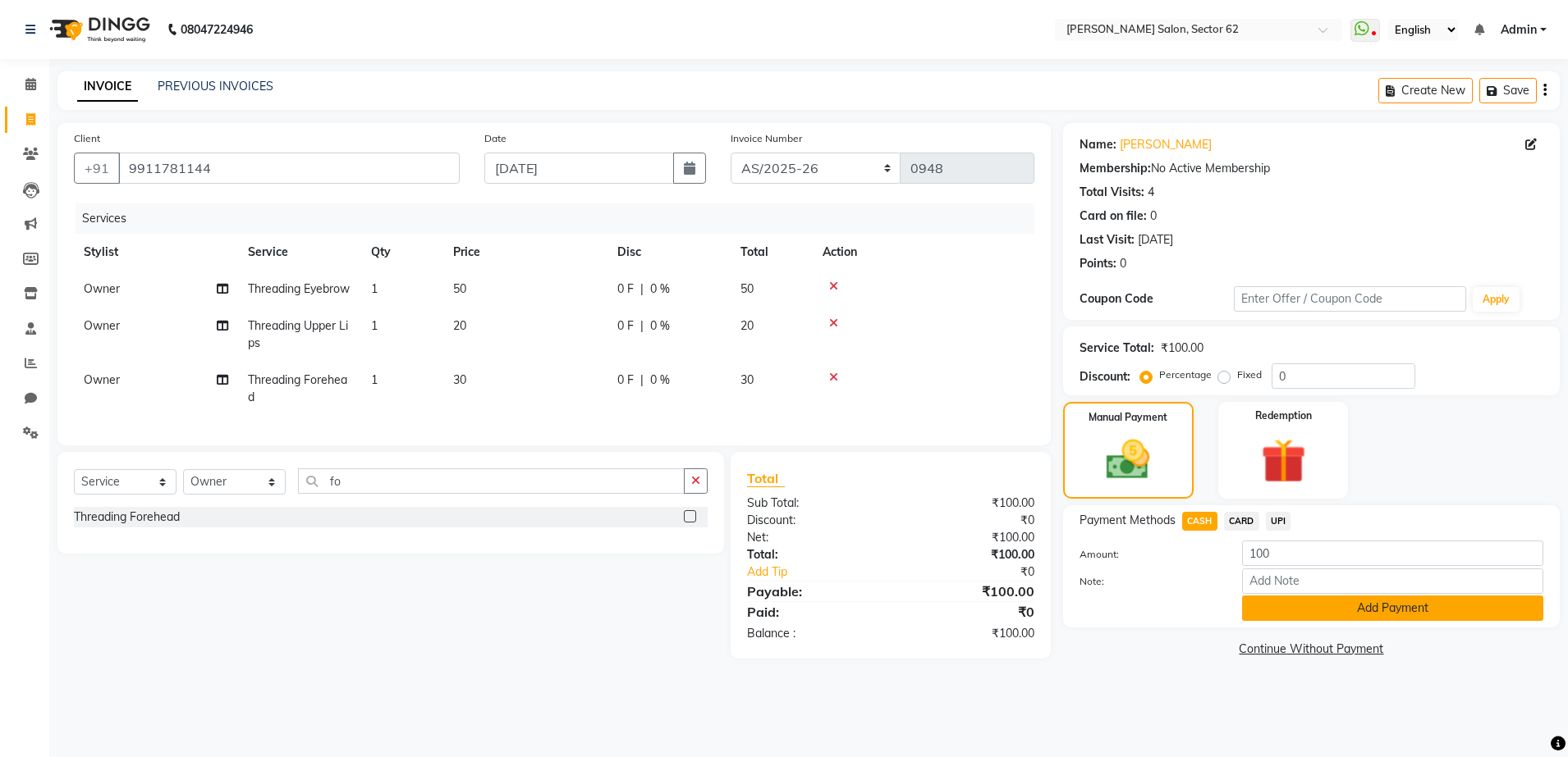
click at [1271, 607] on button "Add Payment" at bounding box center [1392, 608] width 301 height 26
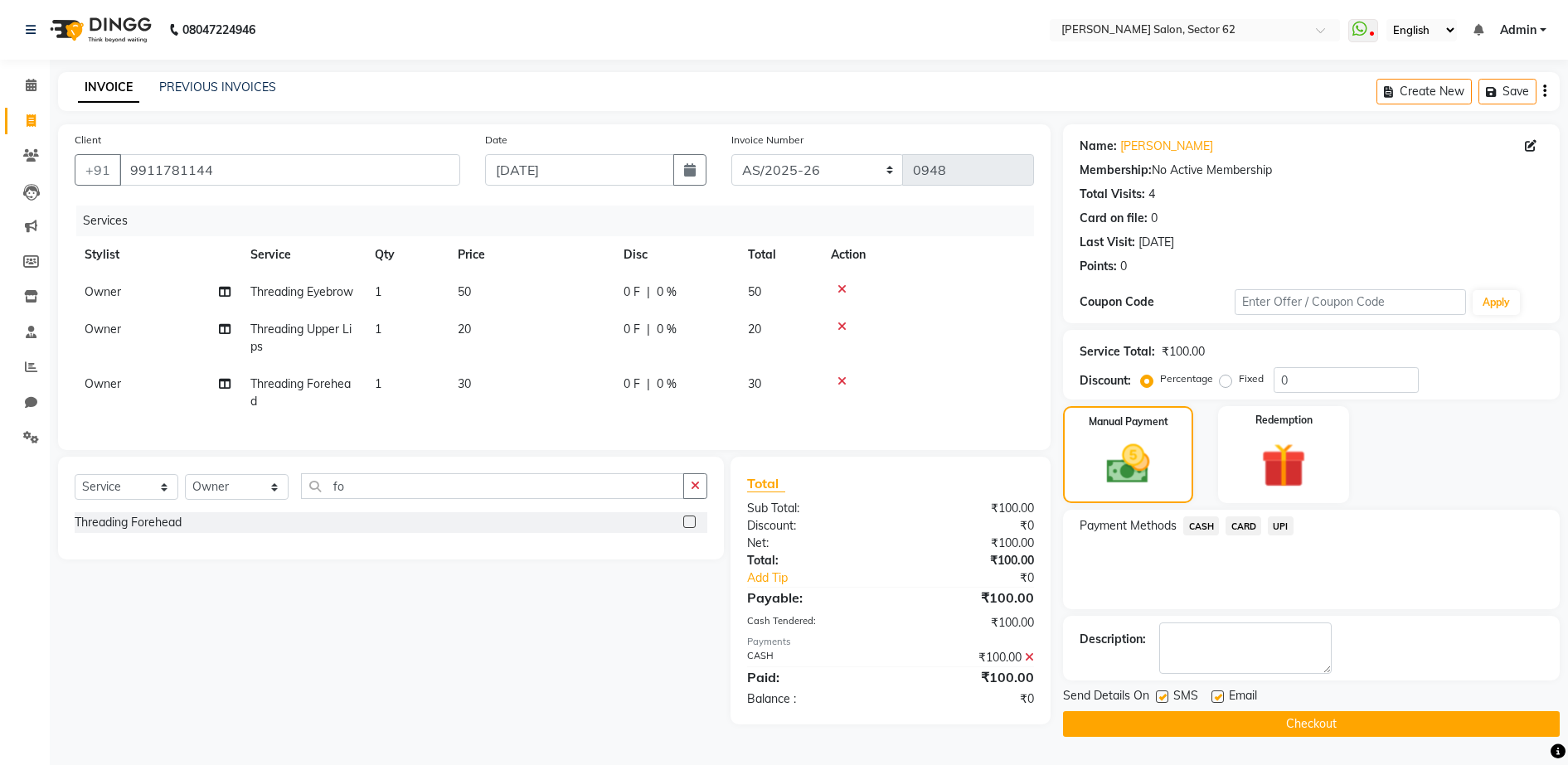
click at [1308, 733] on button "Checkout" at bounding box center [1311, 724] width 497 height 26
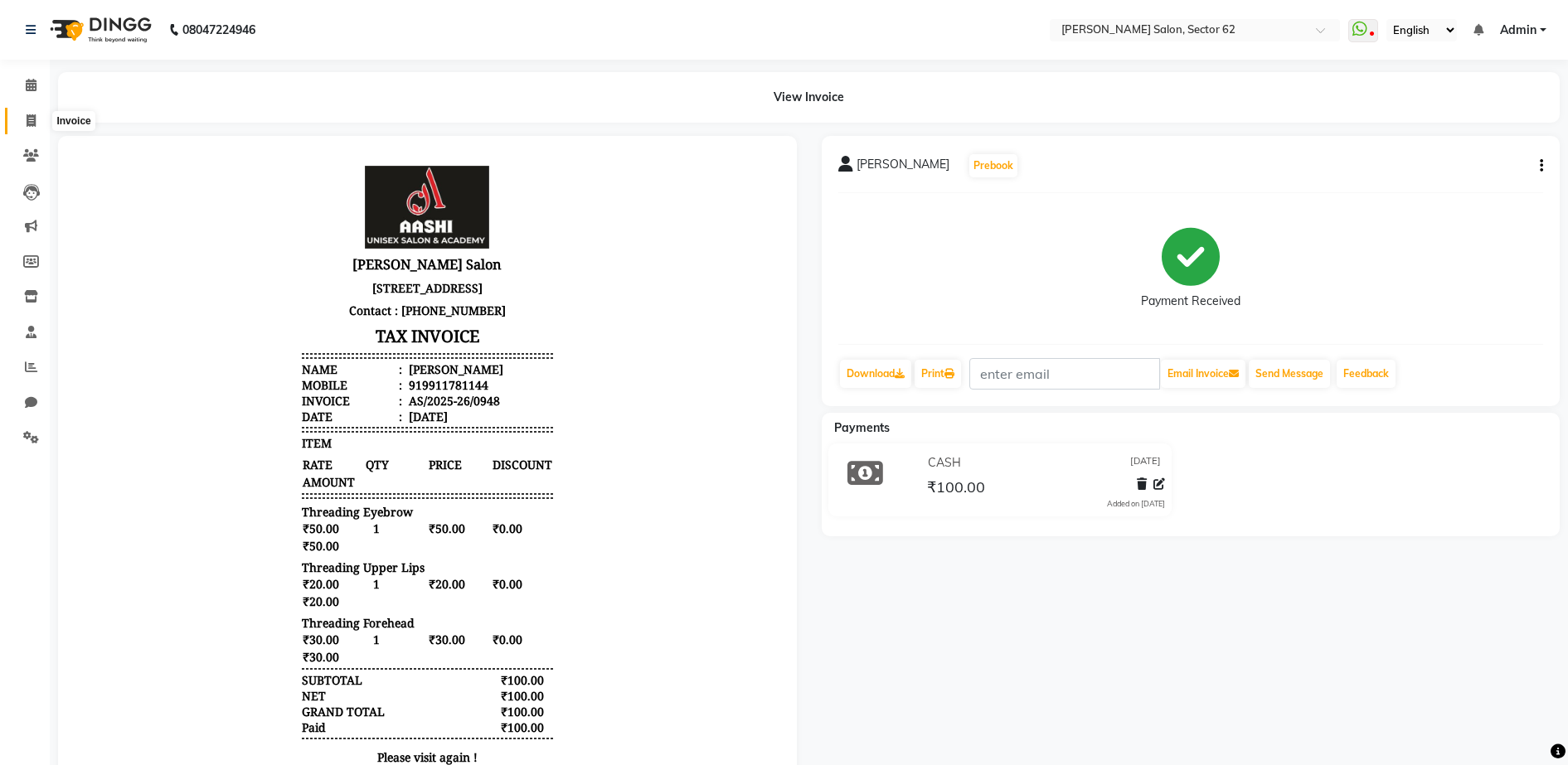
click at [22, 125] on span at bounding box center [31, 122] width 29 height 19
select select "service"
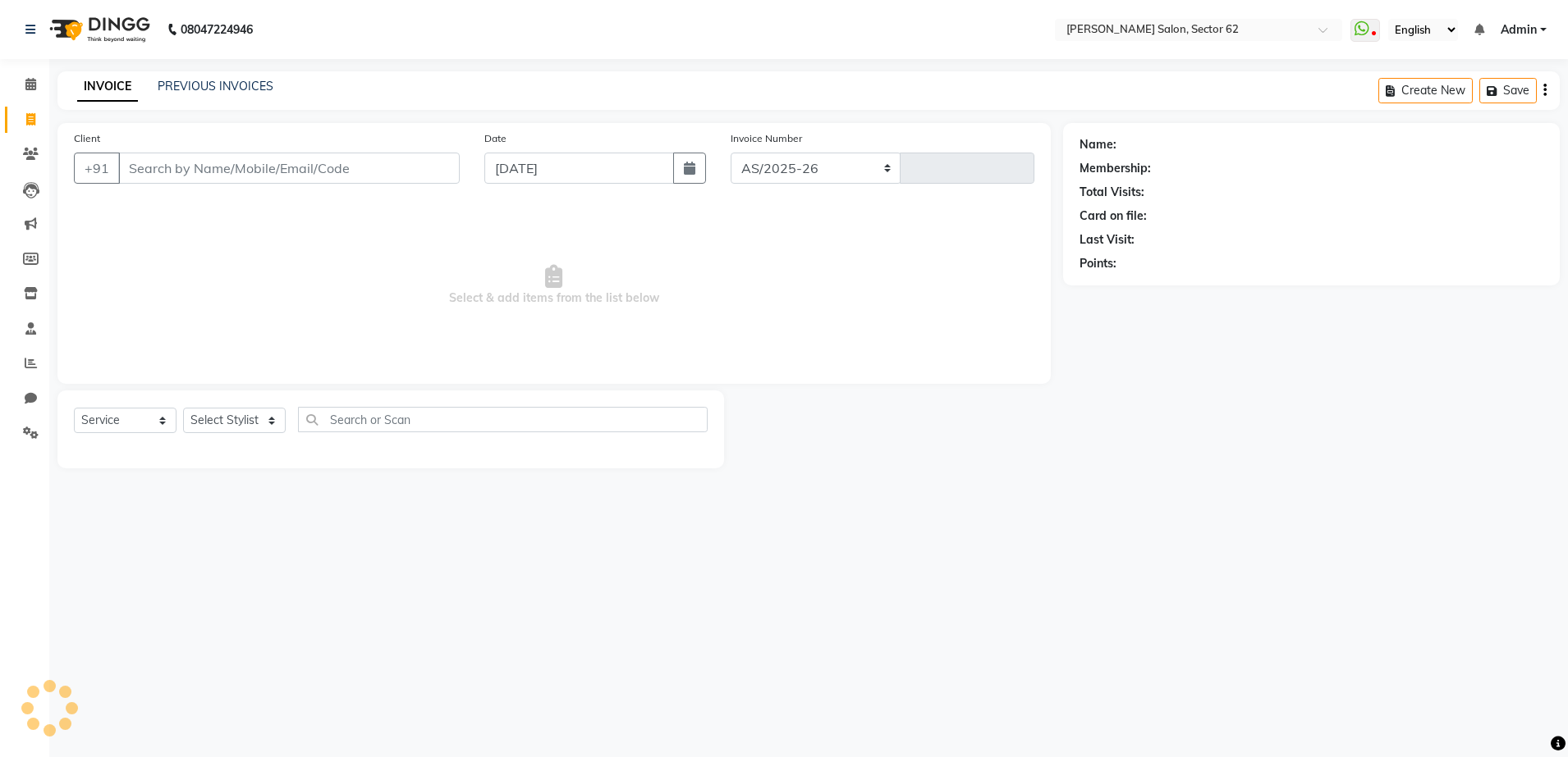
select select "8124"
type input "0949"
select select "82265"
